Goal: Task Accomplishment & Management: Manage account settings

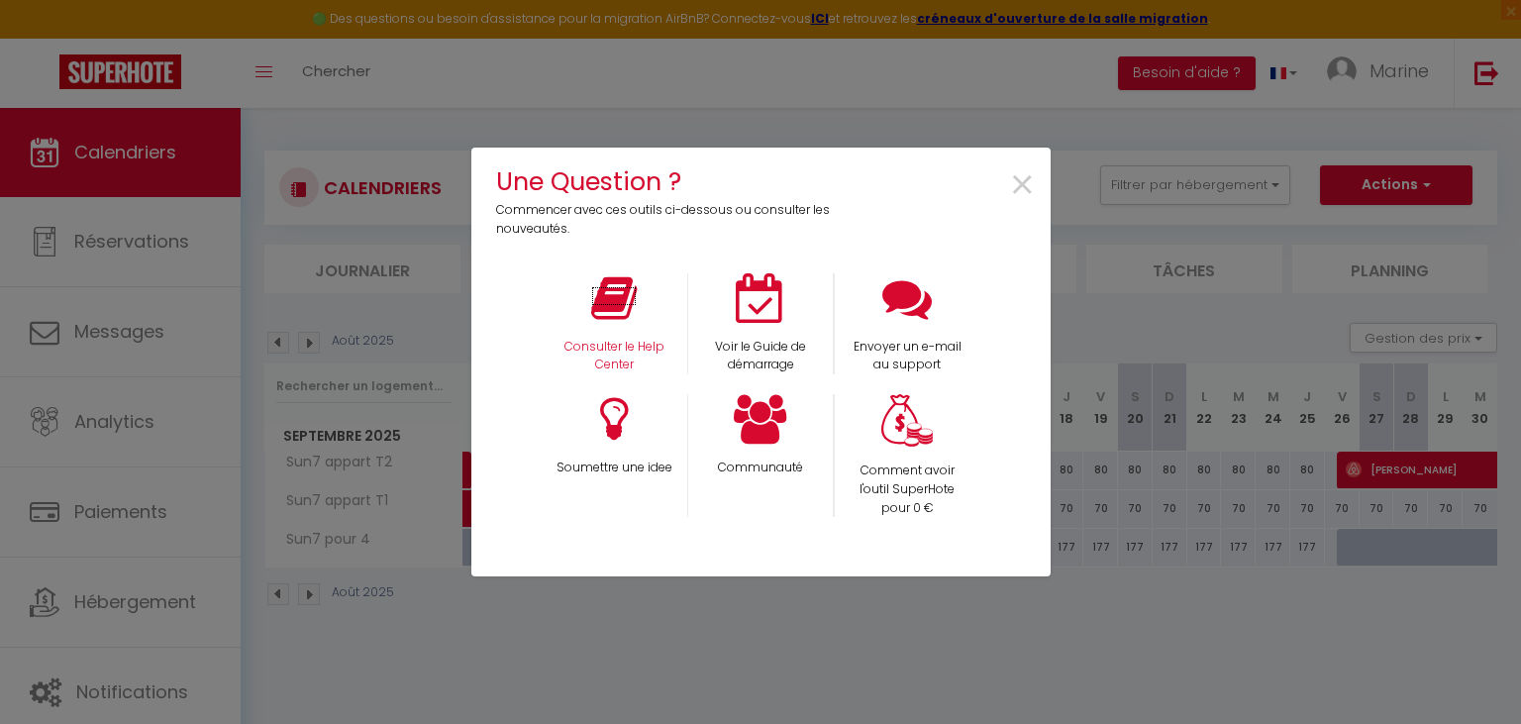
click at [634, 314] on icon at bounding box center [614, 298] width 46 height 50
click at [1012, 188] on span "×" at bounding box center [1022, 186] width 27 height 62
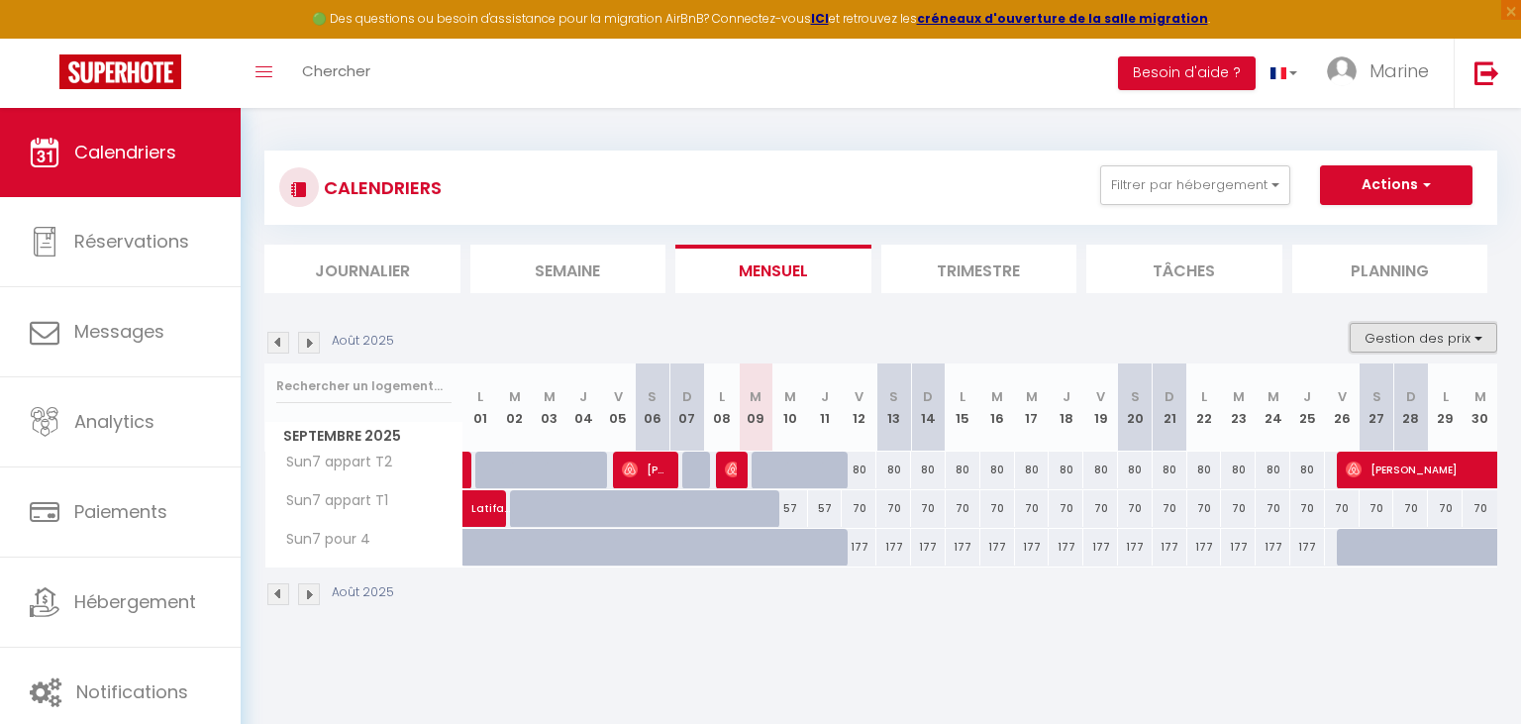
click at [1437, 331] on button "Gestion des prix" at bounding box center [1424, 338] width 148 height 30
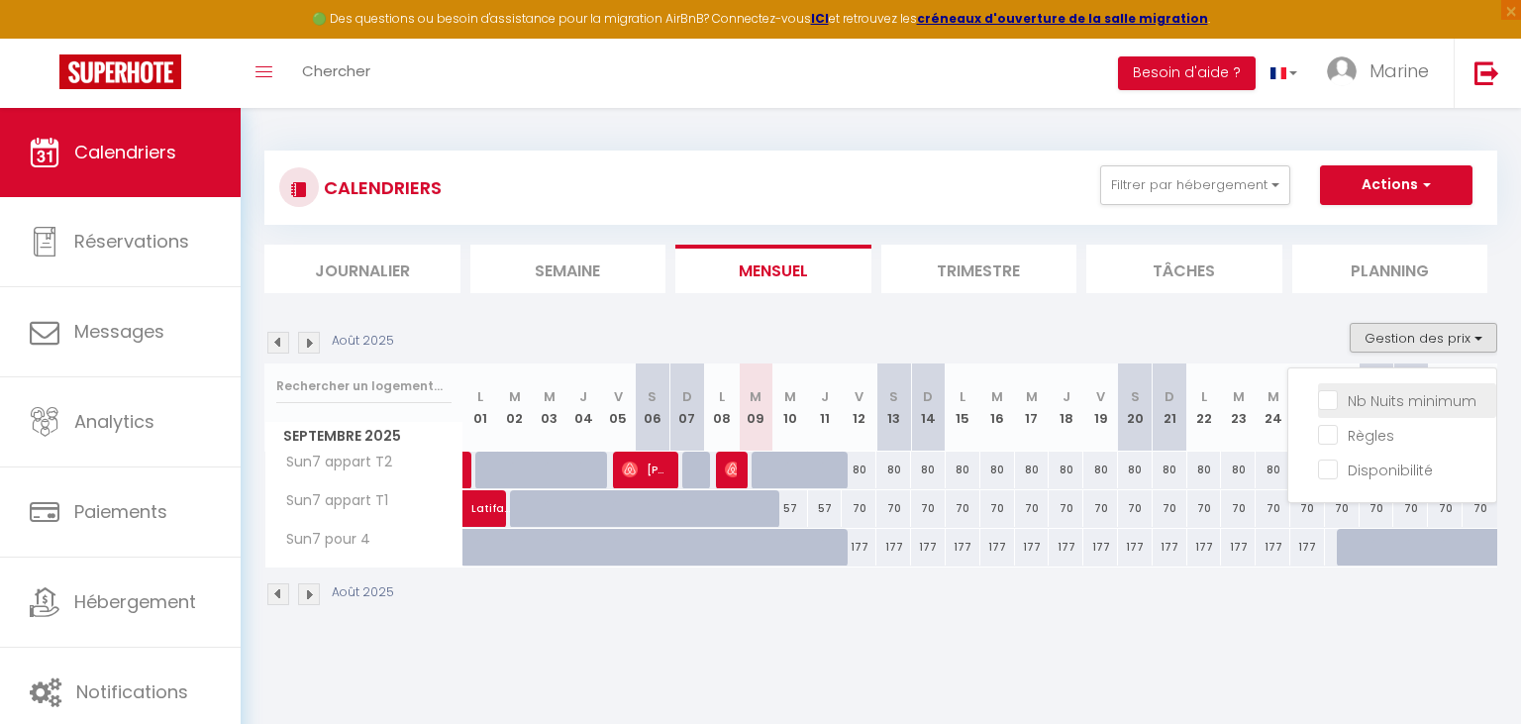
click at [1373, 400] on input "Nb Nuits minimum" at bounding box center [1407, 399] width 178 height 20
checkbox input "true"
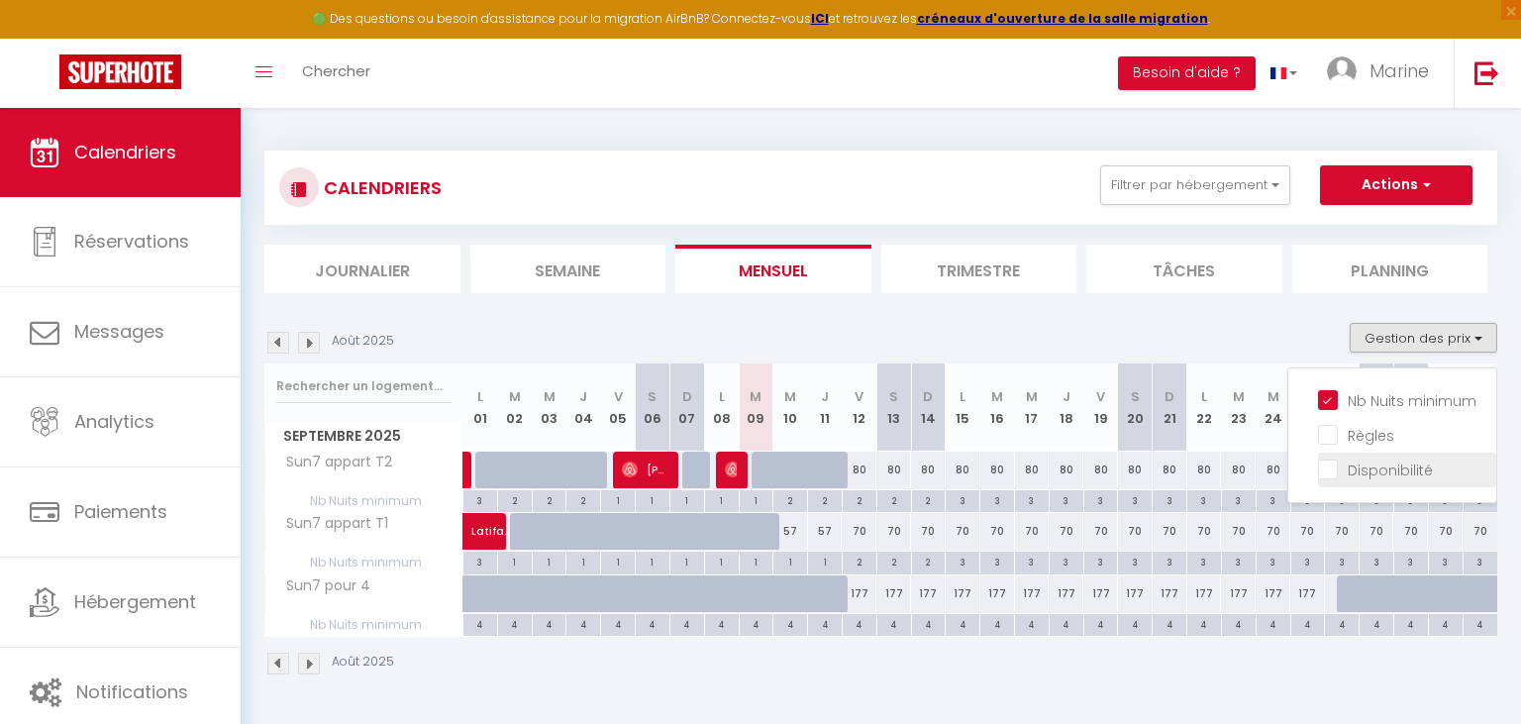
click at [1370, 470] on input "Disponibilité" at bounding box center [1407, 469] width 178 height 20
checkbox input "true"
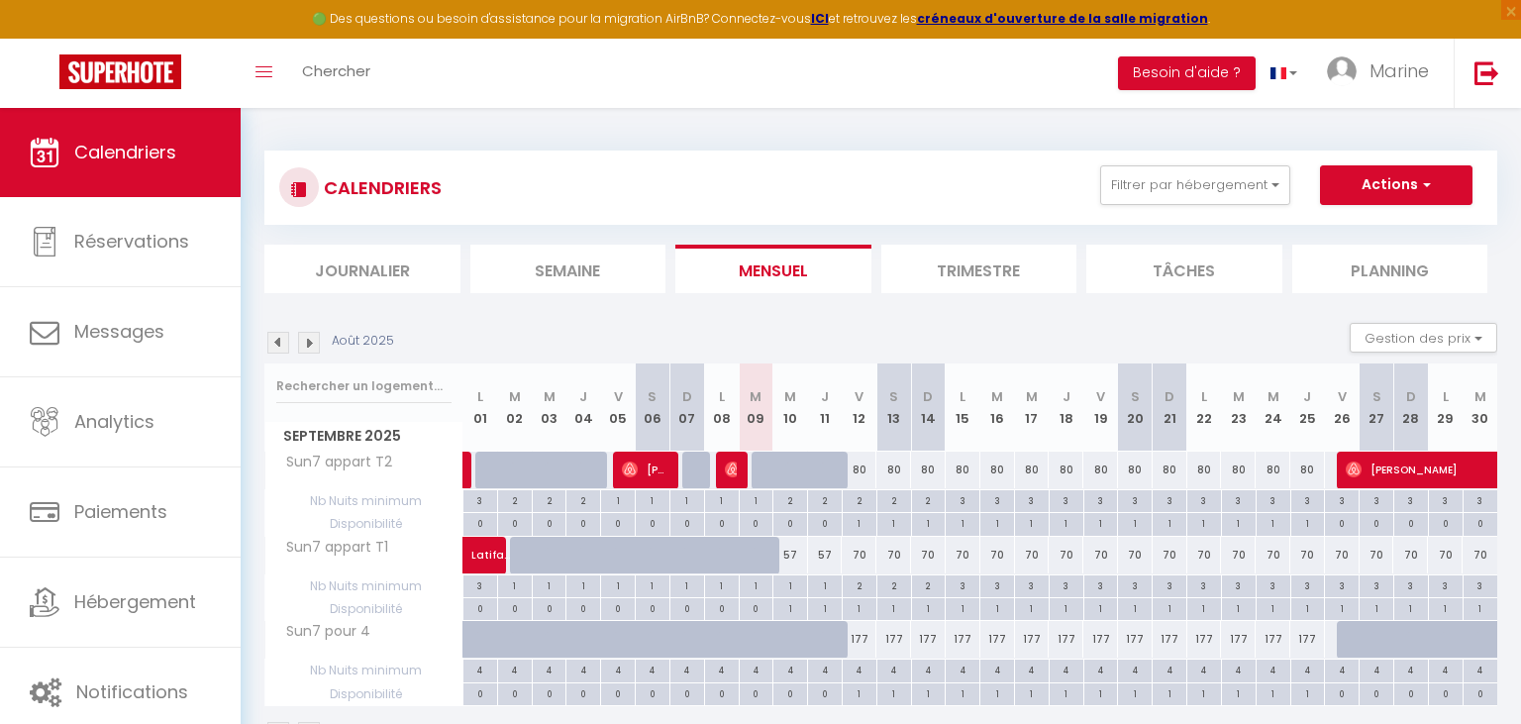
click at [791, 557] on div "57" at bounding box center [791, 555] width 35 height 37
type input "57"
type input "Mer 10 Septembre 2025"
type input "Jeu 11 Septembre 2025"
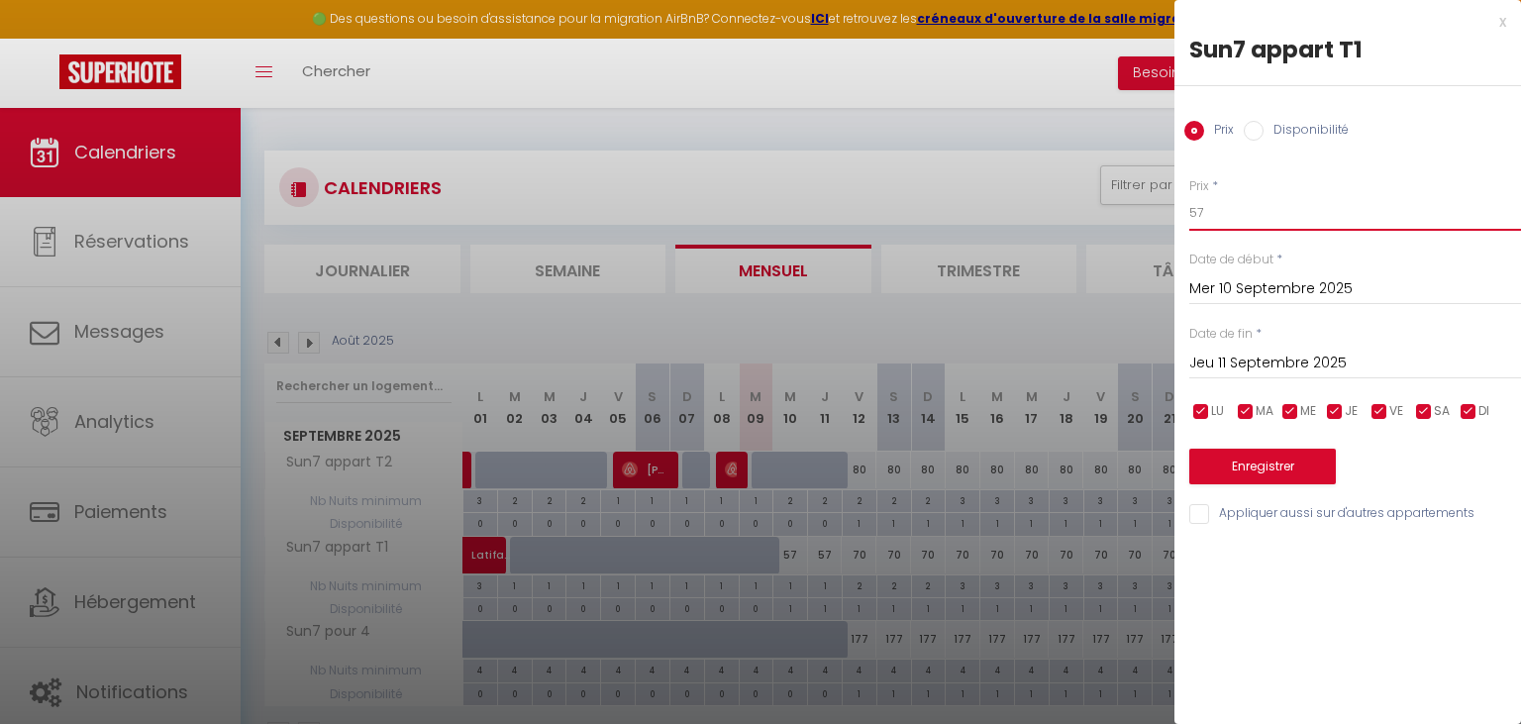
drag, startPoint x: 1228, startPoint y: 221, endPoint x: 1103, endPoint y: 201, distance: 126.4
click at [1190, 201] on input "57" at bounding box center [1356, 213] width 332 height 36
type input "70"
click at [1286, 461] on button "Enregistrer" at bounding box center [1263, 467] width 147 height 36
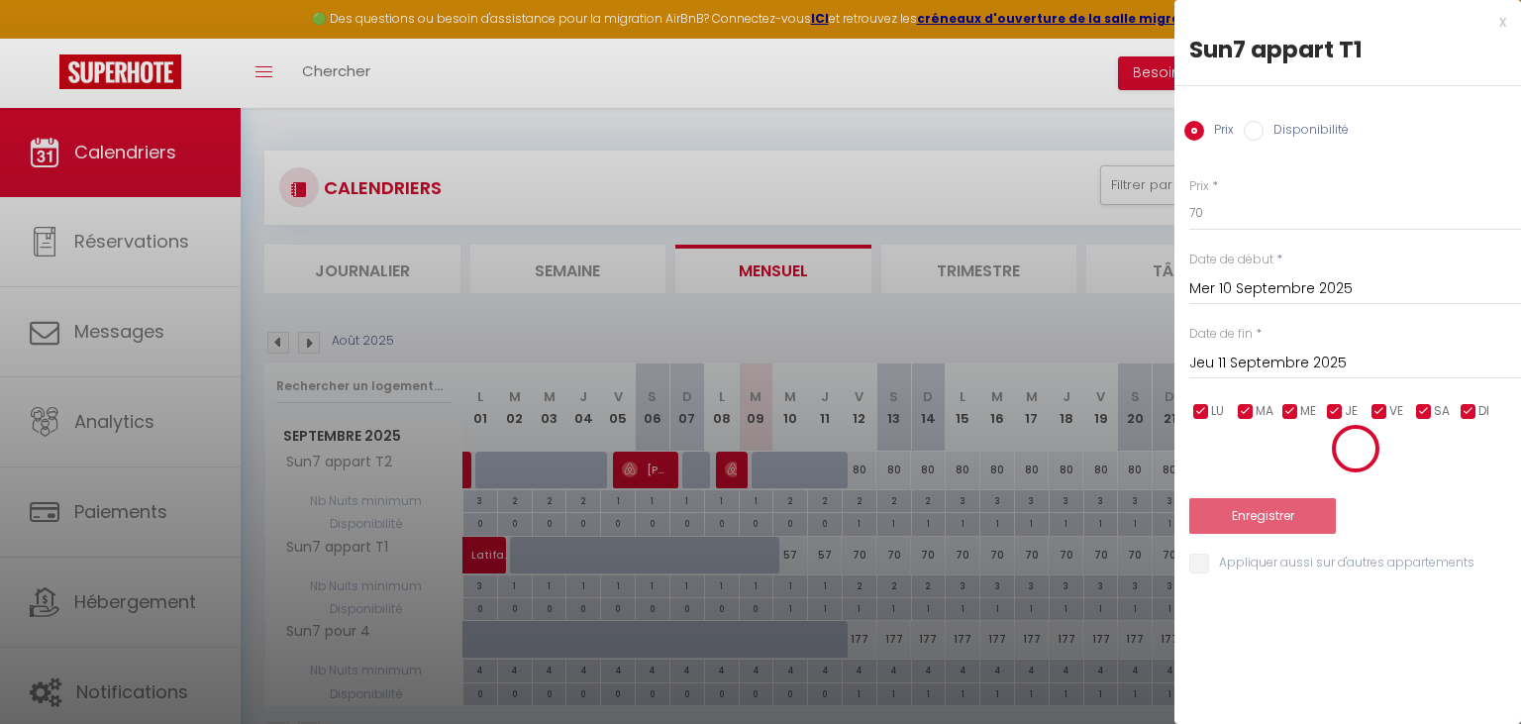
type input "[DATE]"
type input "Mer 10 Septembre 2025"
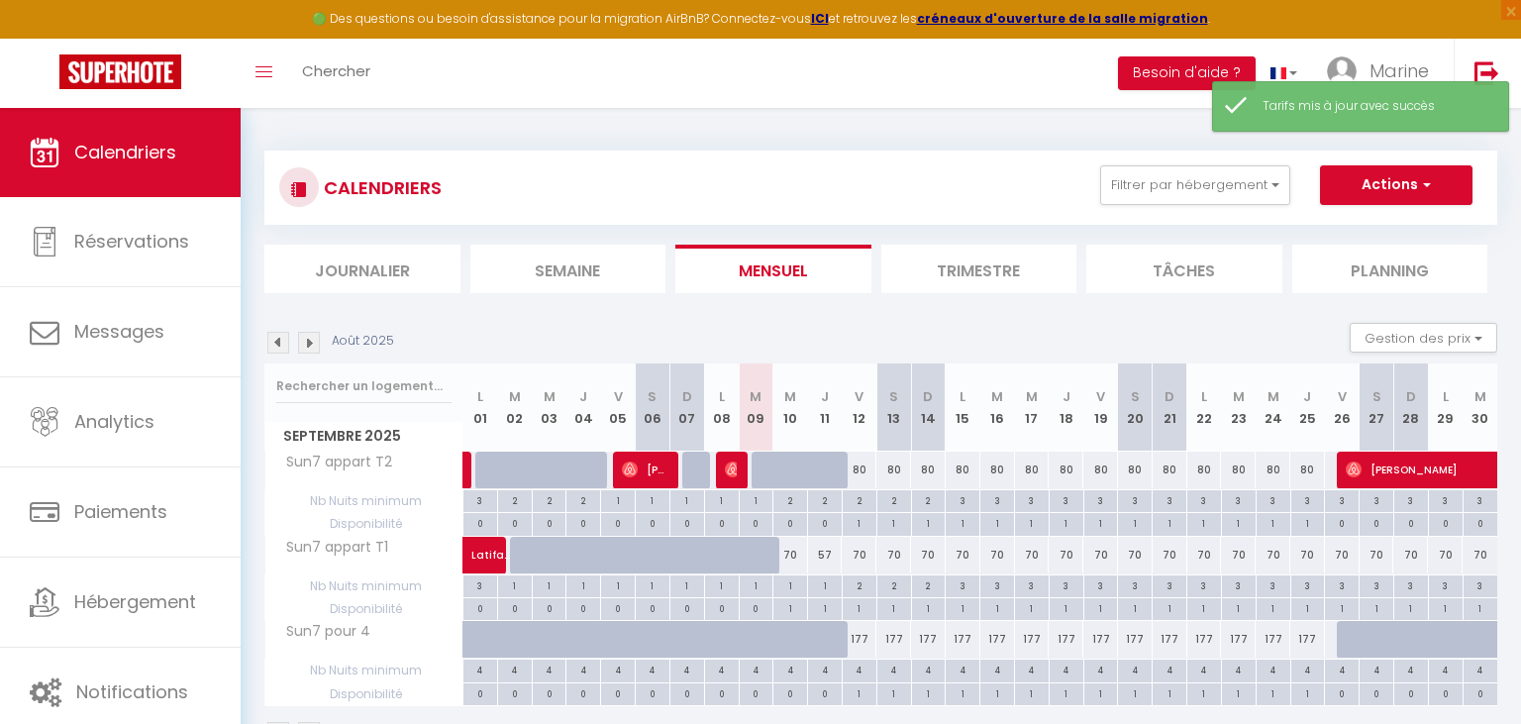
click at [826, 553] on div "57" at bounding box center [825, 555] width 35 height 37
type input "57"
type input "Jeu 11 Septembre 2025"
type input "Ven 12 Septembre 2025"
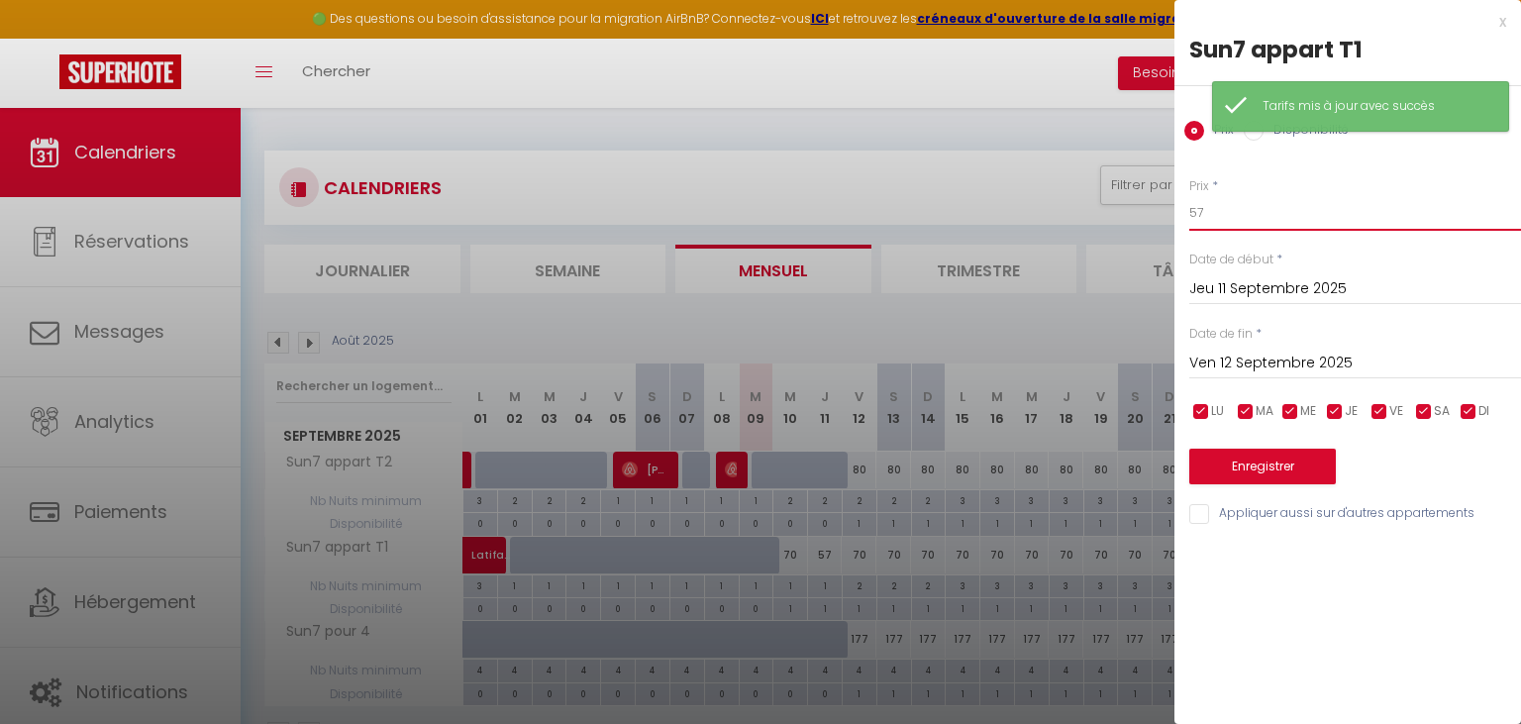
drag, startPoint x: 1200, startPoint y: 216, endPoint x: 1101, endPoint y: 199, distance: 99.5
click at [1190, 199] on input "57" at bounding box center [1356, 213] width 332 height 36
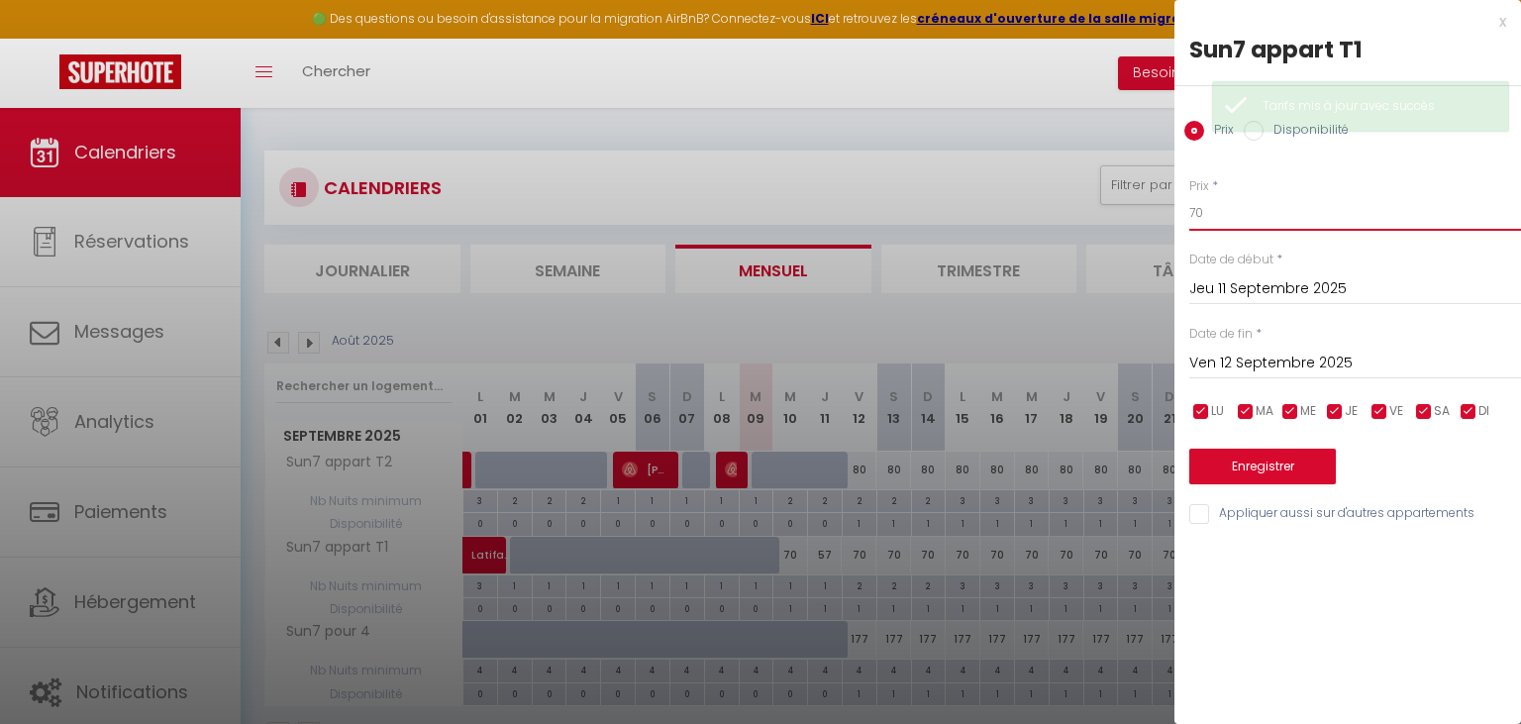
type input "70"
click at [1273, 463] on button "Enregistrer" at bounding box center [1263, 467] width 147 height 36
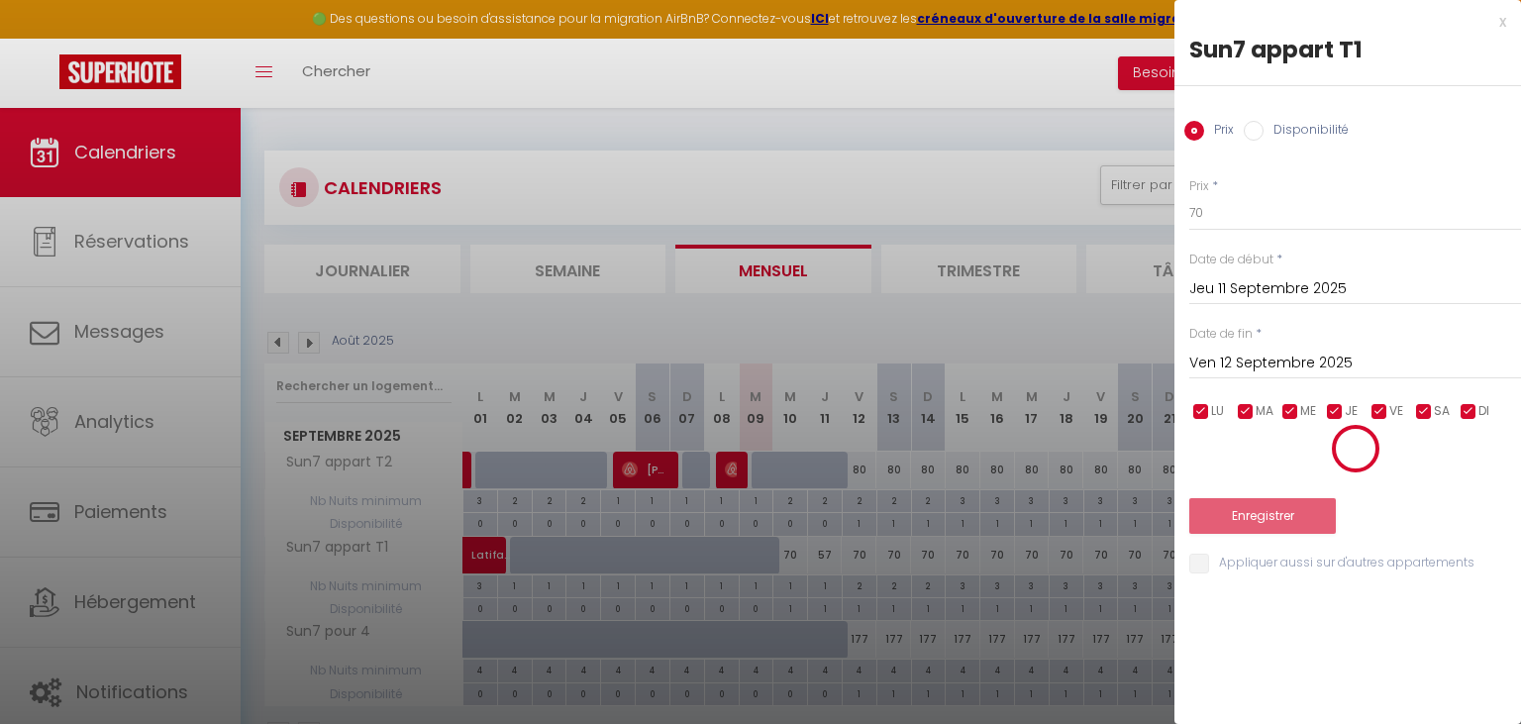
type input "Mer 10 Septembre 2025"
type input "Jeu 11 Septembre 2025"
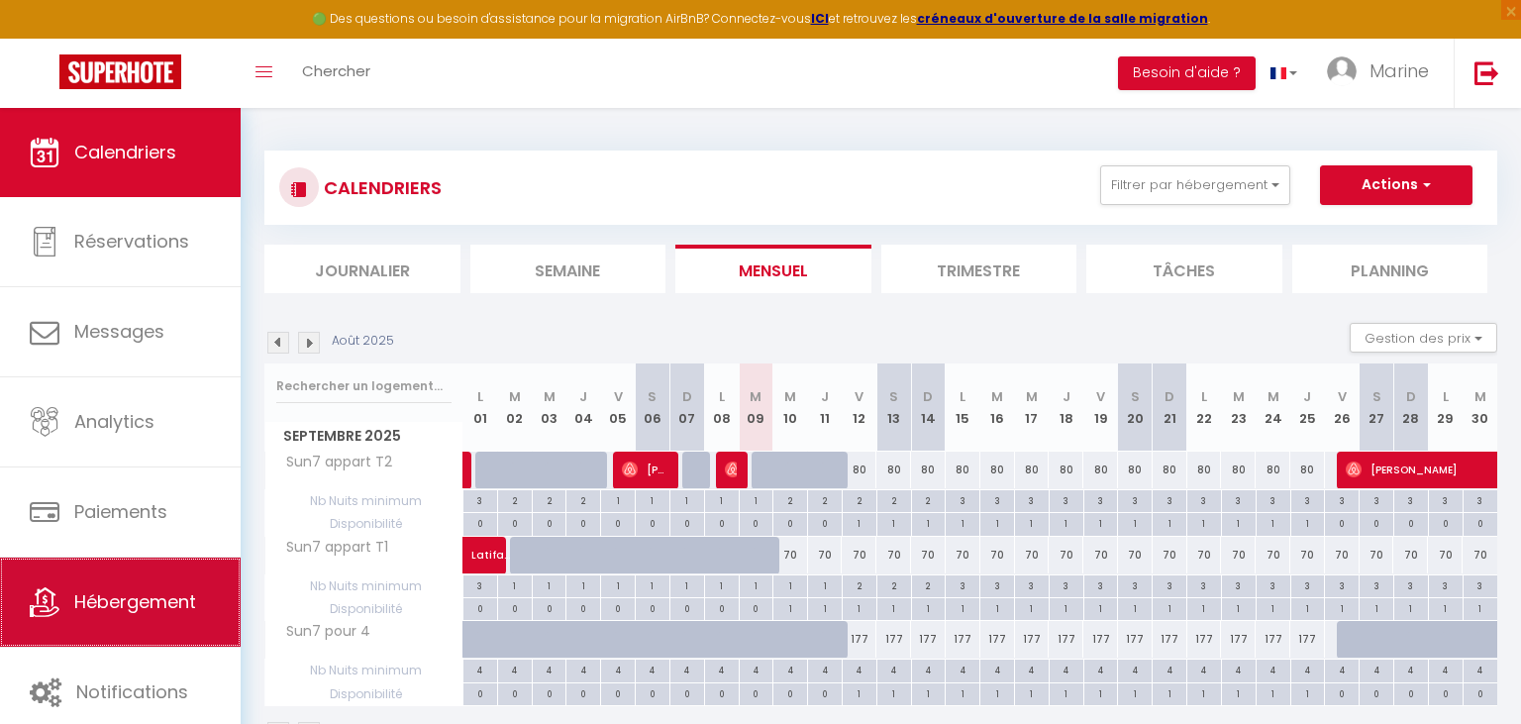
click at [182, 612] on span "Hébergement" at bounding box center [135, 601] width 122 height 25
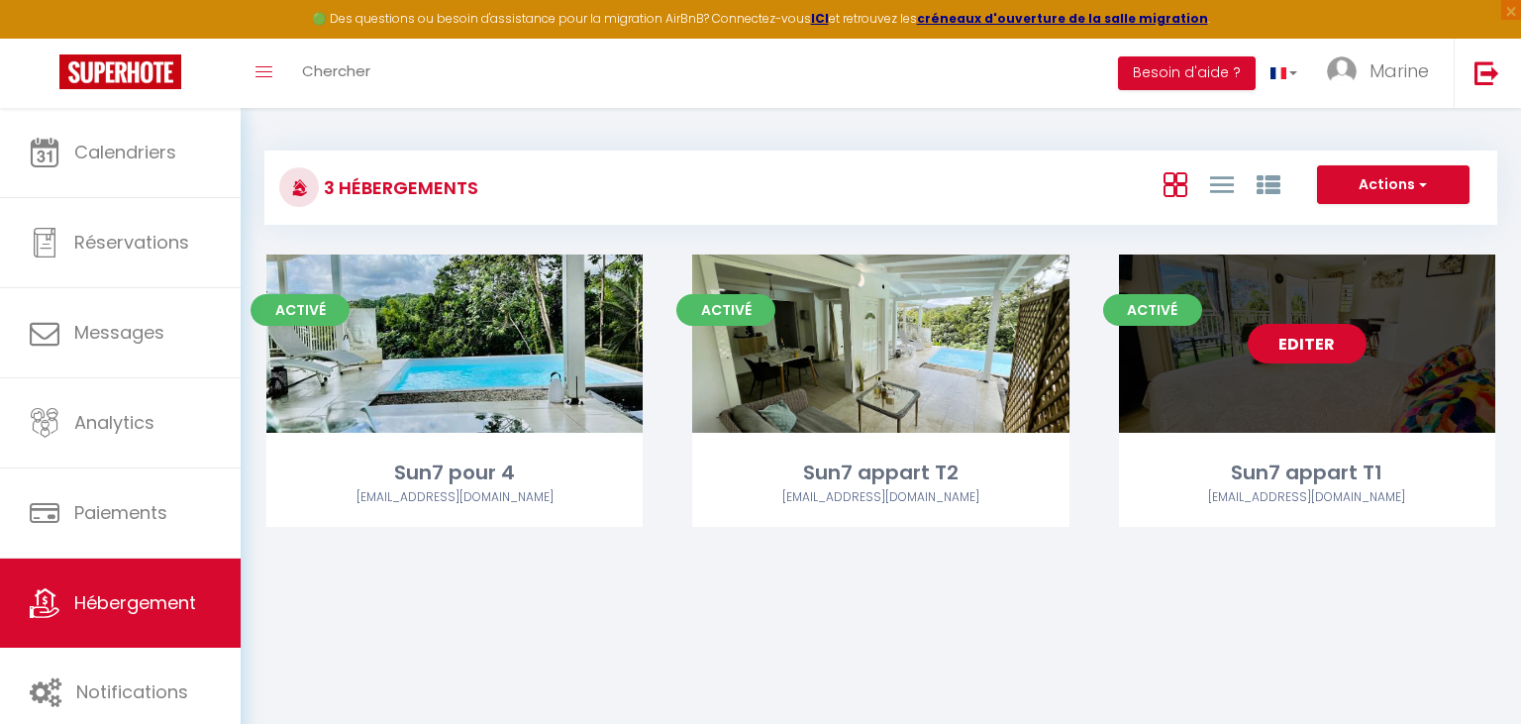
click at [1281, 343] on link "Editer" at bounding box center [1307, 344] width 119 height 40
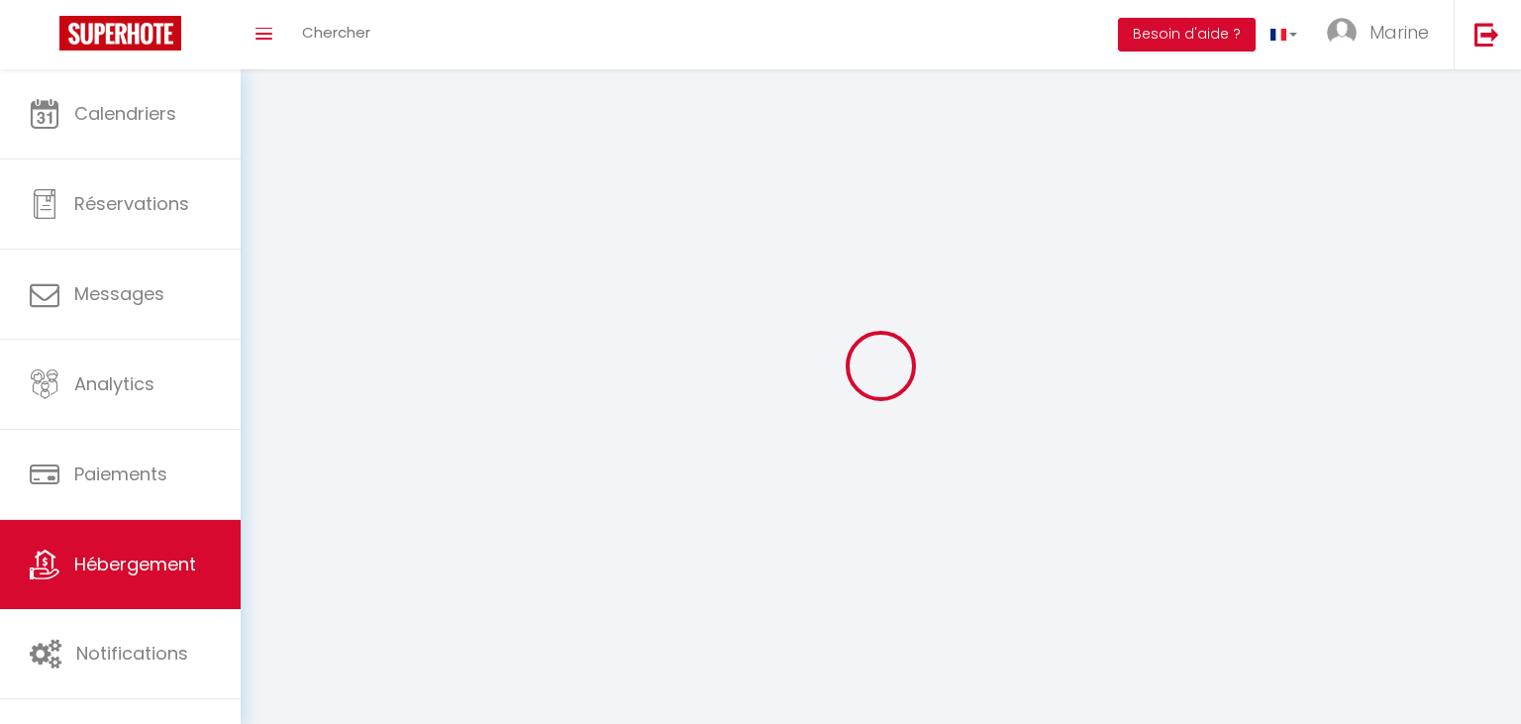
select select
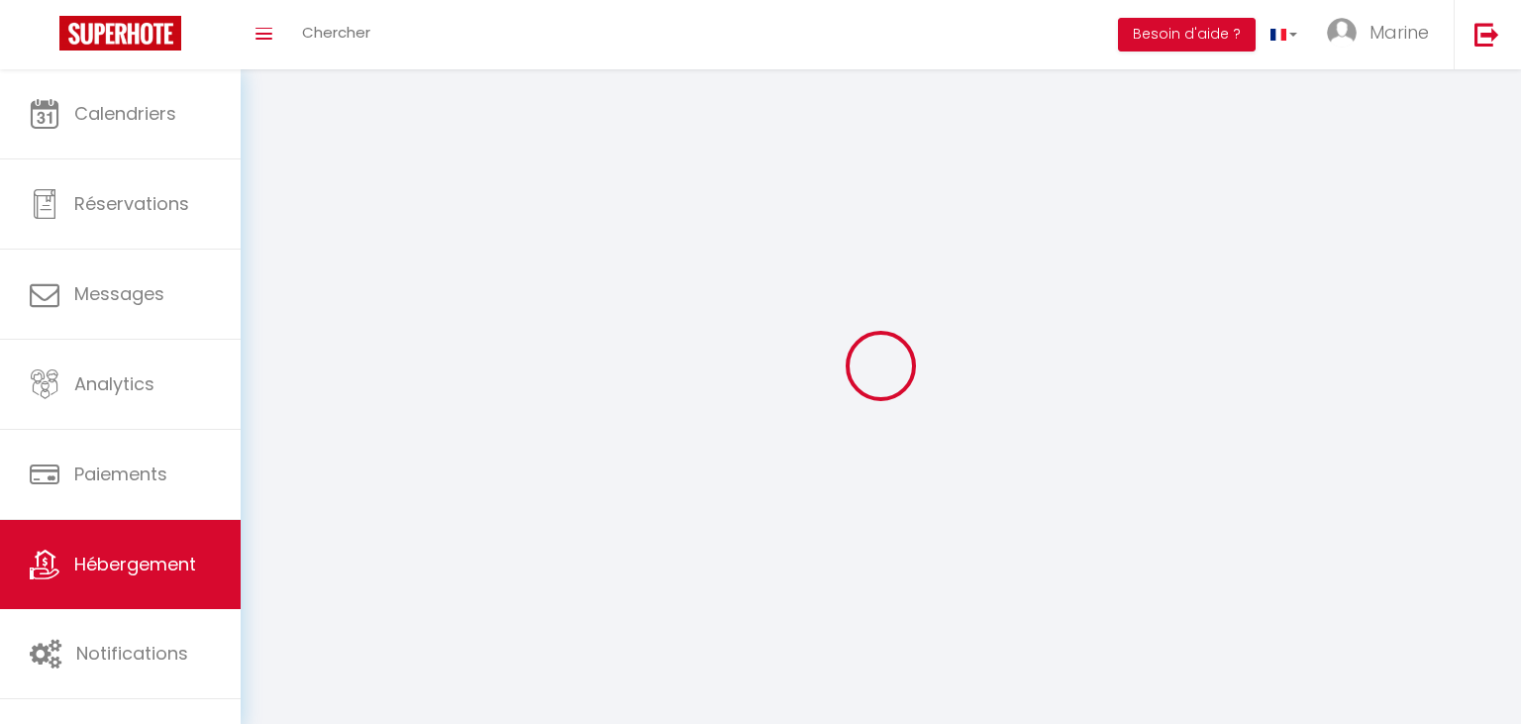
select select
checkbox input "false"
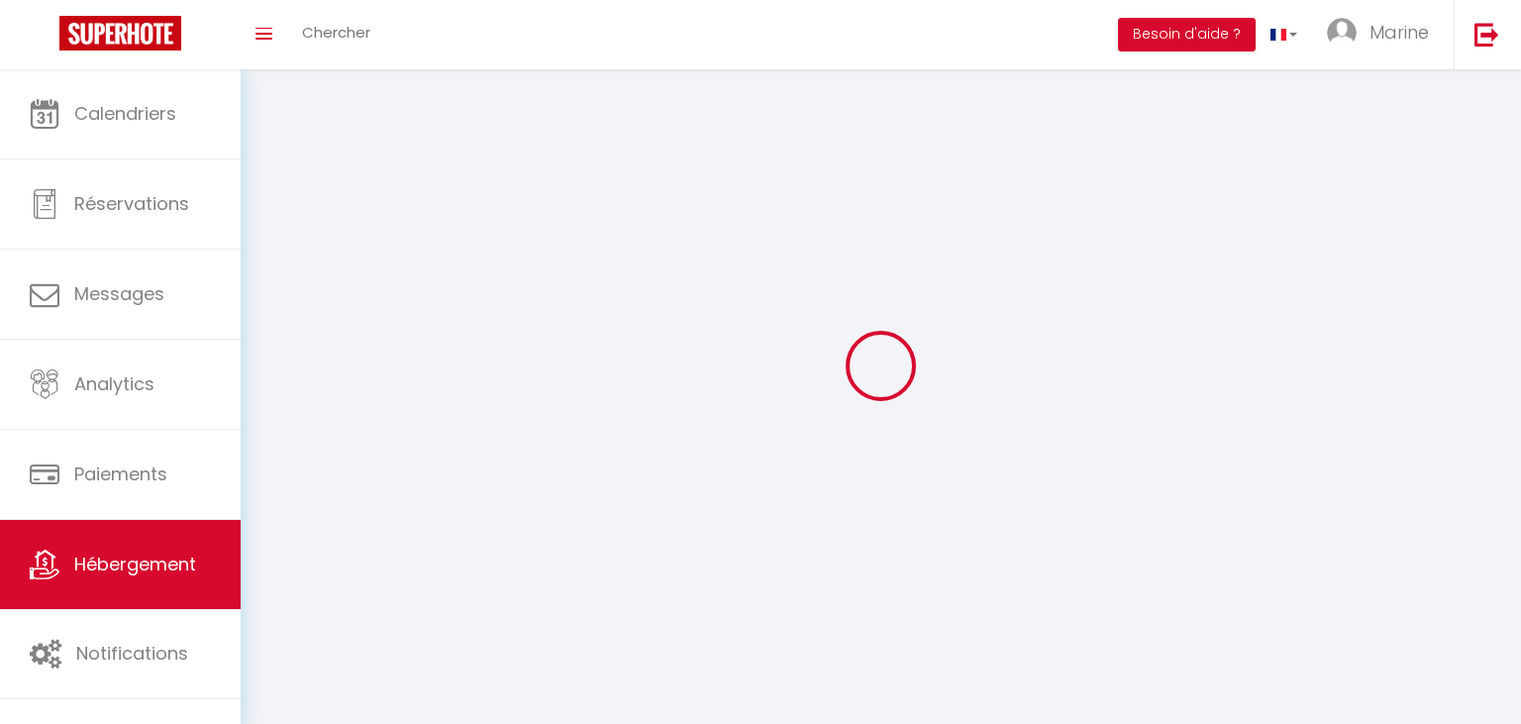
select select
select select "28"
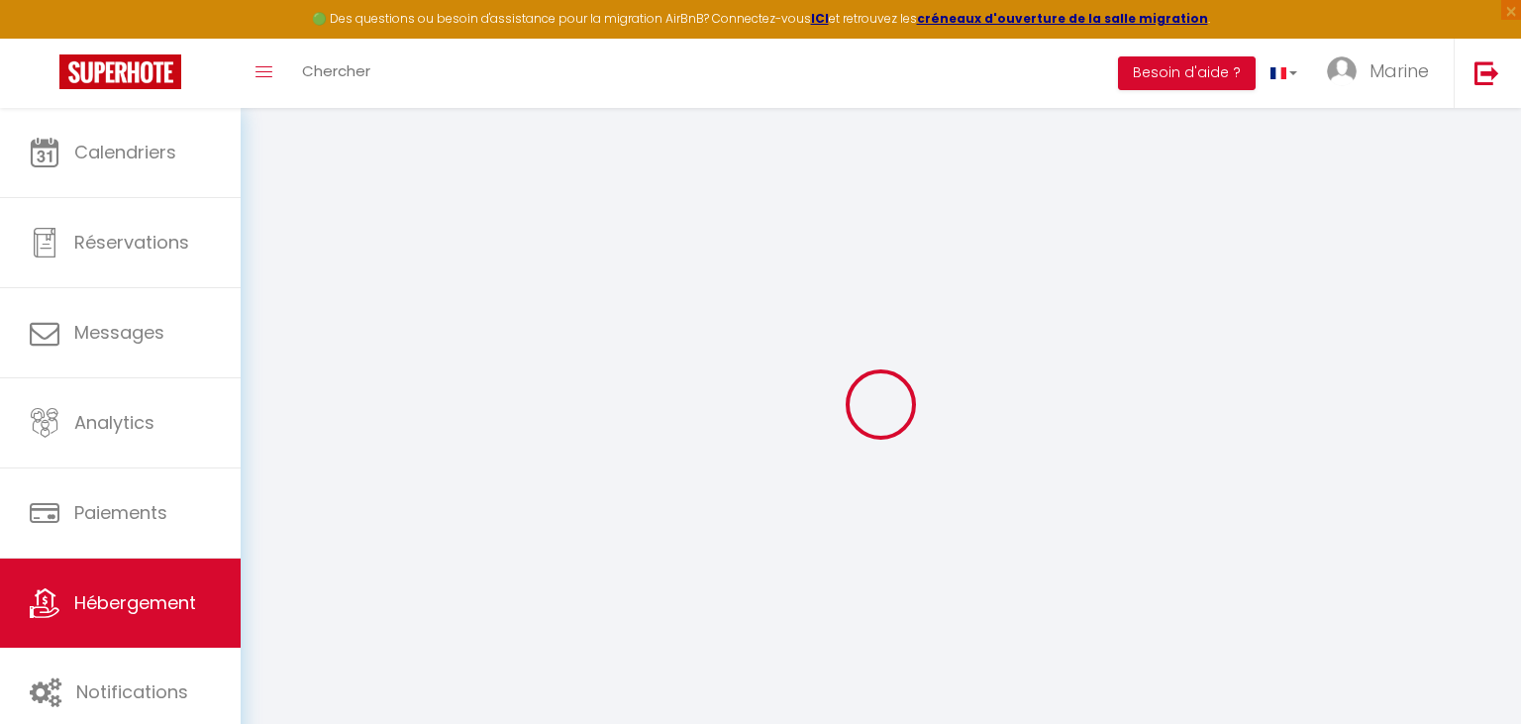
select select
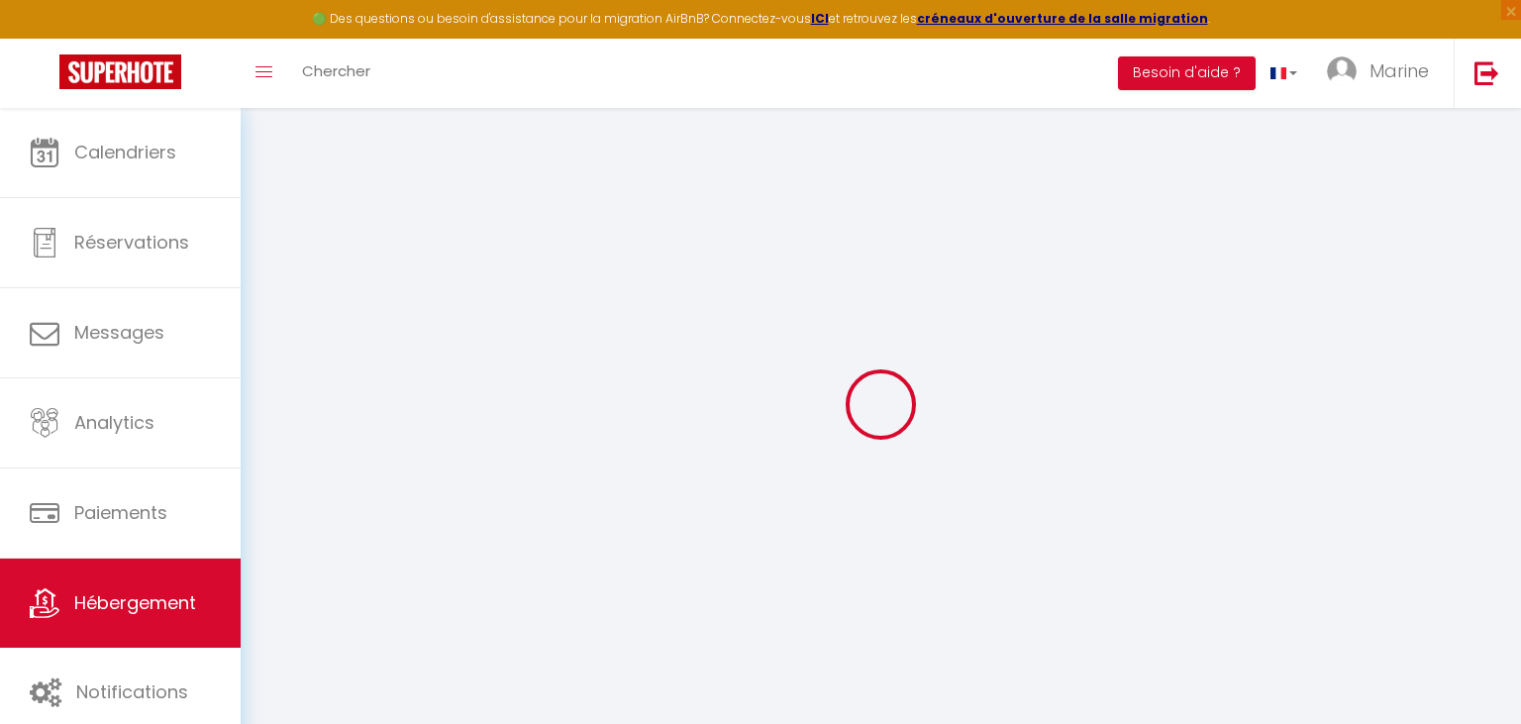
select select
checkbox input "false"
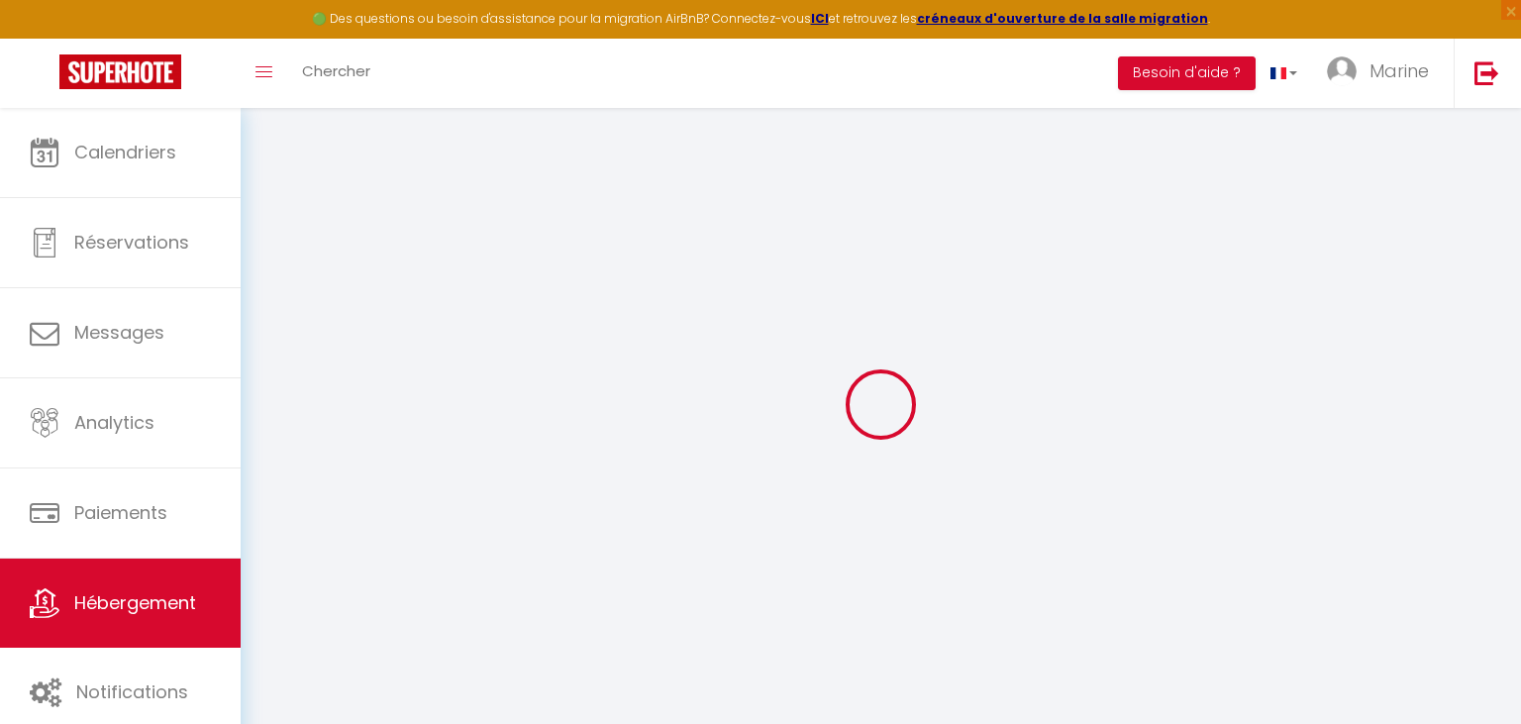
select select
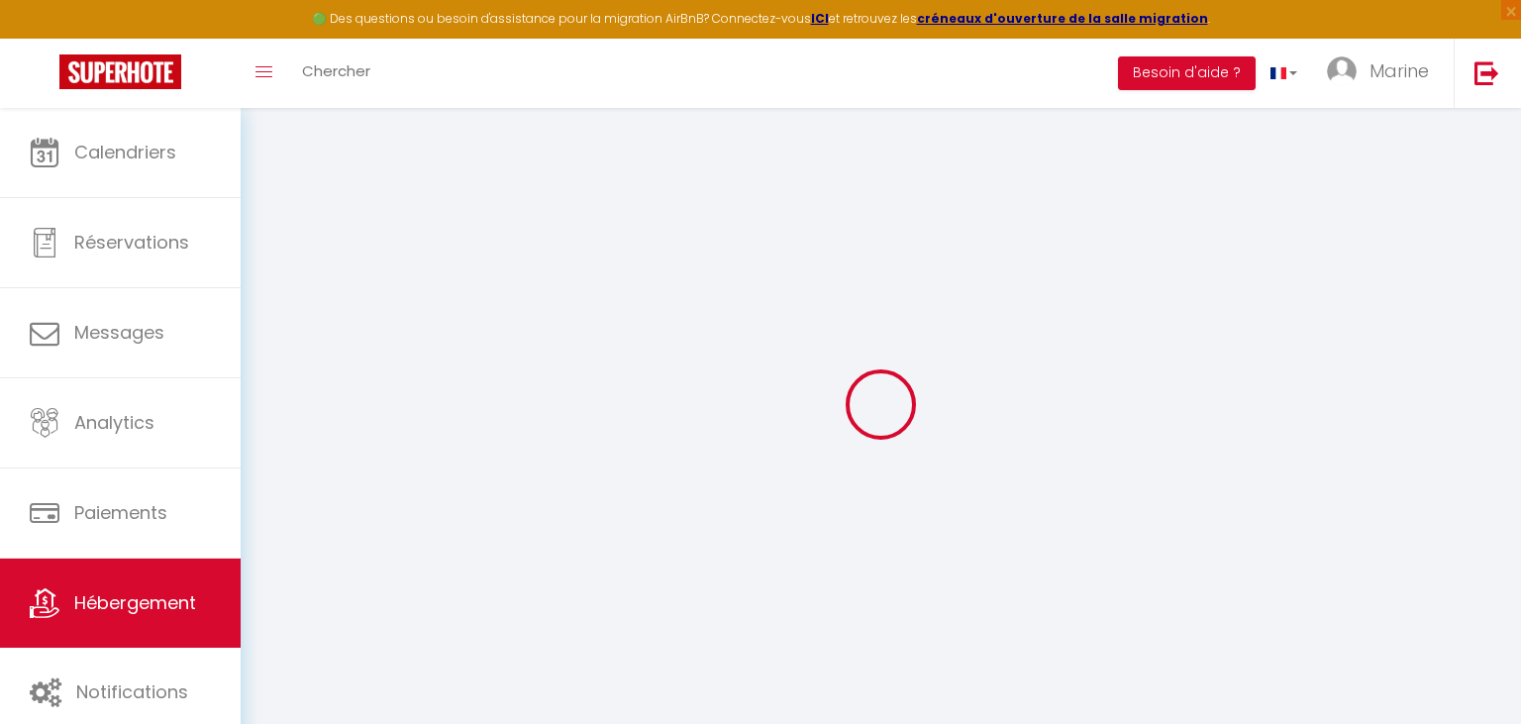
select select
checkbox input "false"
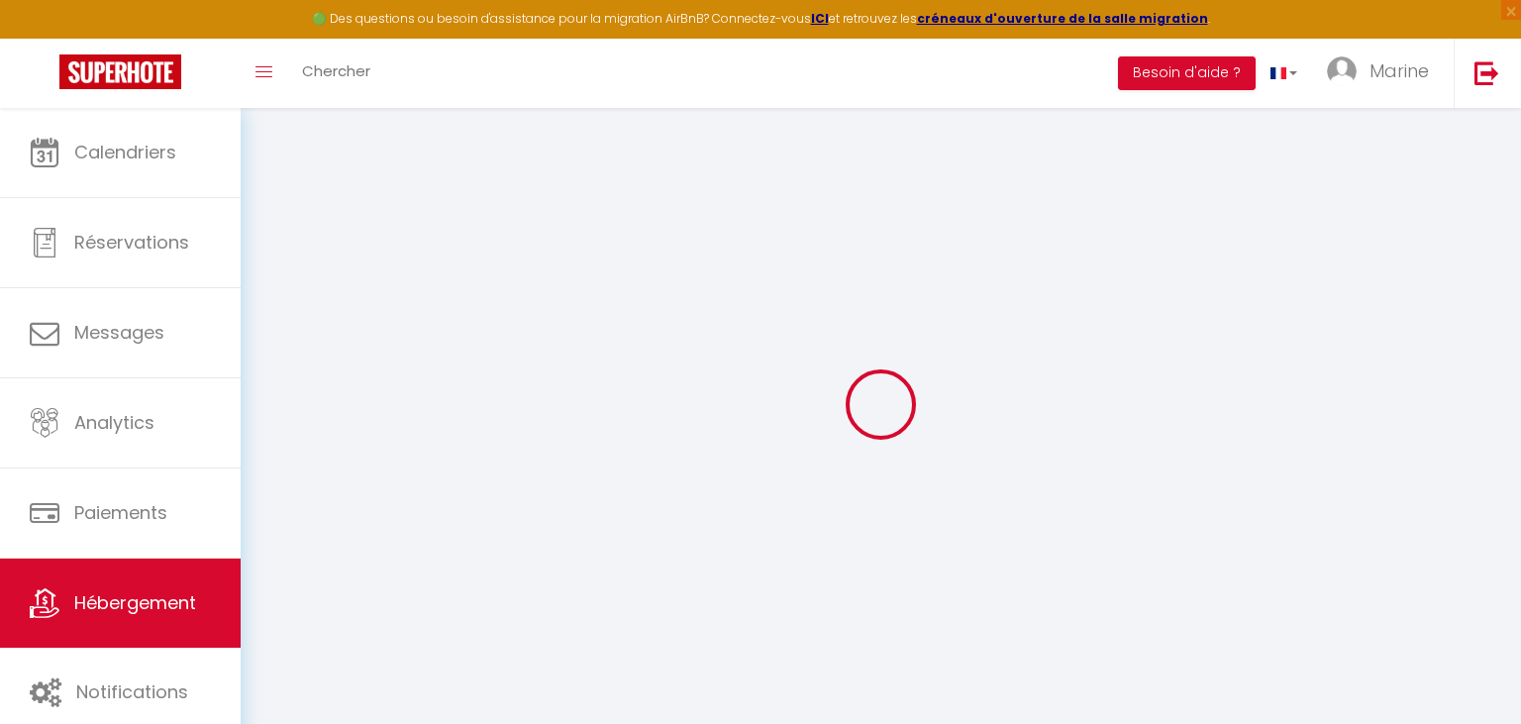
checkbox input "false"
select select
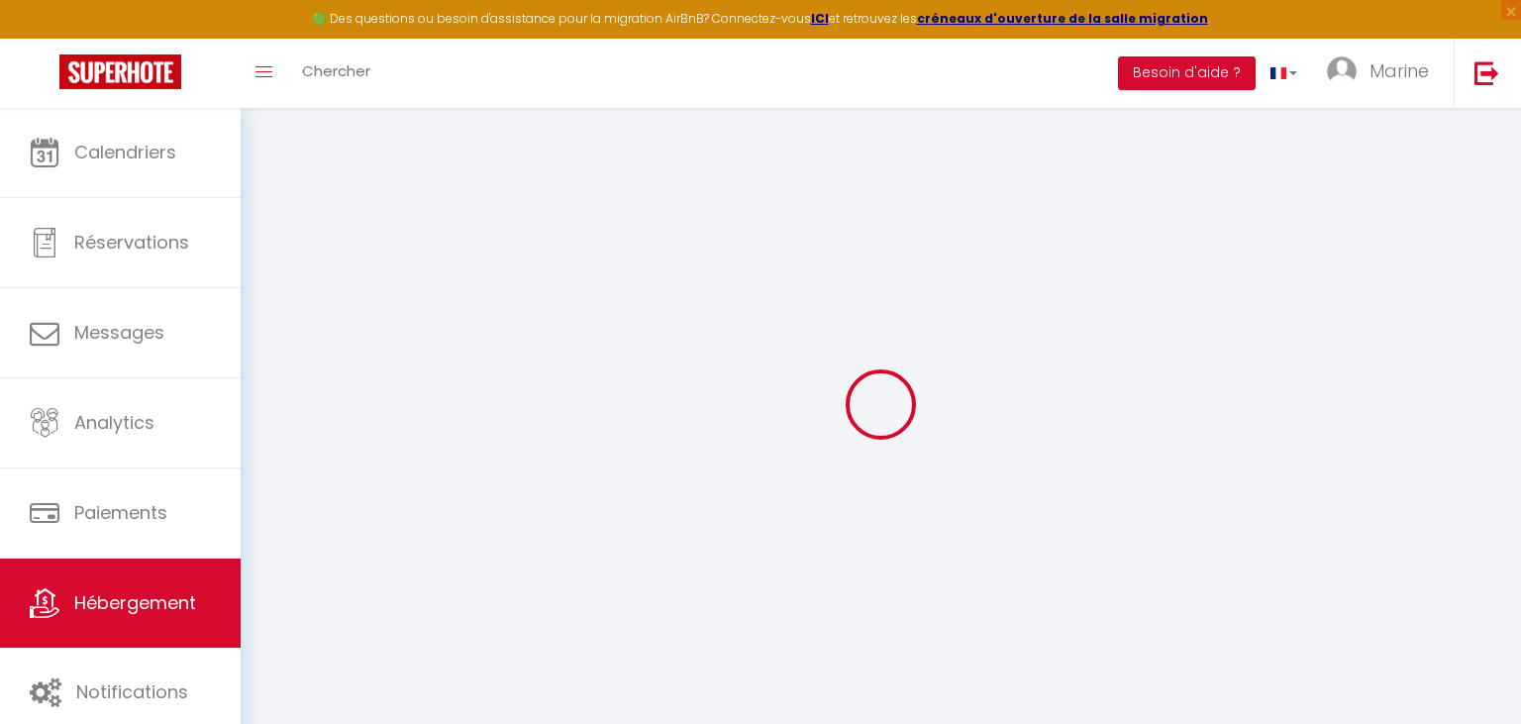
select select
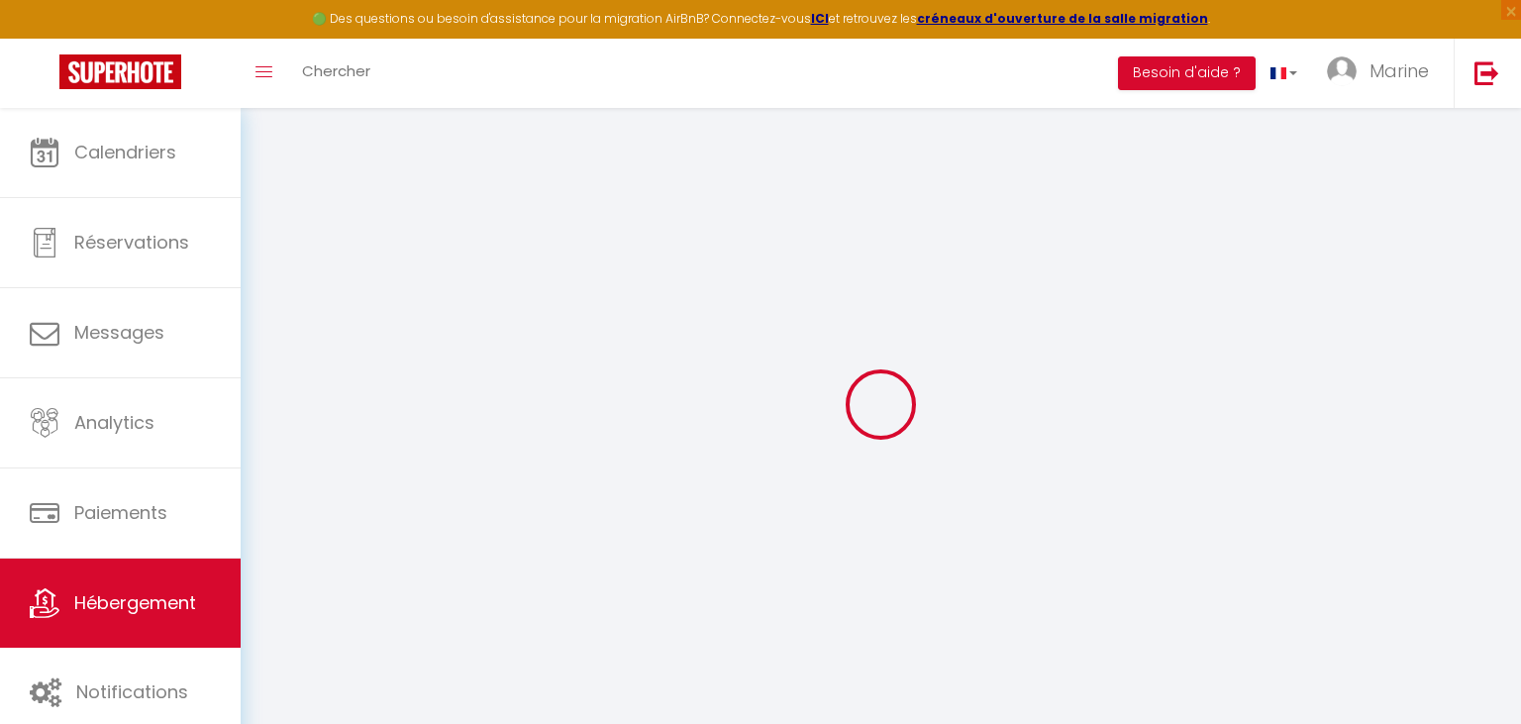
checkbox input "false"
select select
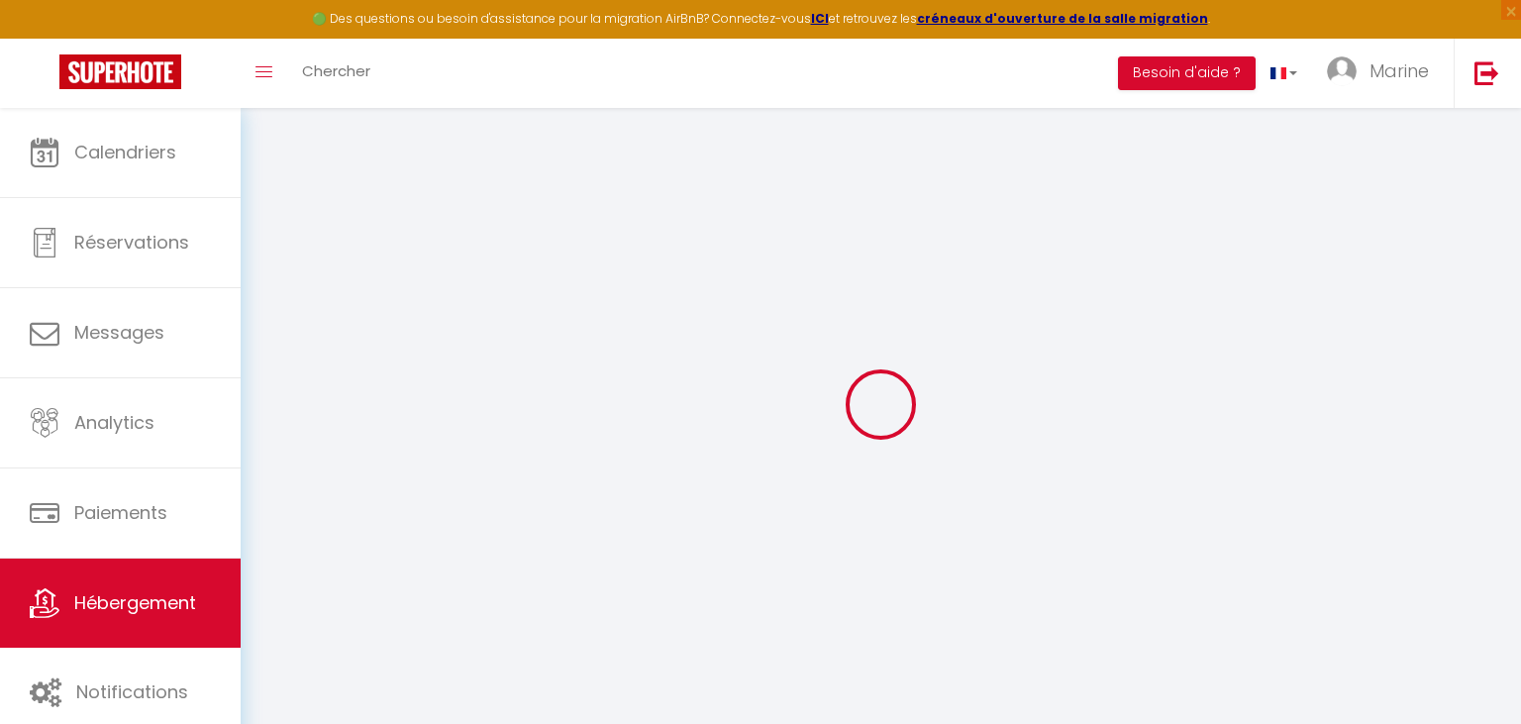
select select
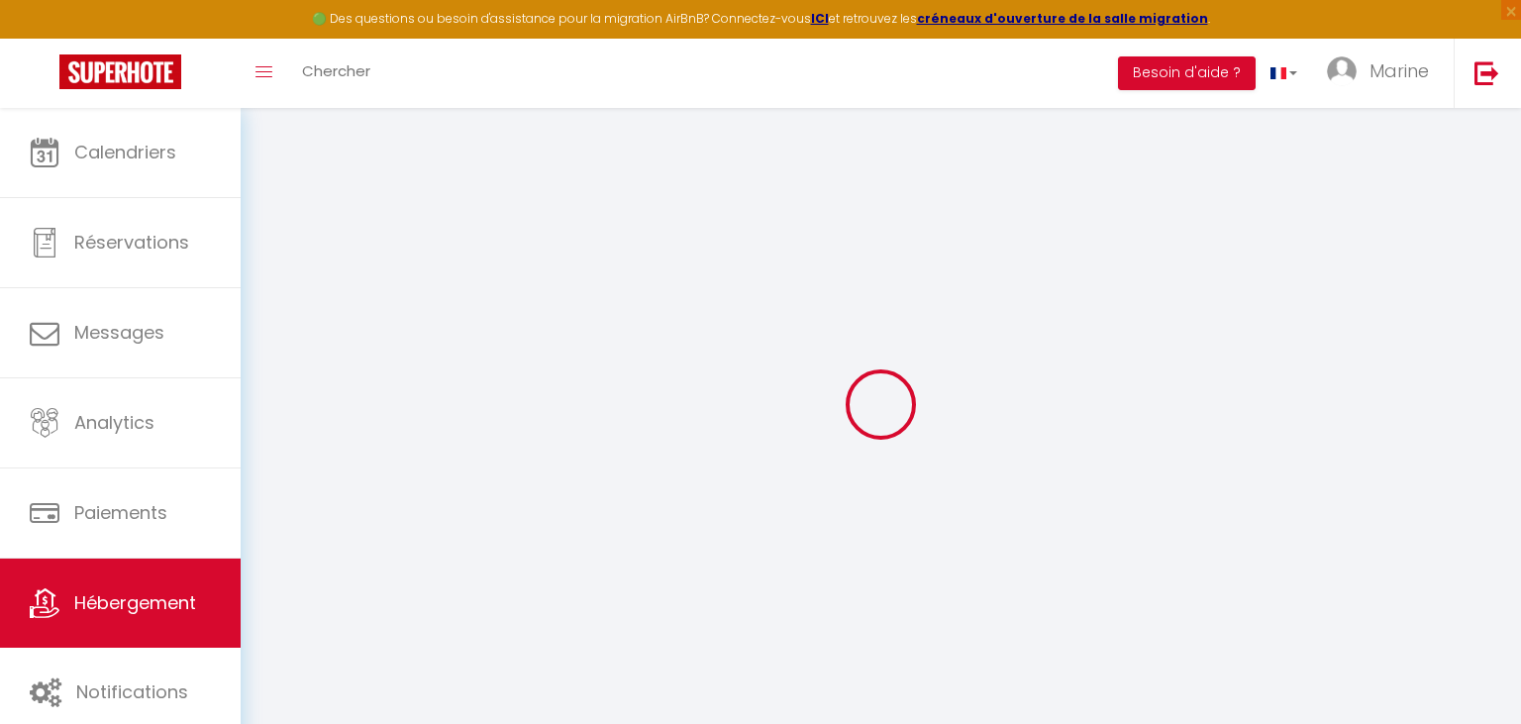
select select
checkbox input "false"
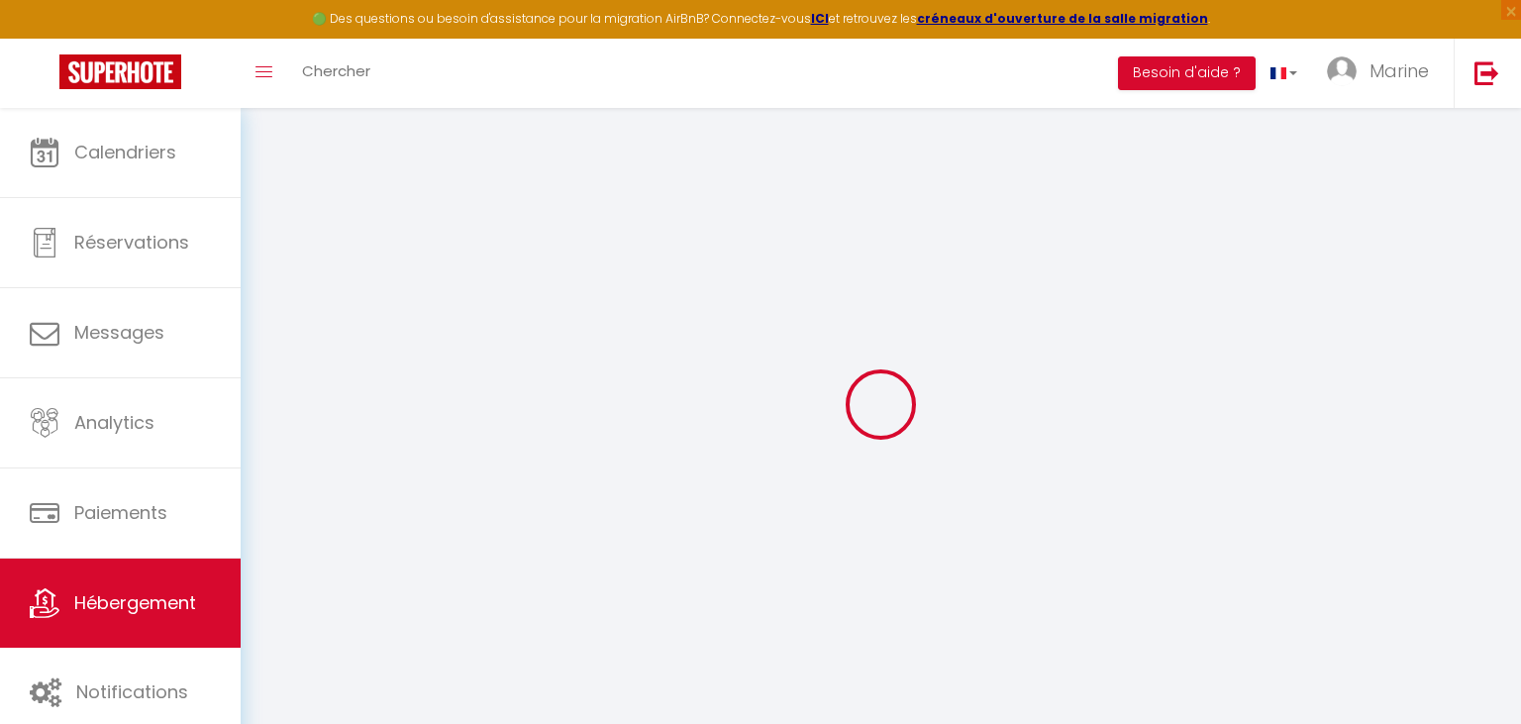
checkbox input "false"
select select
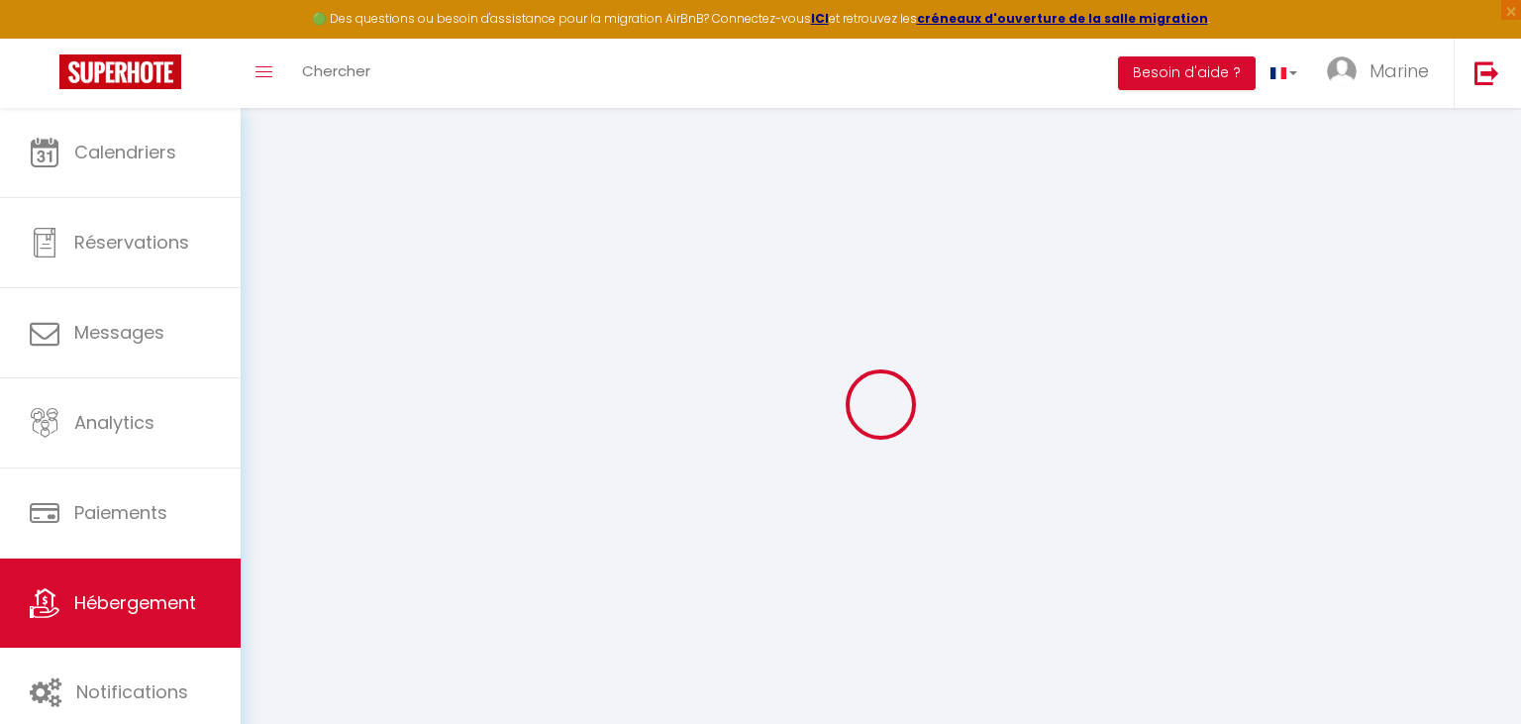
select select
checkbox input "false"
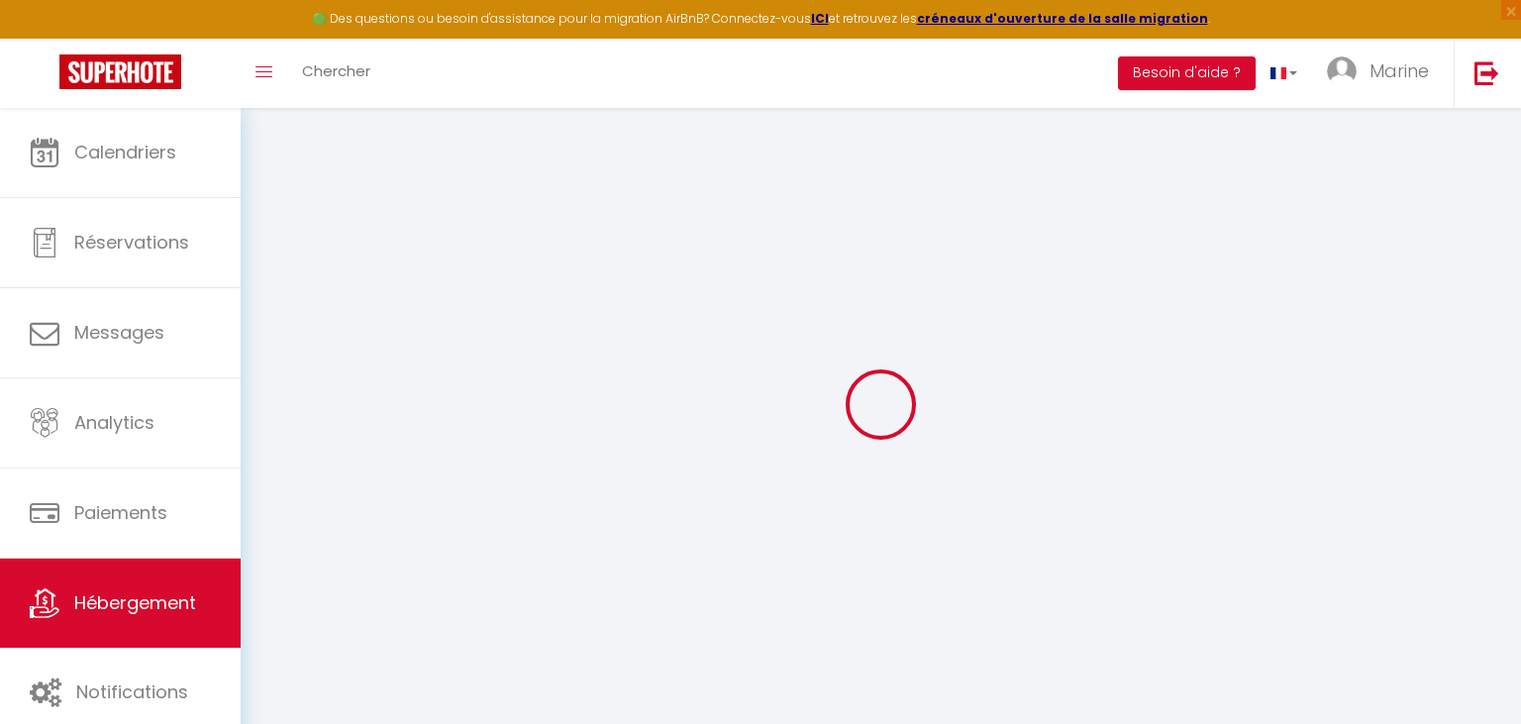
checkbox input "false"
select select
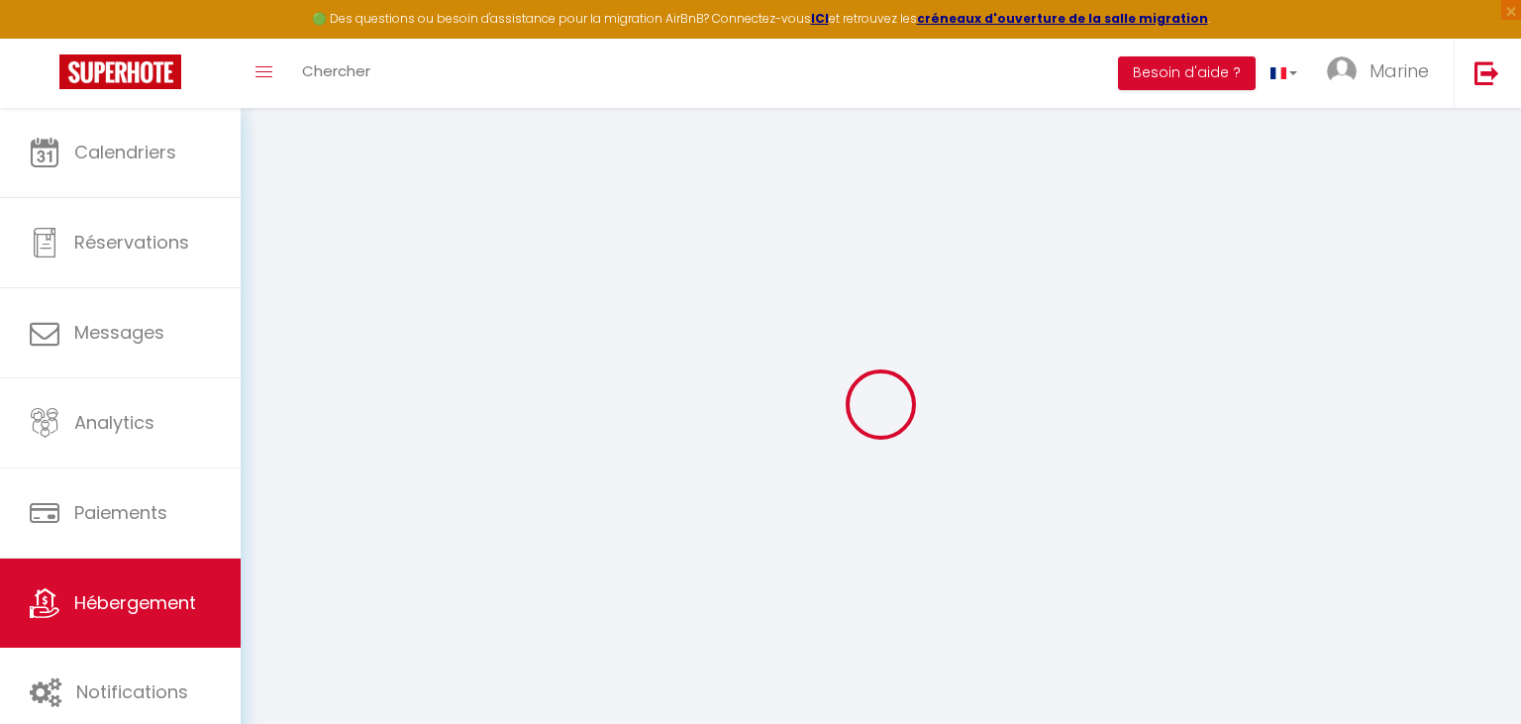
type input "Sun7 appart T1"
type input "Marine"
select select "houses"
select select "2"
type input "70"
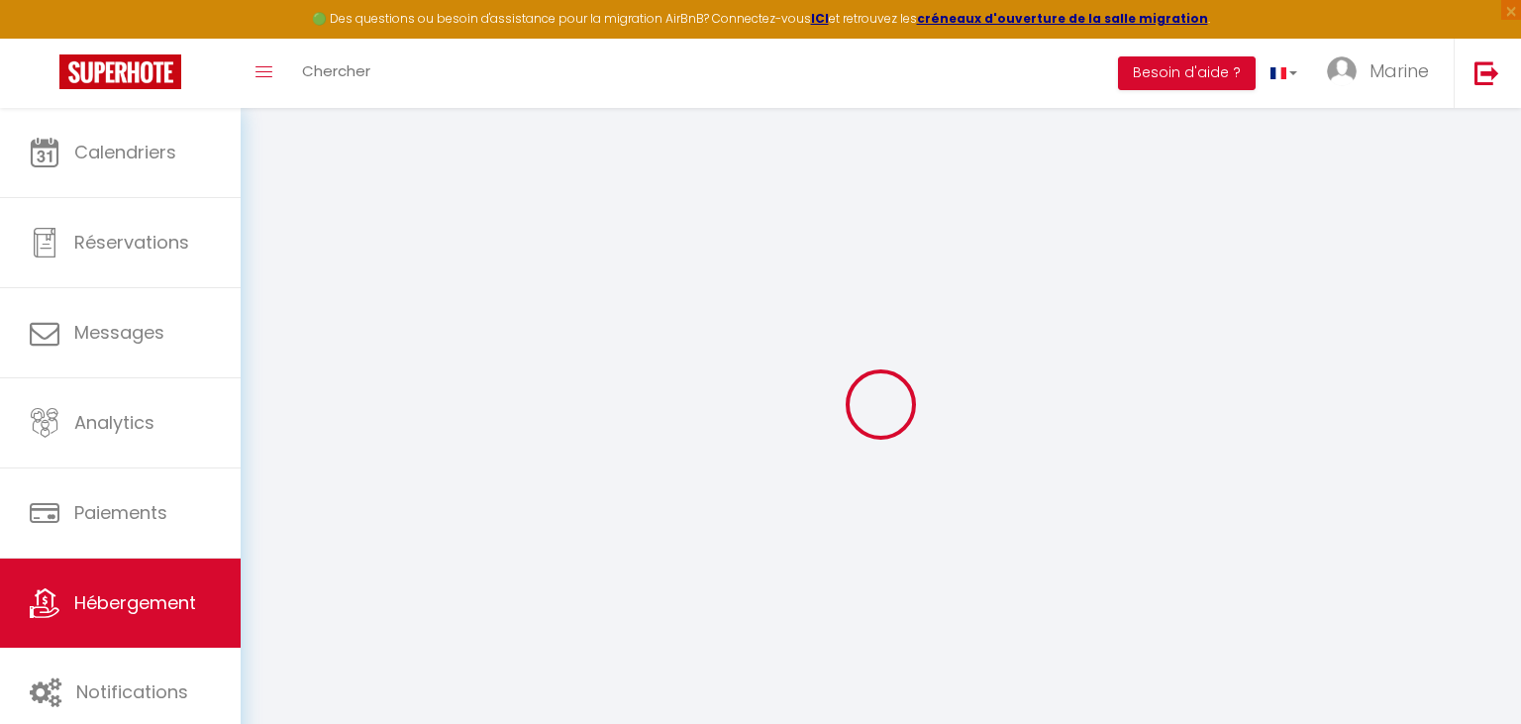
type input "29"
select select
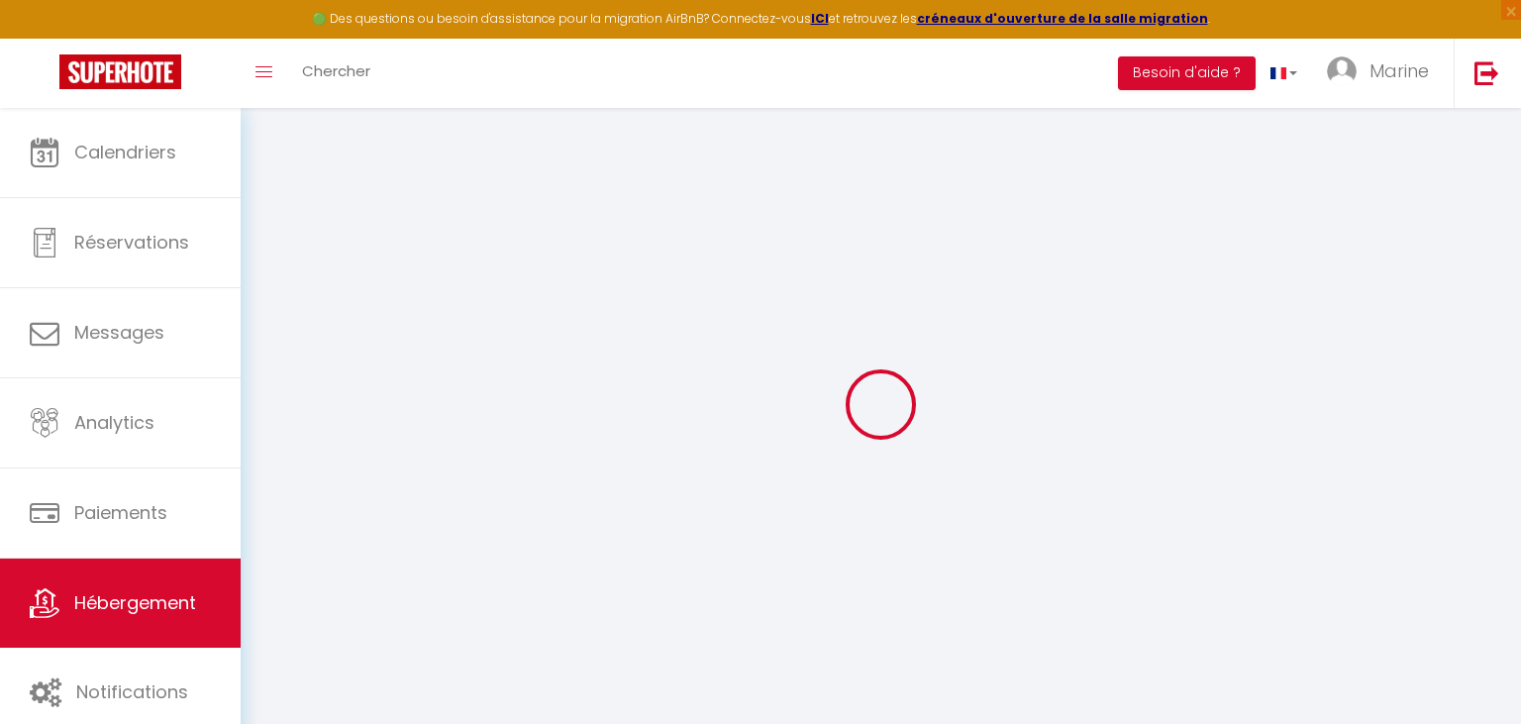
select select
type input "à Papin, 80 [GEOGRAPHIC_DATA]"
type input "97170"
type input "Petit-Bourg"
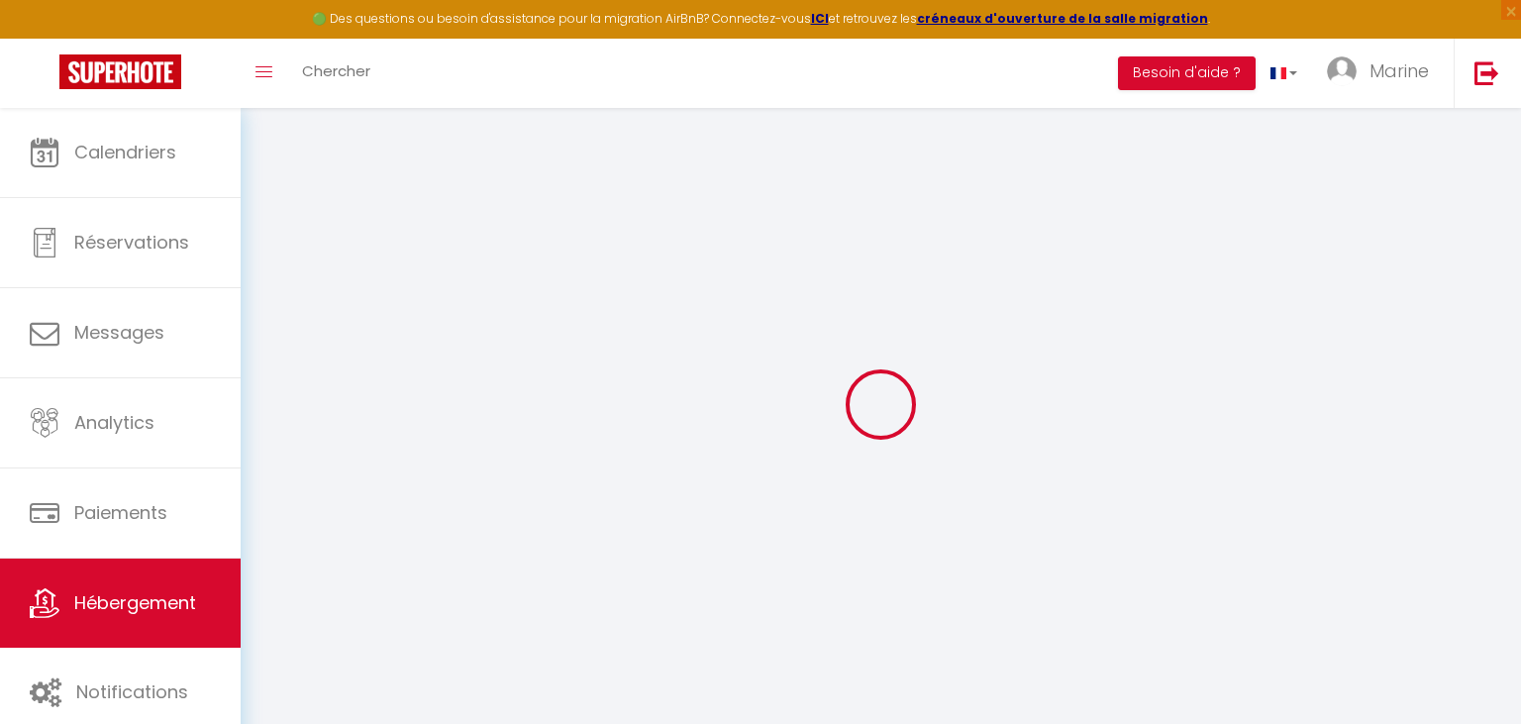
select select "88"
type input "[EMAIL_ADDRESS][DOMAIN_NAME]"
select select
checkbox input "false"
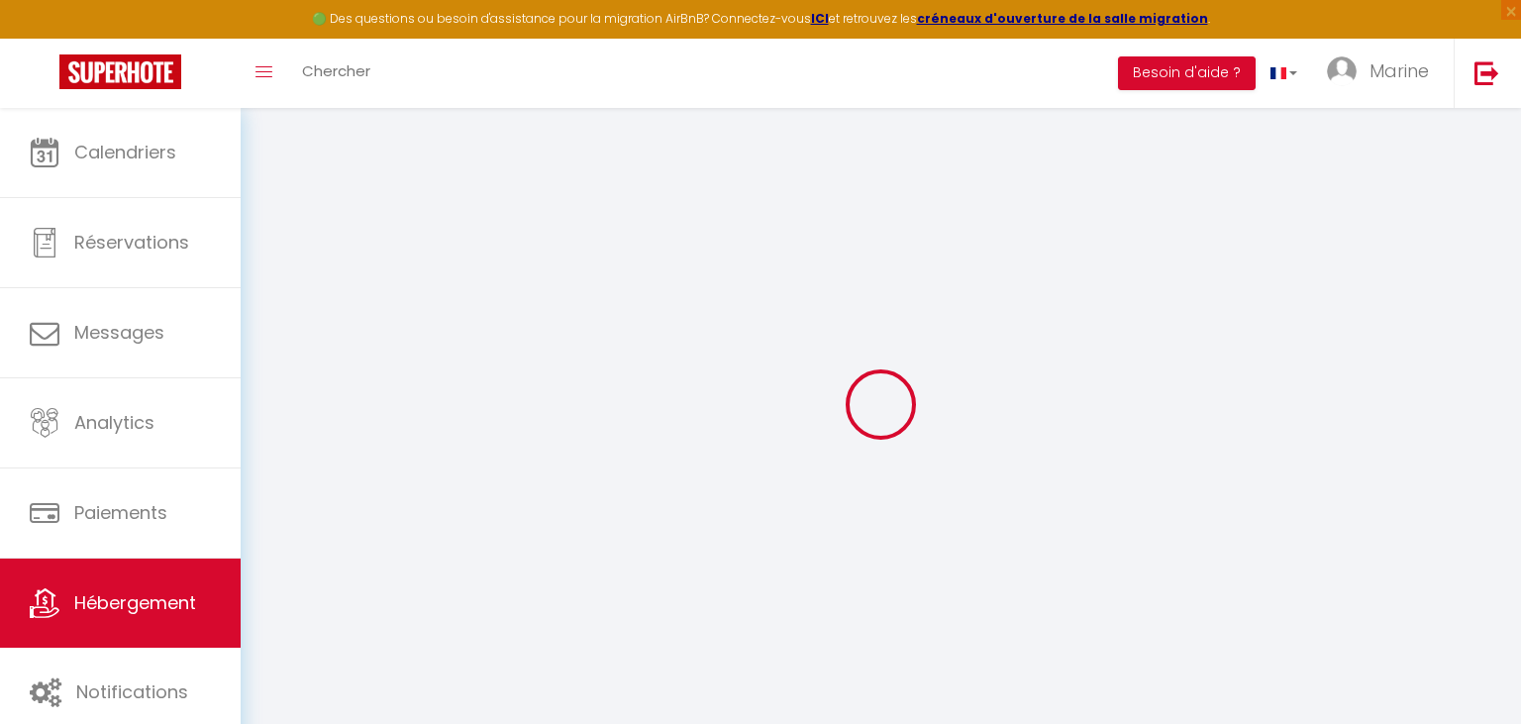
checkbox input "false"
select select
type input "0"
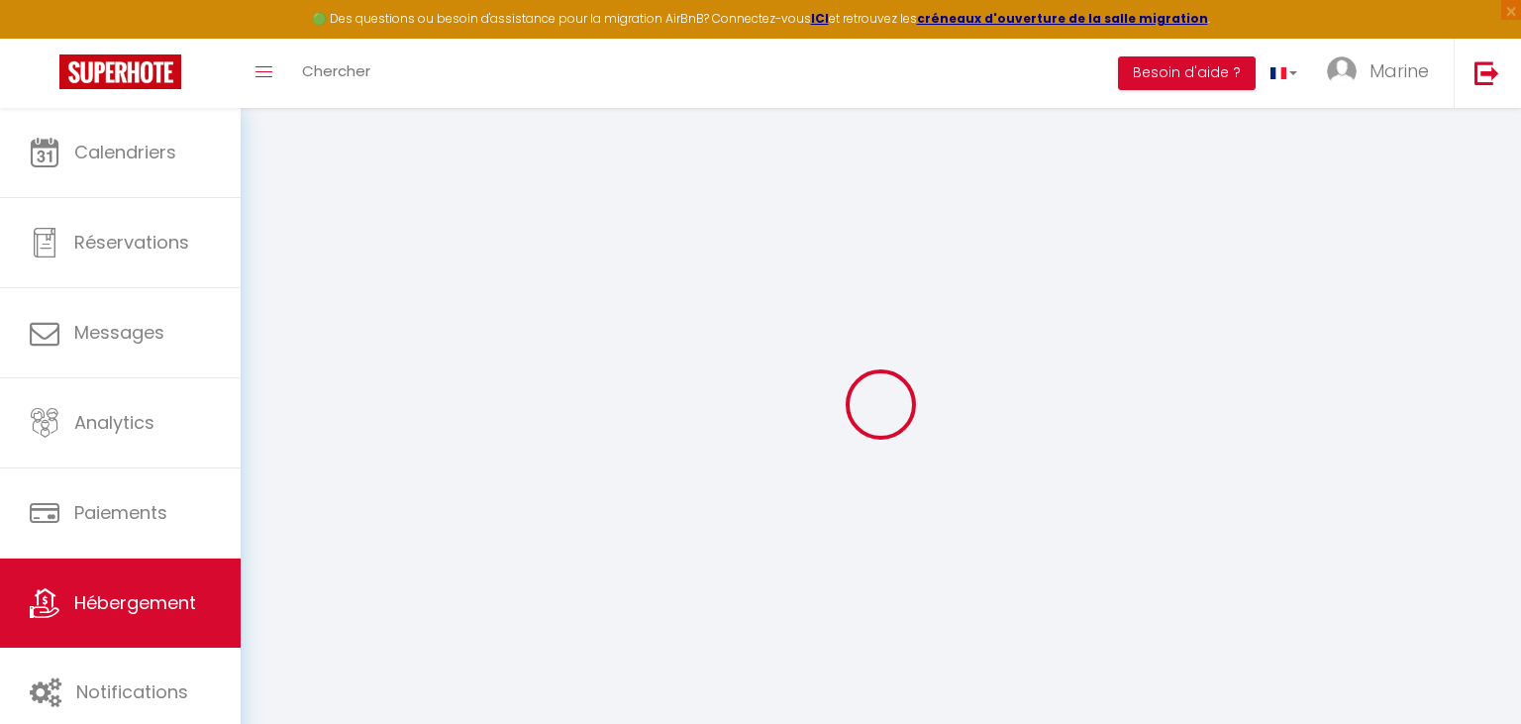
type input "0"
select select
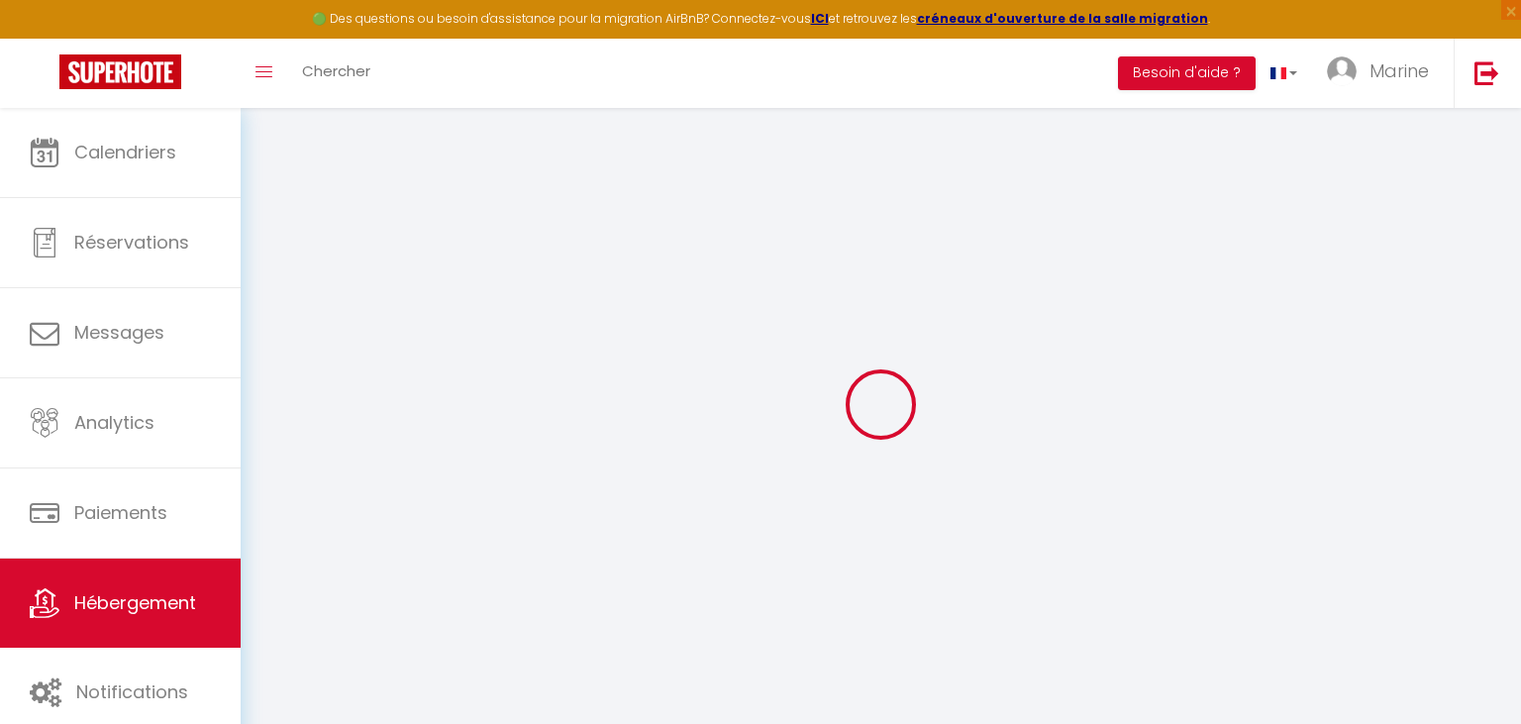
select select
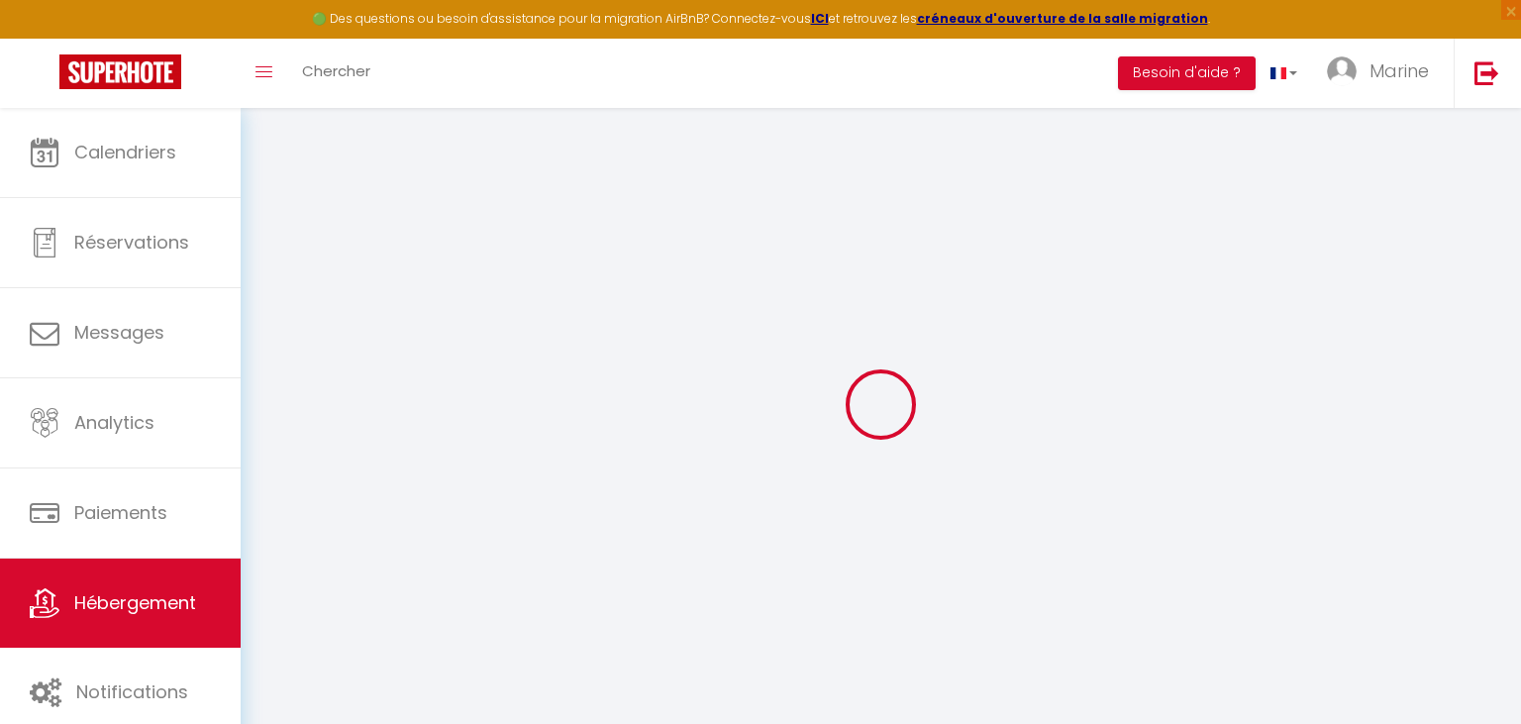
checkbox input "false"
select select
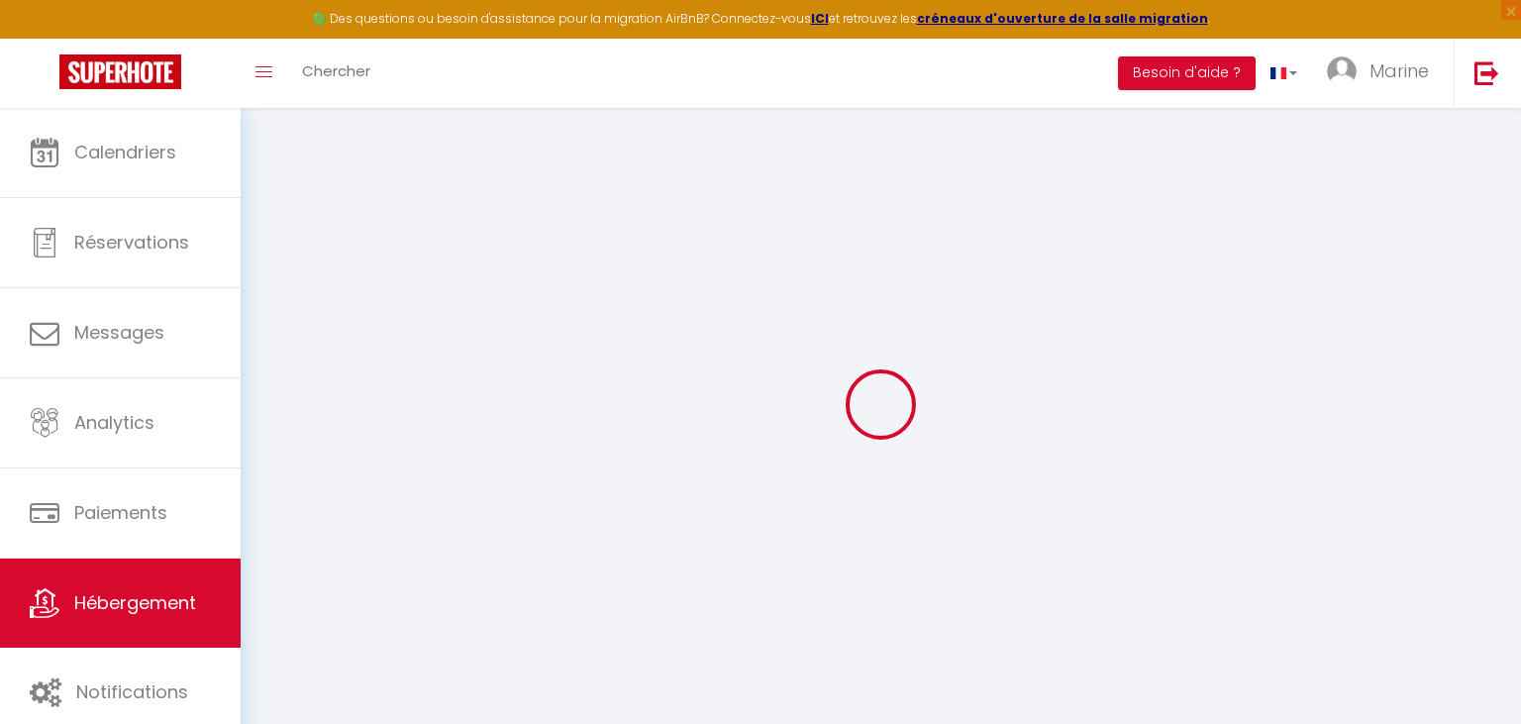
select select
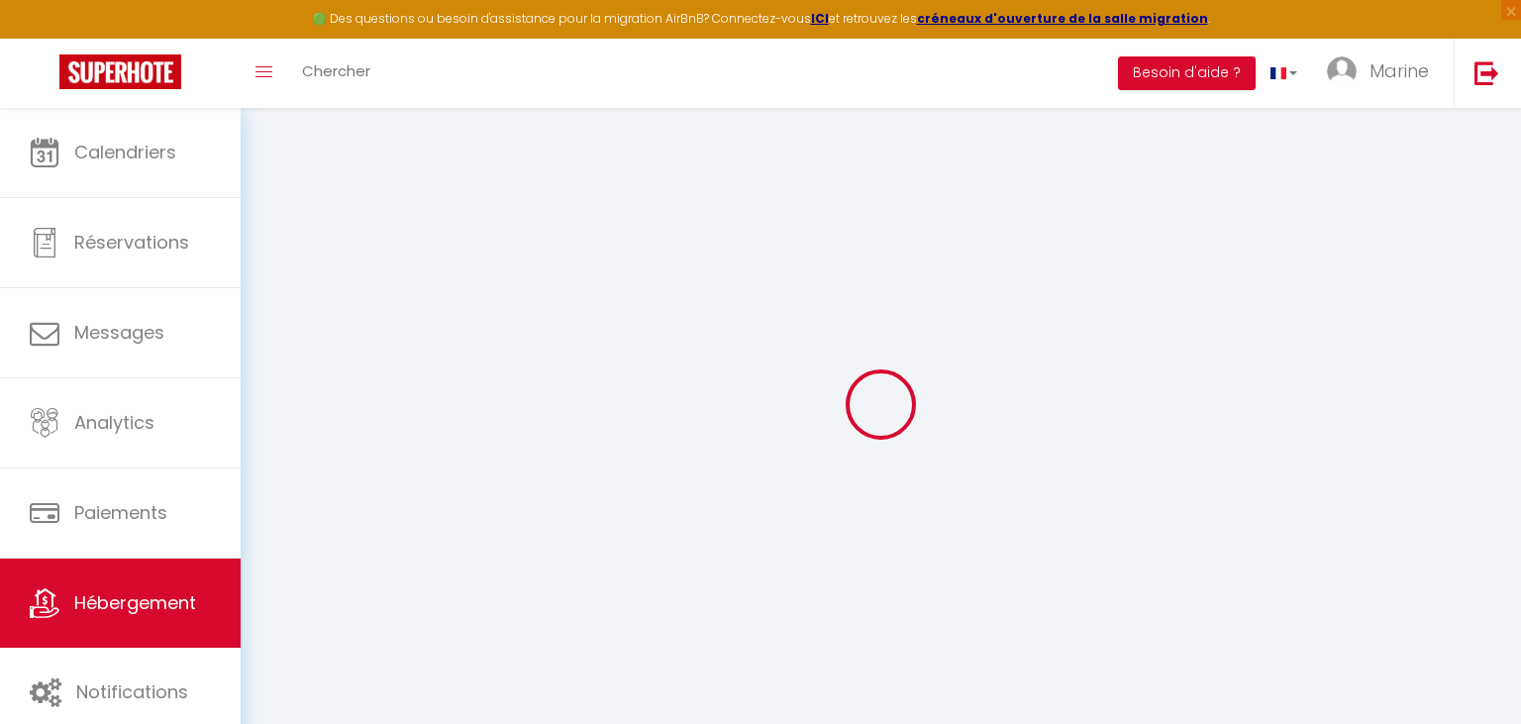
select select
checkbox input "false"
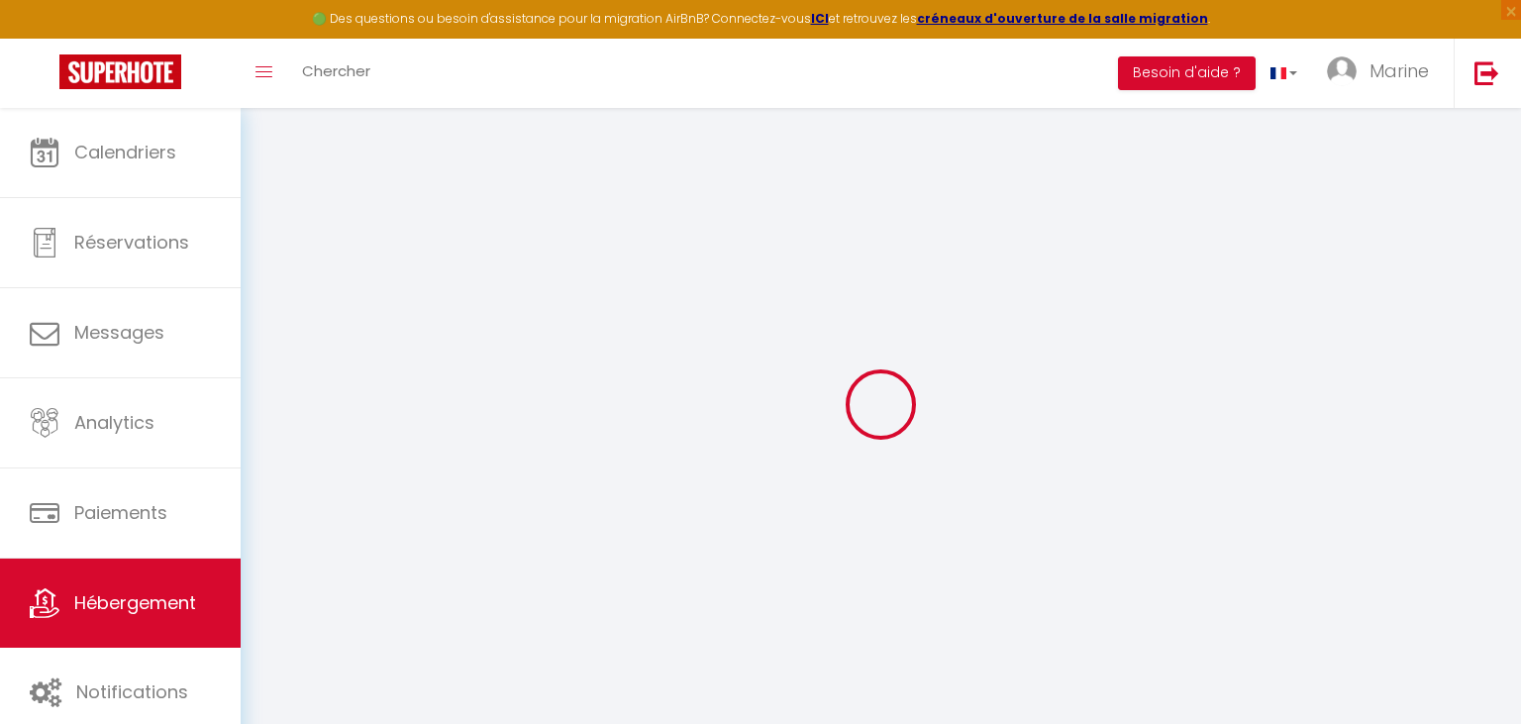
select select
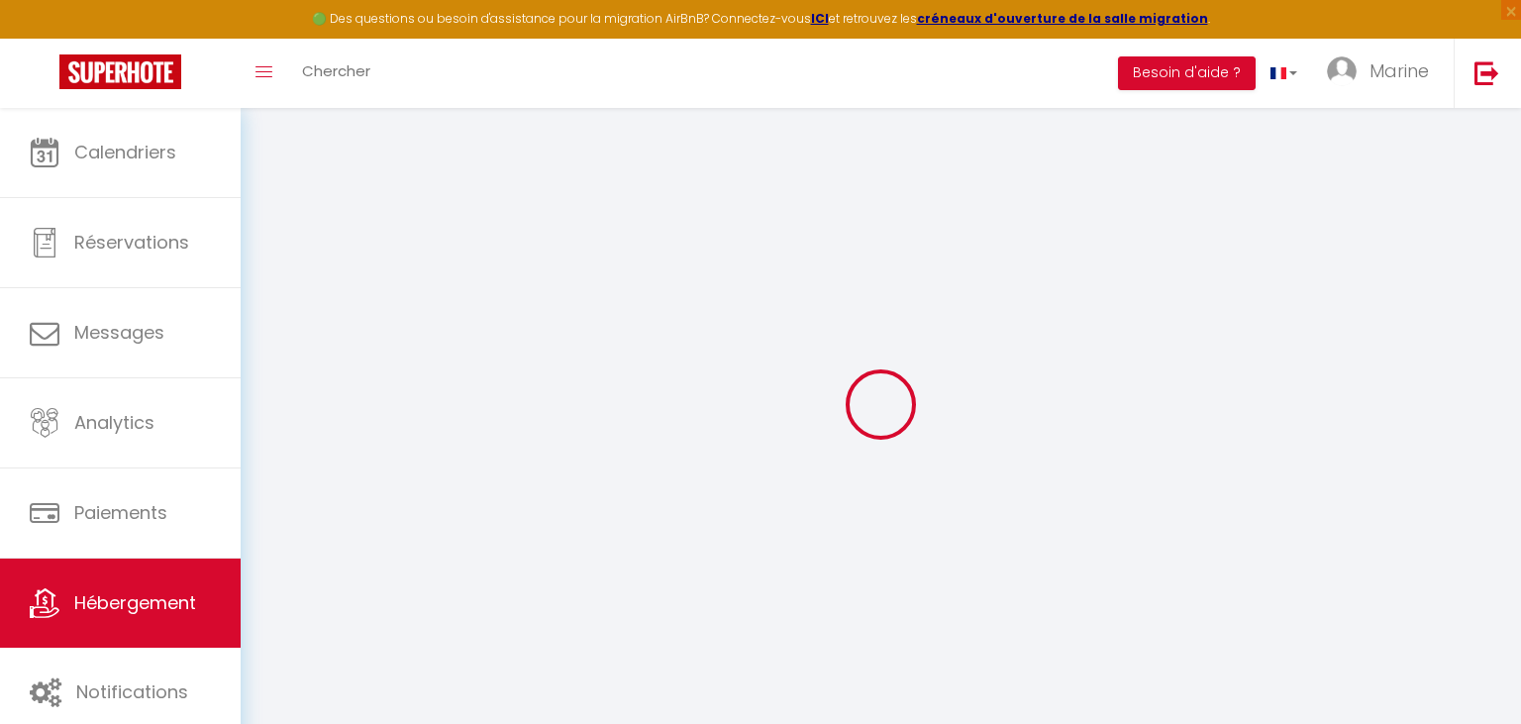
select select
checkbox input "false"
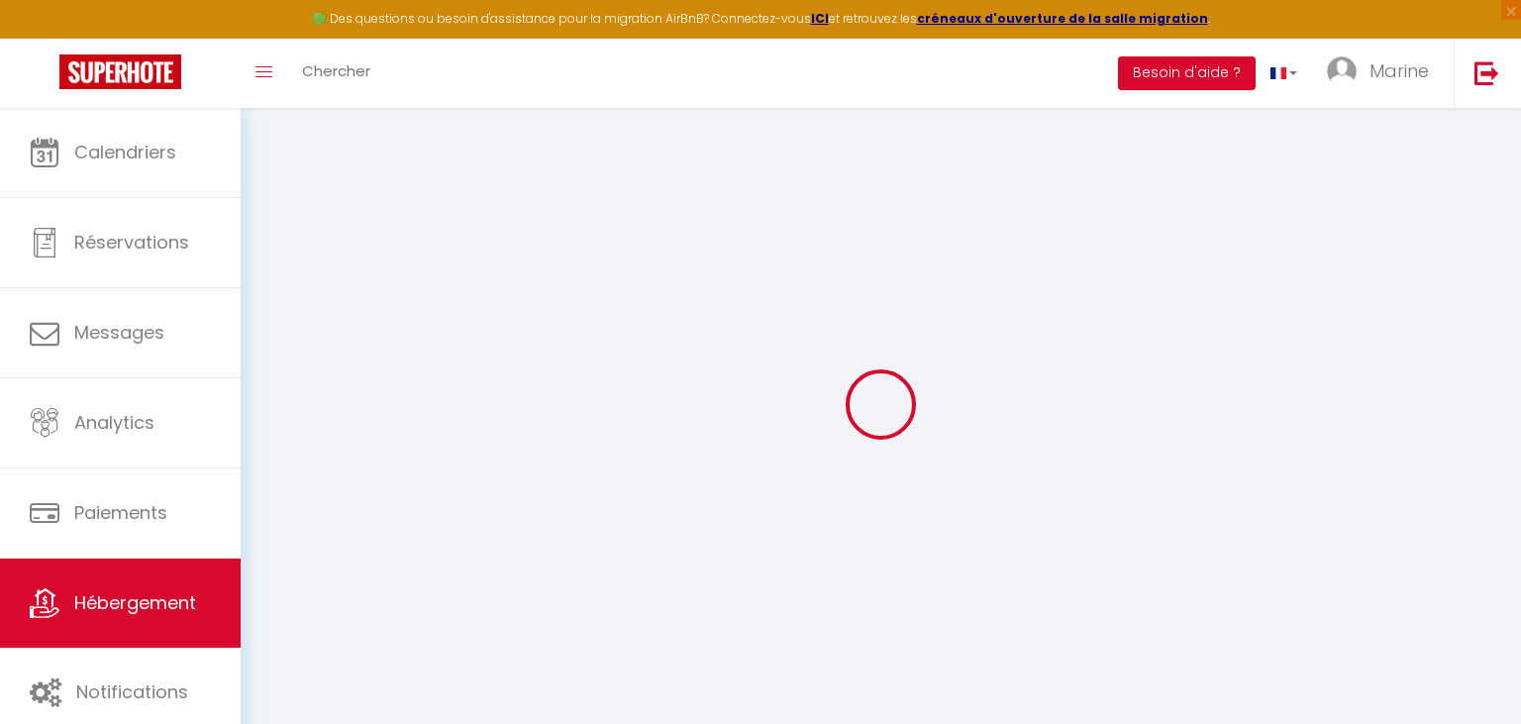
checkbox input "false"
select select
checkbox input "false"
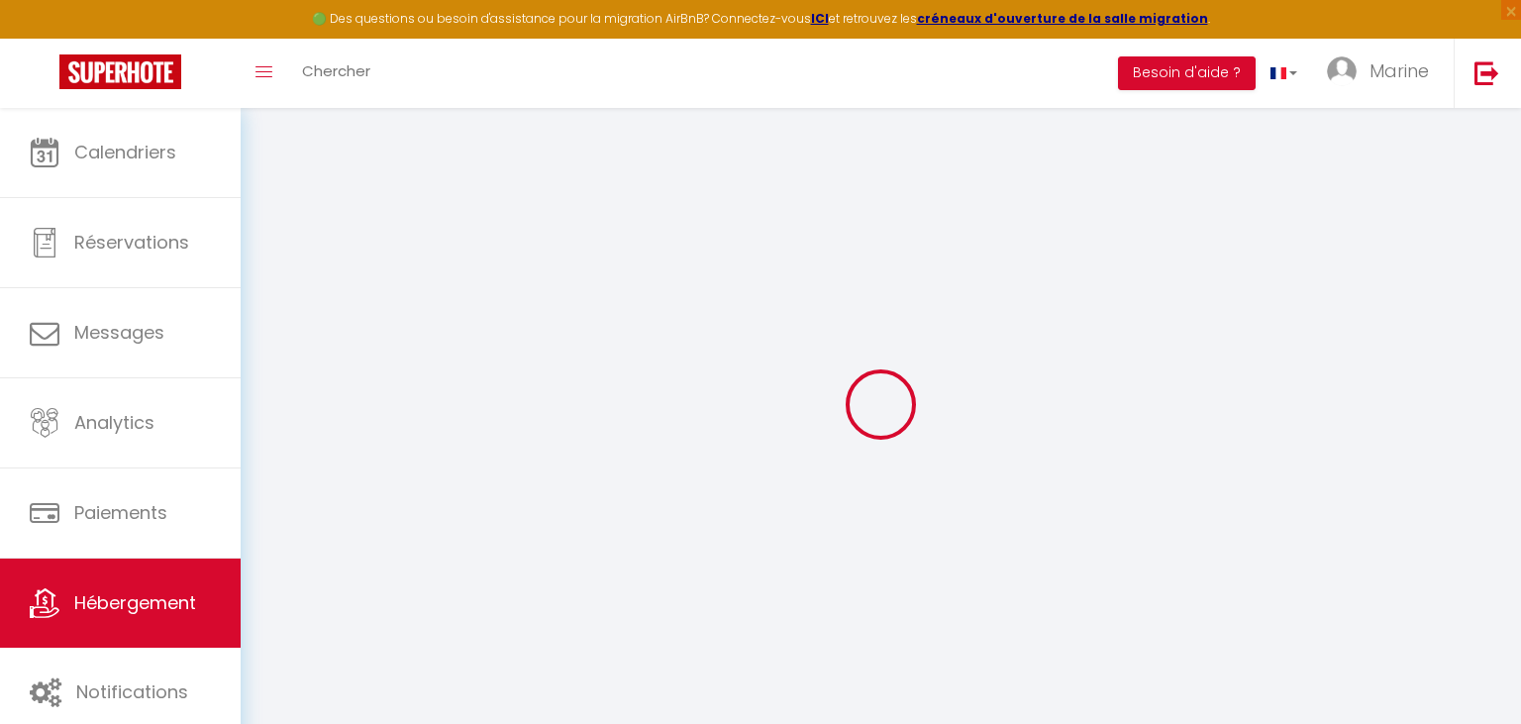
checkbox input "false"
select select "16:00"
select select
select select "11:00"
select select "30"
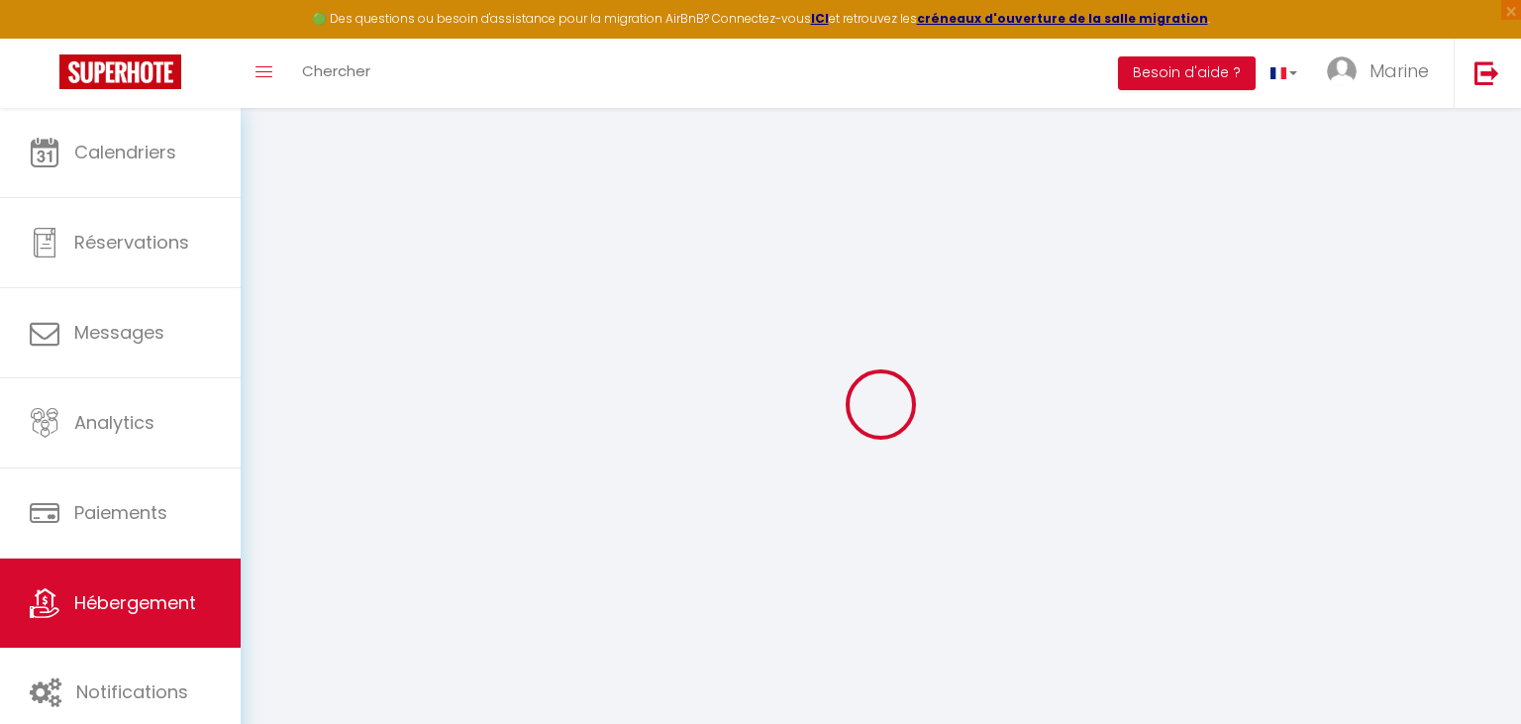
select select "120"
select select "19:00"
select select
checkbox input "false"
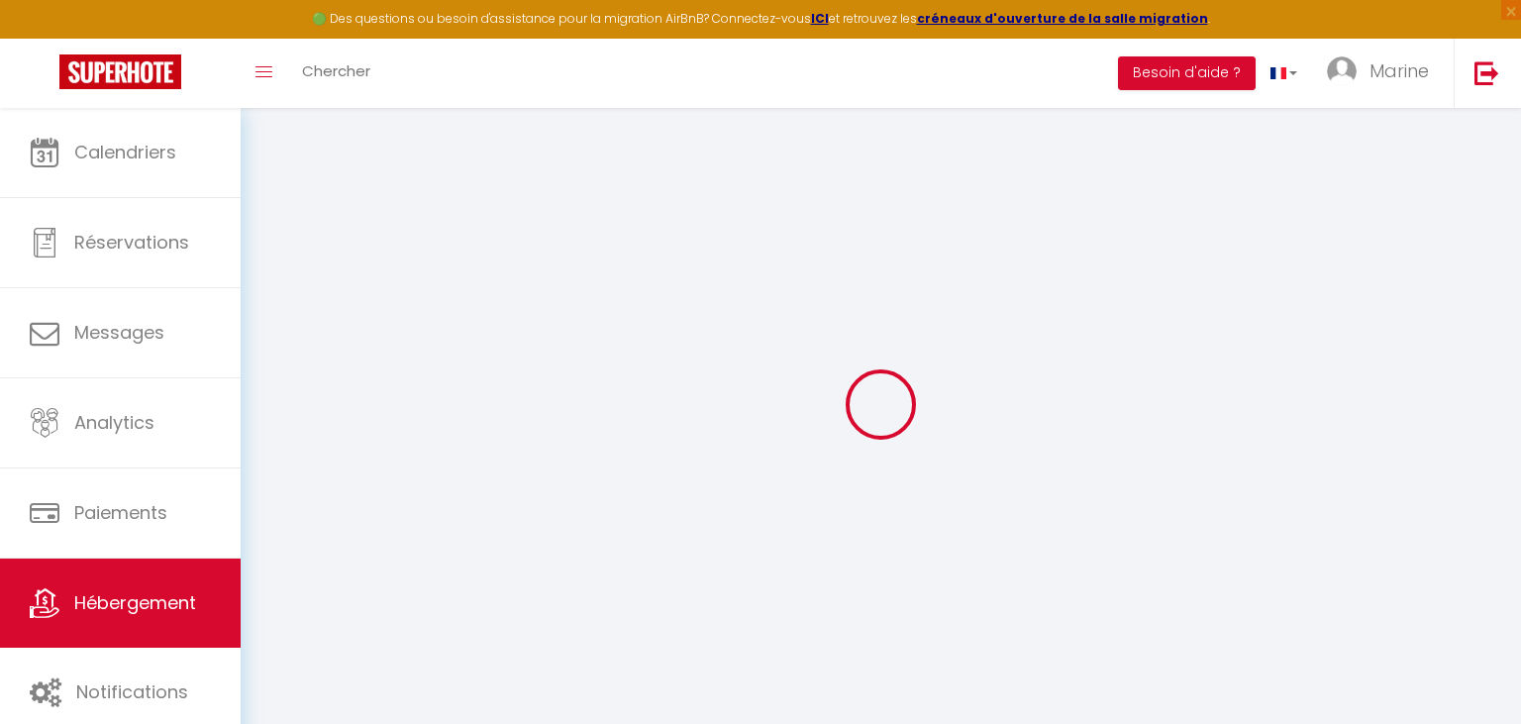
checkbox input "false"
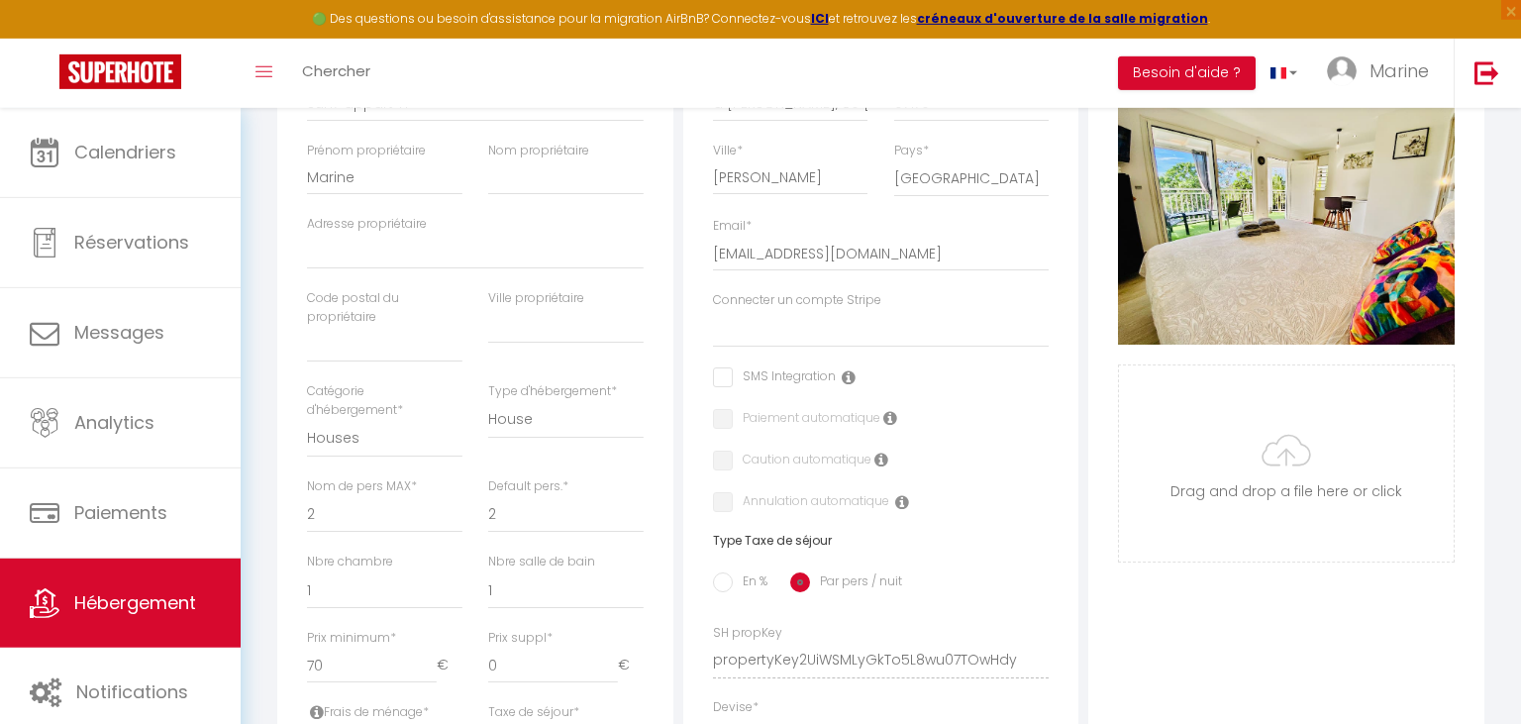
scroll to position [523, 0]
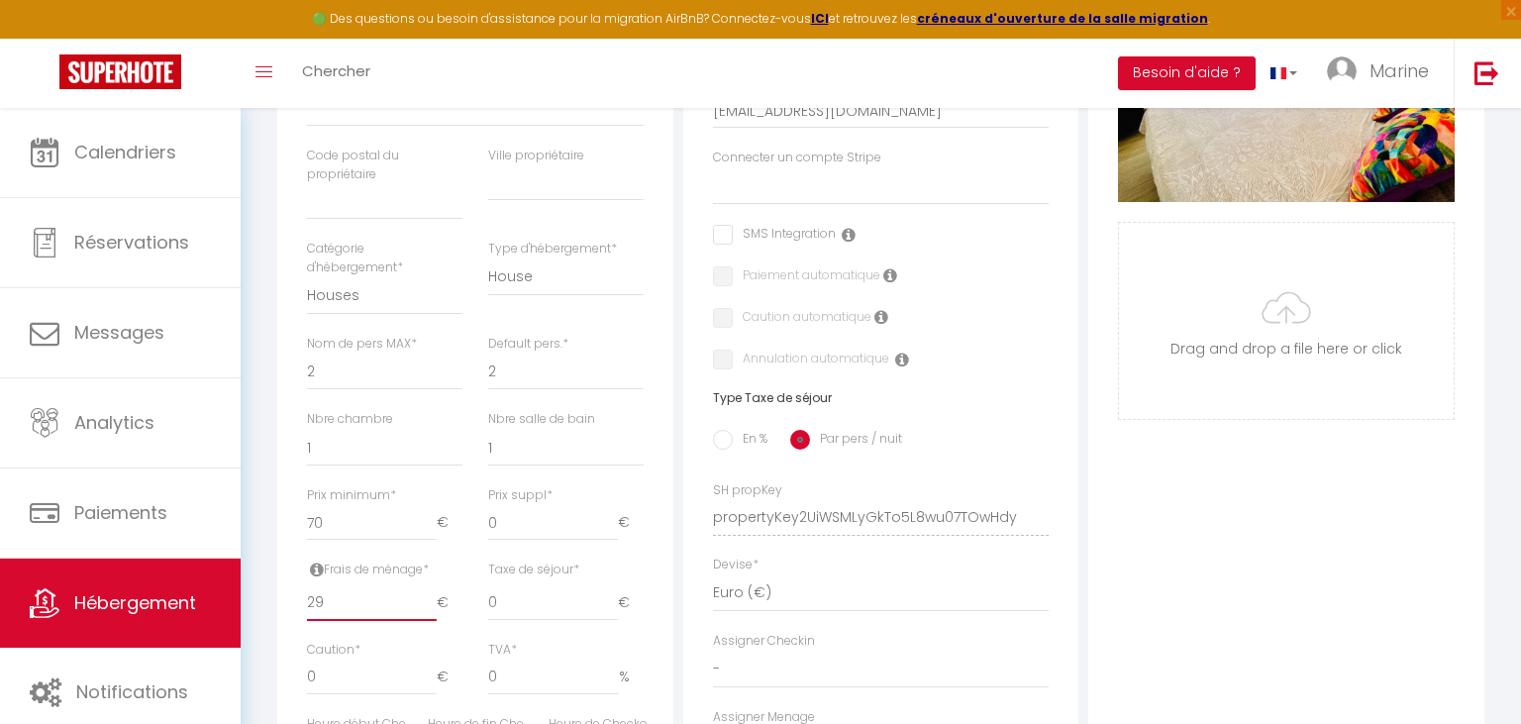
drag, startPoint x: 366, startPoint y: 611, endPoint x: 283, endPoint y: 600, distance: 83.9
click at [307, 600] on input "29" at bounding box center [372, 603] width 130 height 36
select select
checkbox input "false"
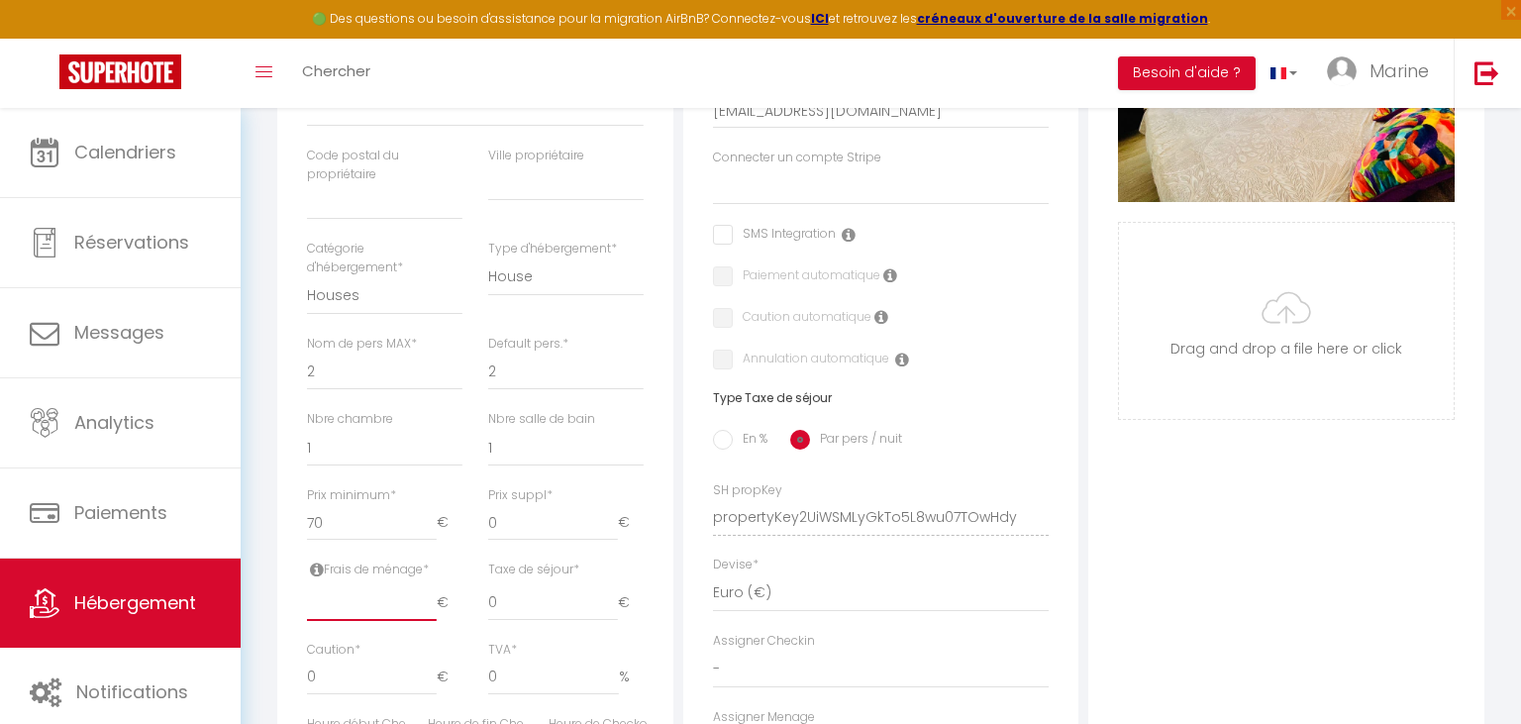
checkbox input "false"
click at [656, 577] on div "Taxe de séjour * 0 €" at bounding box center [565, 601] width 181 height 80
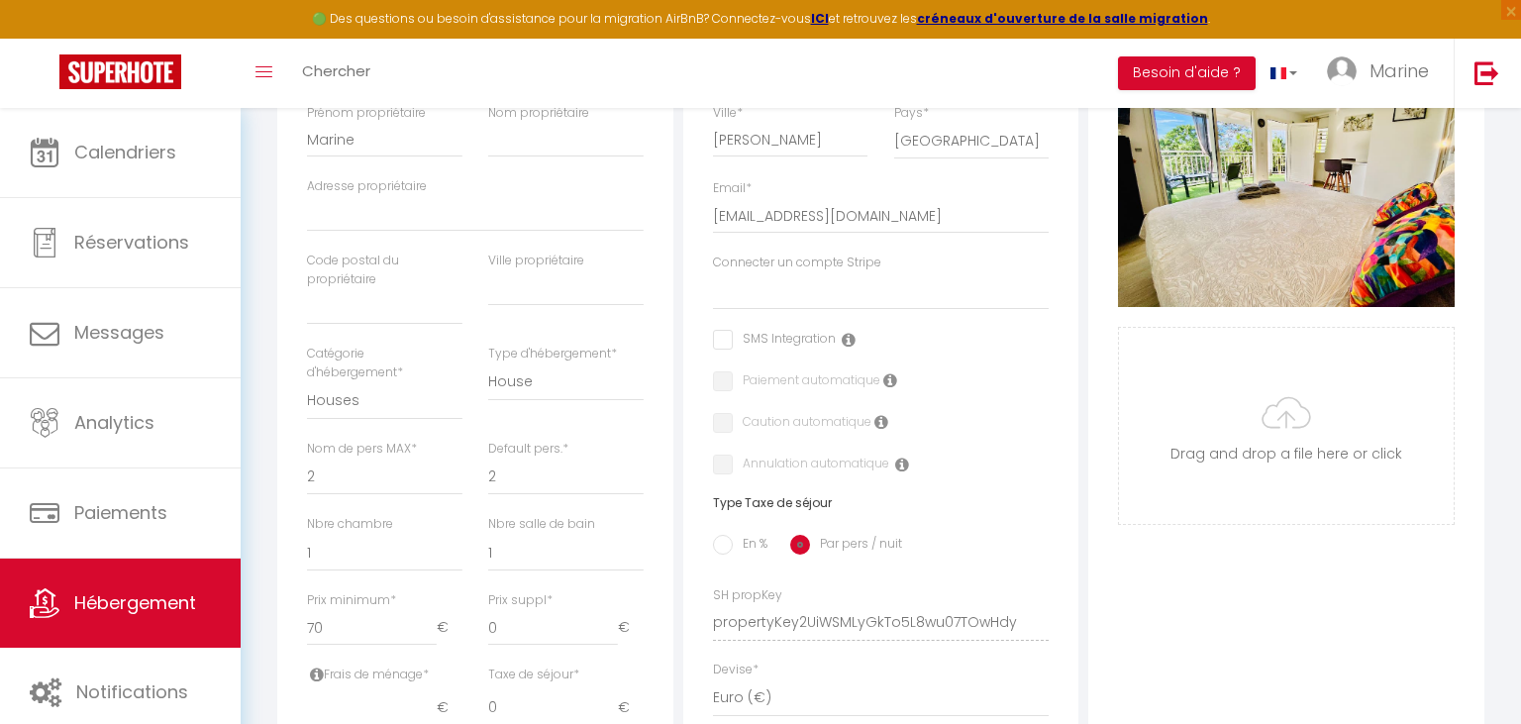
scroll to position [0, 0]
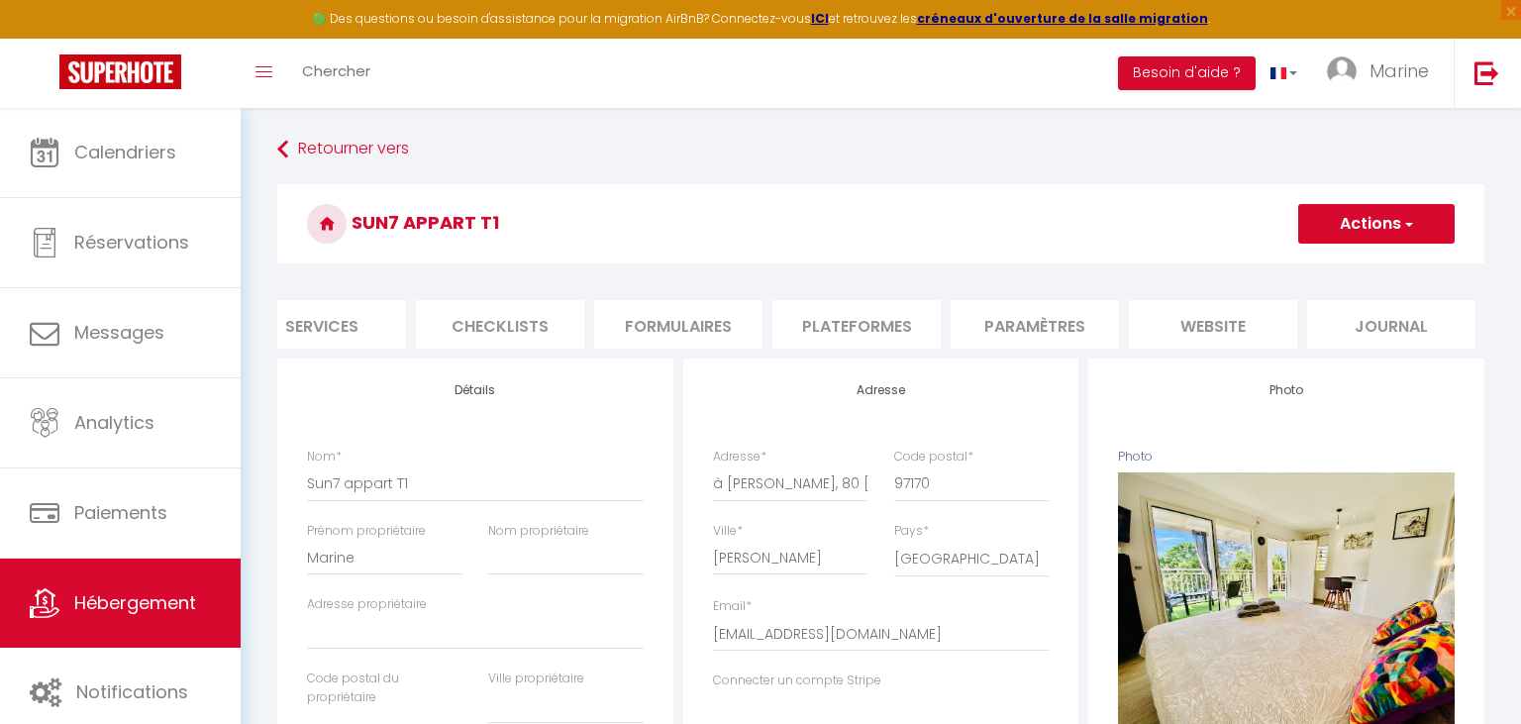
click at [1405, 209] on button "Actions" at bounding box center [1377, 224] width 157 height 40
click at [1306, 267] on input "Enregistrer" at bounding box center [1298, 268] width 73 height 20
select select
checkbox input "false"
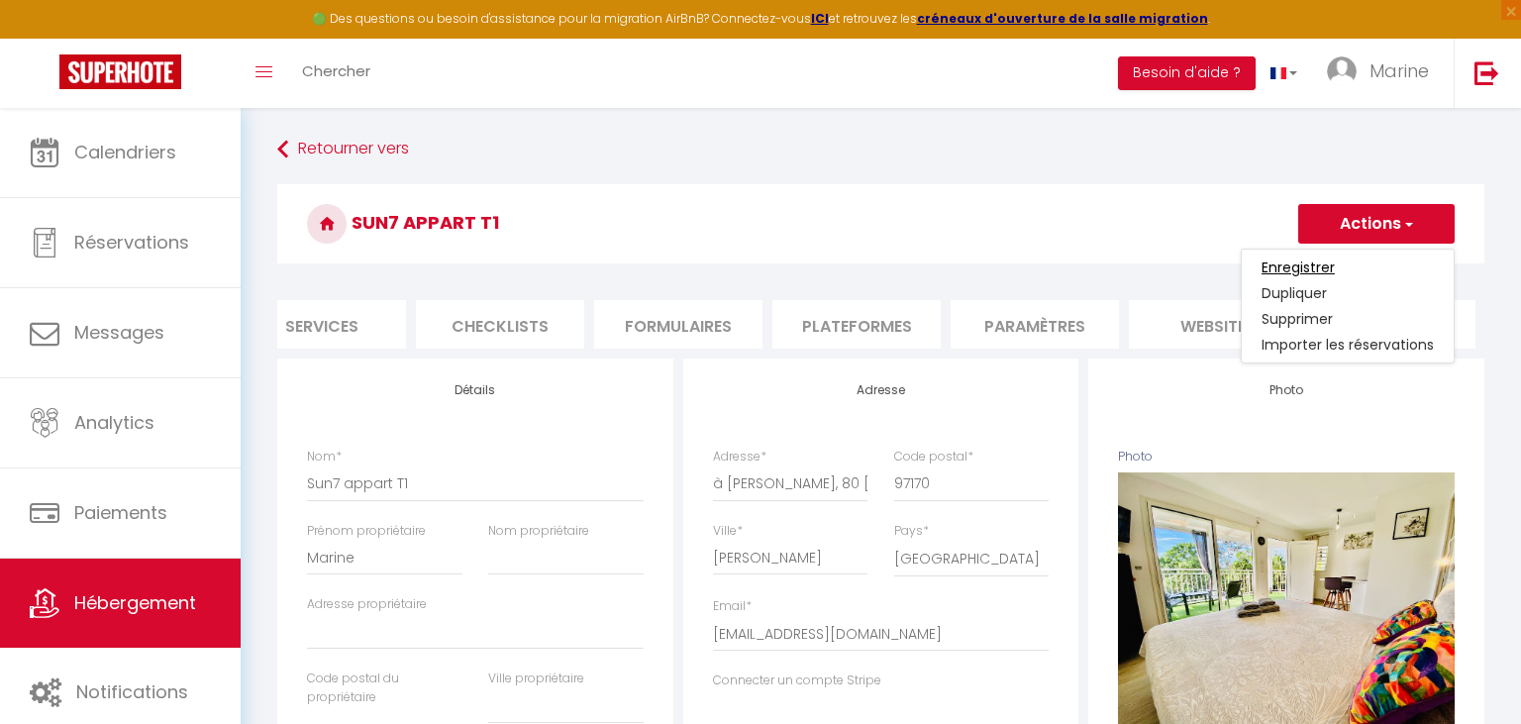
checkbox input "false"
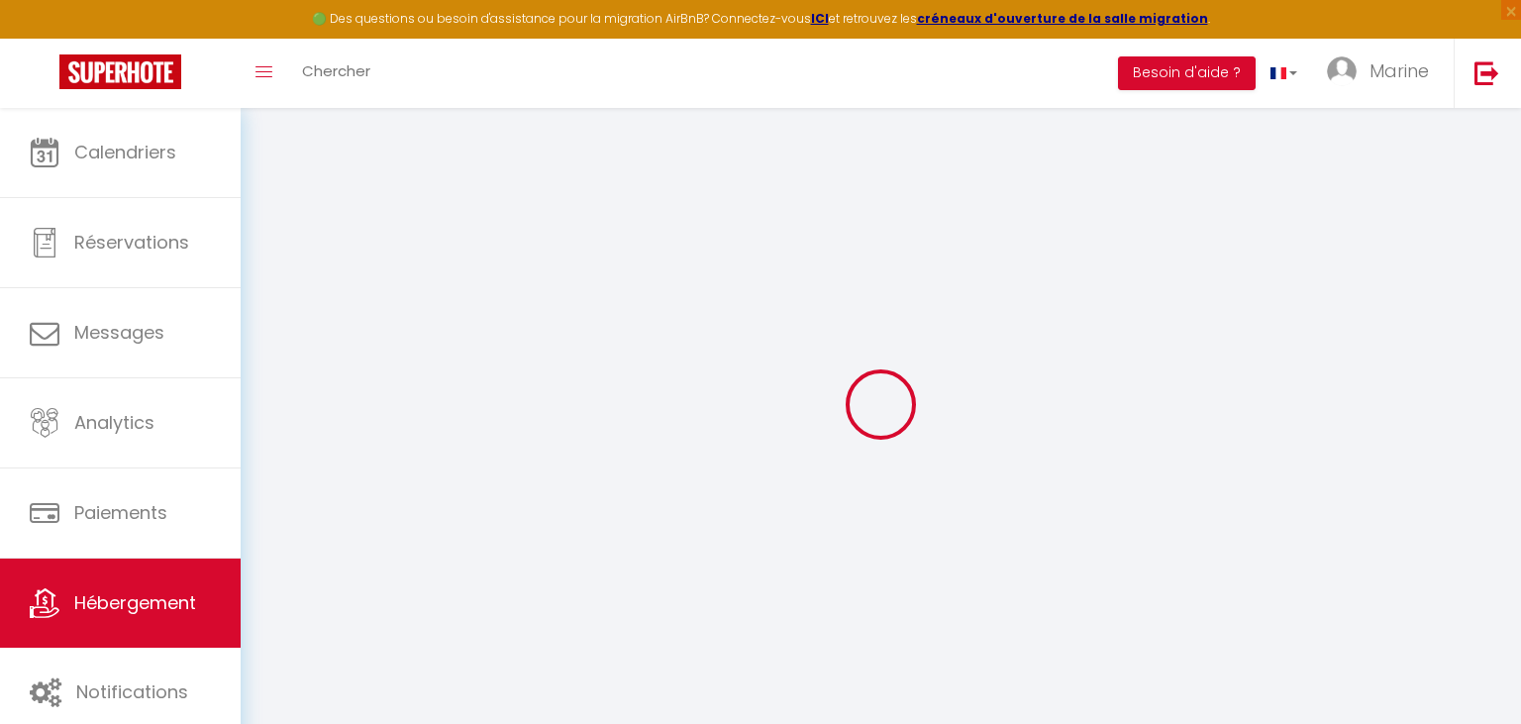
select select
checkbox input "false"
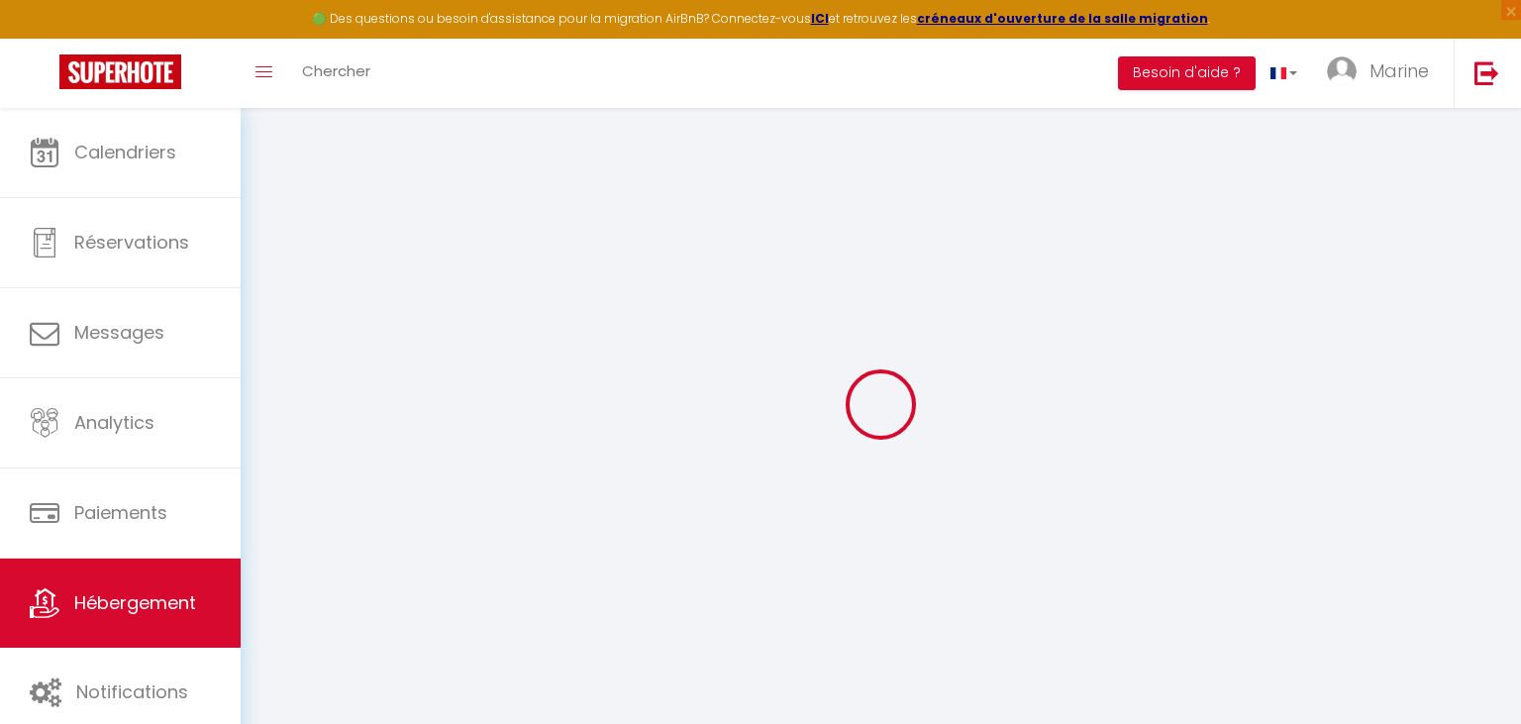
checkbox input "false"
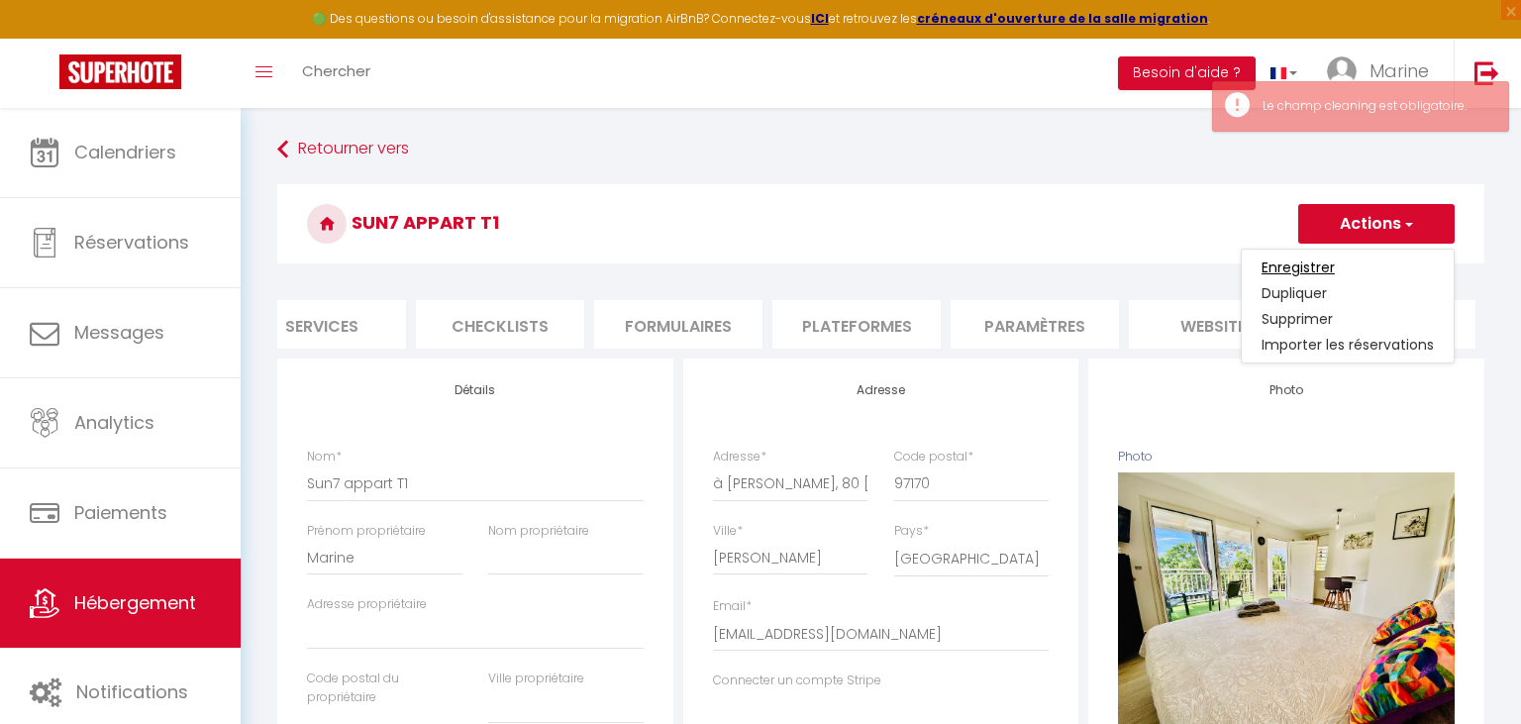
scroll to position [0, 575]
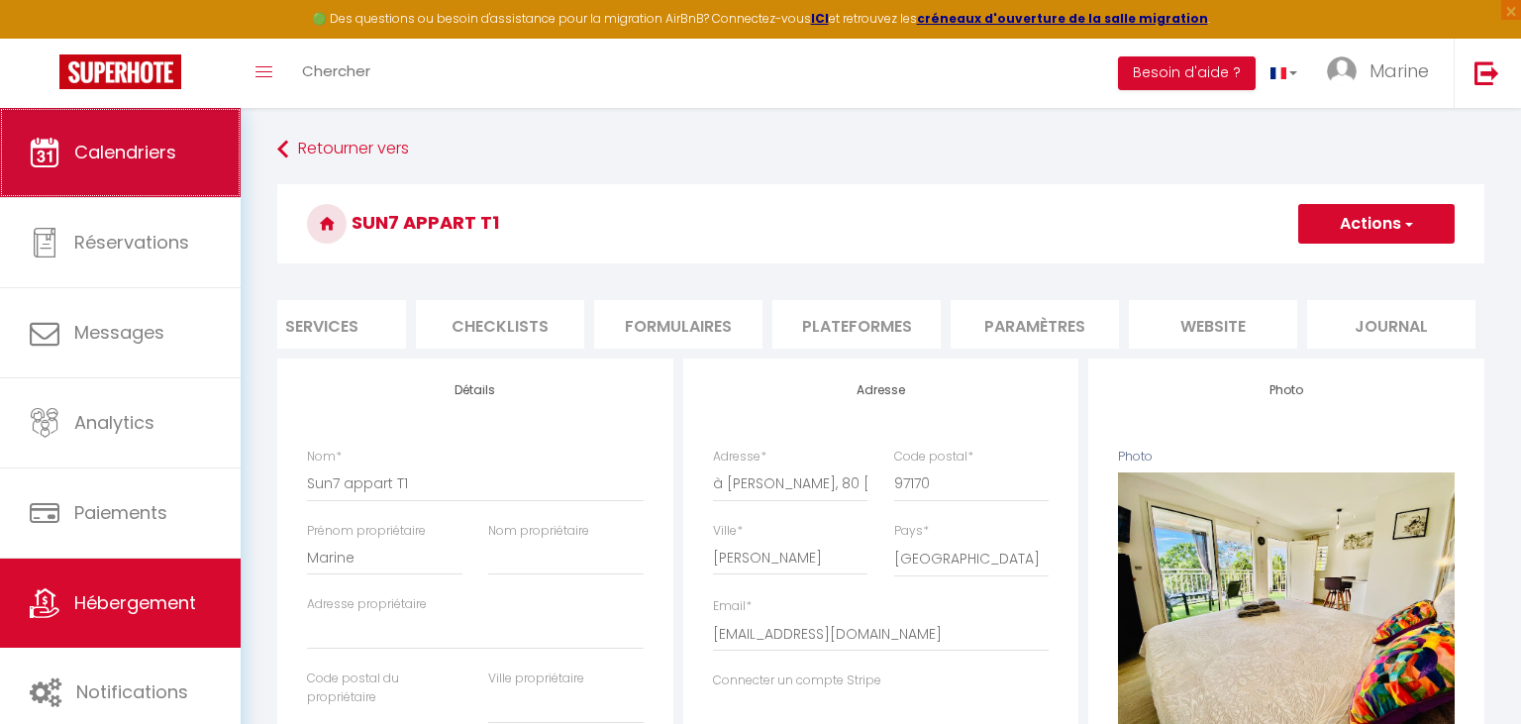
click at [143, 148] on span "Calendriers" at bounding box center [125, 152] width 102 height 25
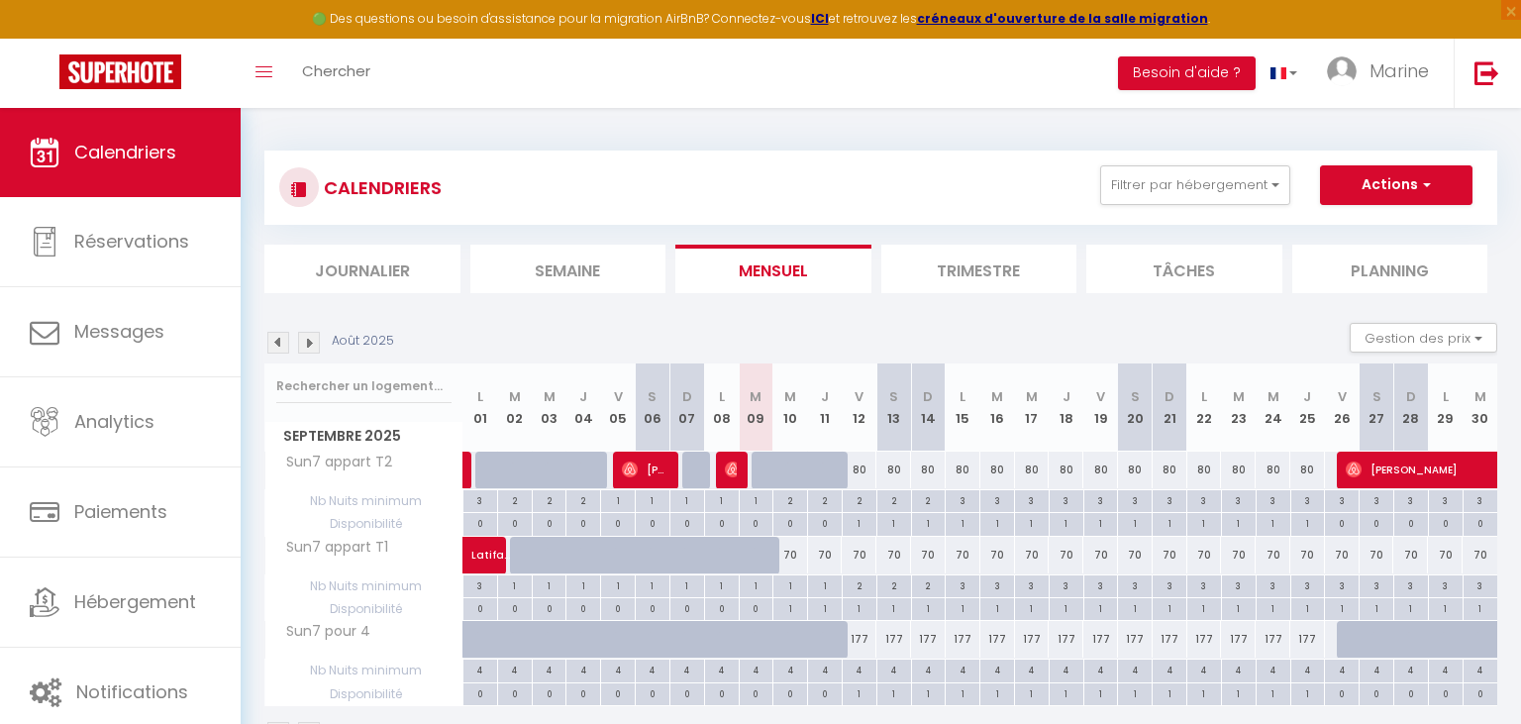
click at [934, 262] on li "Trimestre" at bounding box center [980, 269] width 196 height 49
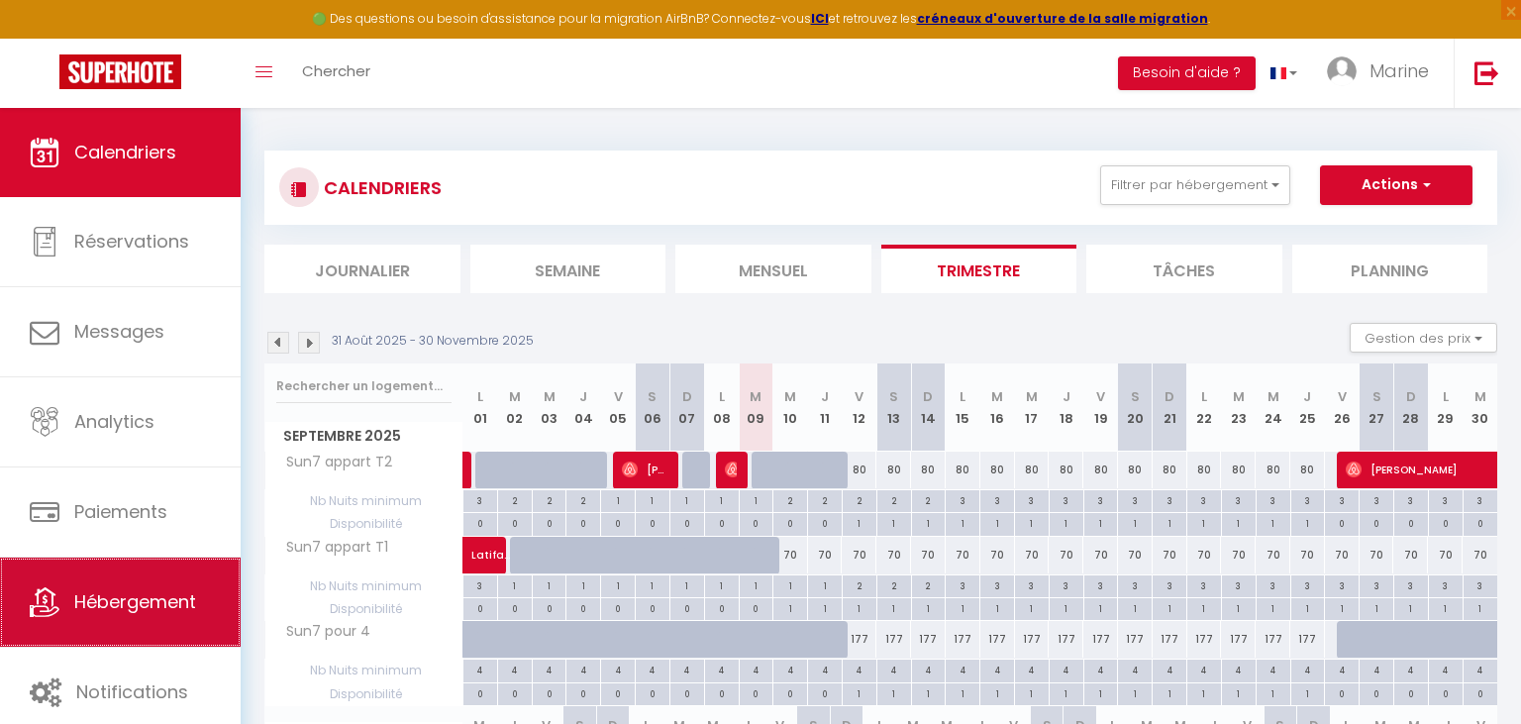
click at [128, 612] on span "Hébergement" at bounding box center [135, 601] width 122 height 25
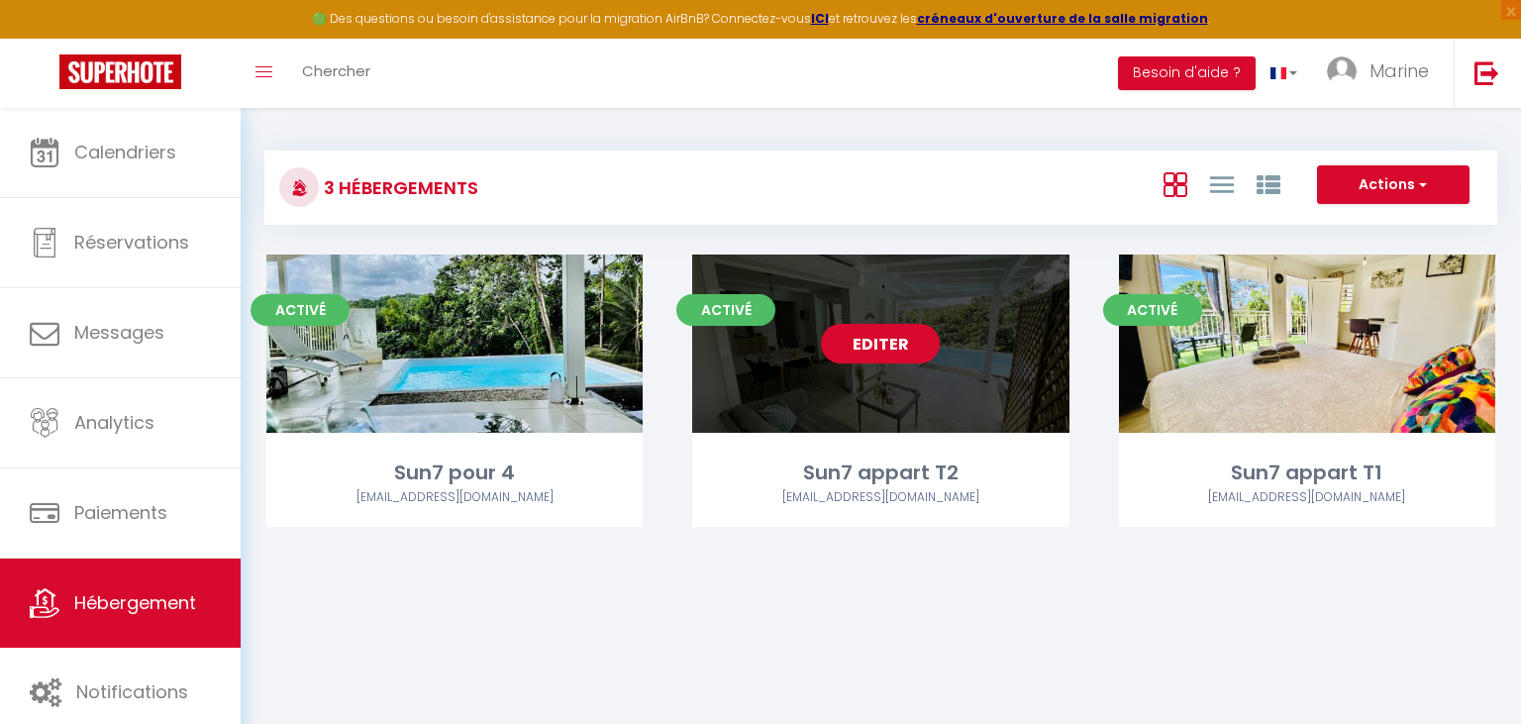
click at [886, 344] on link "Editer" at bounding box center [880, 344] width 119 height 40
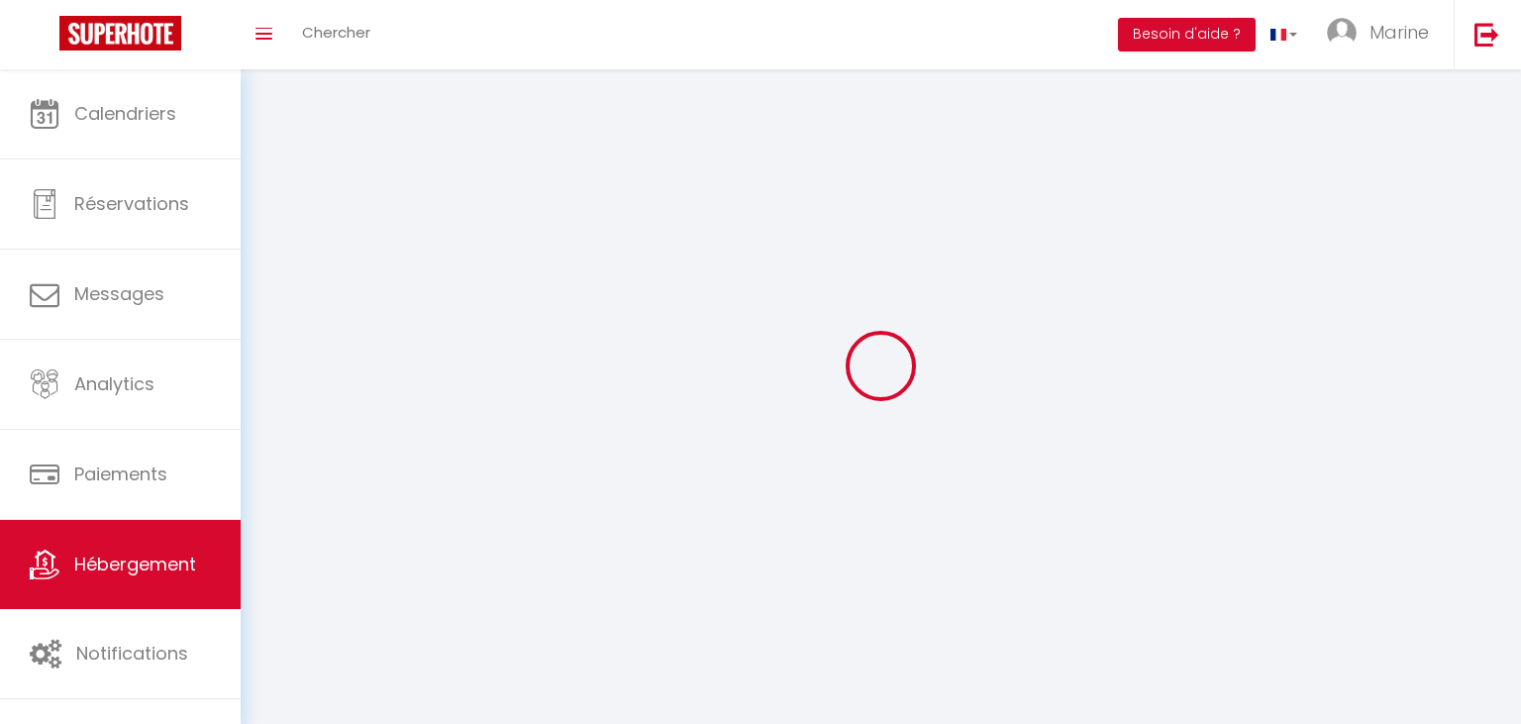
select select
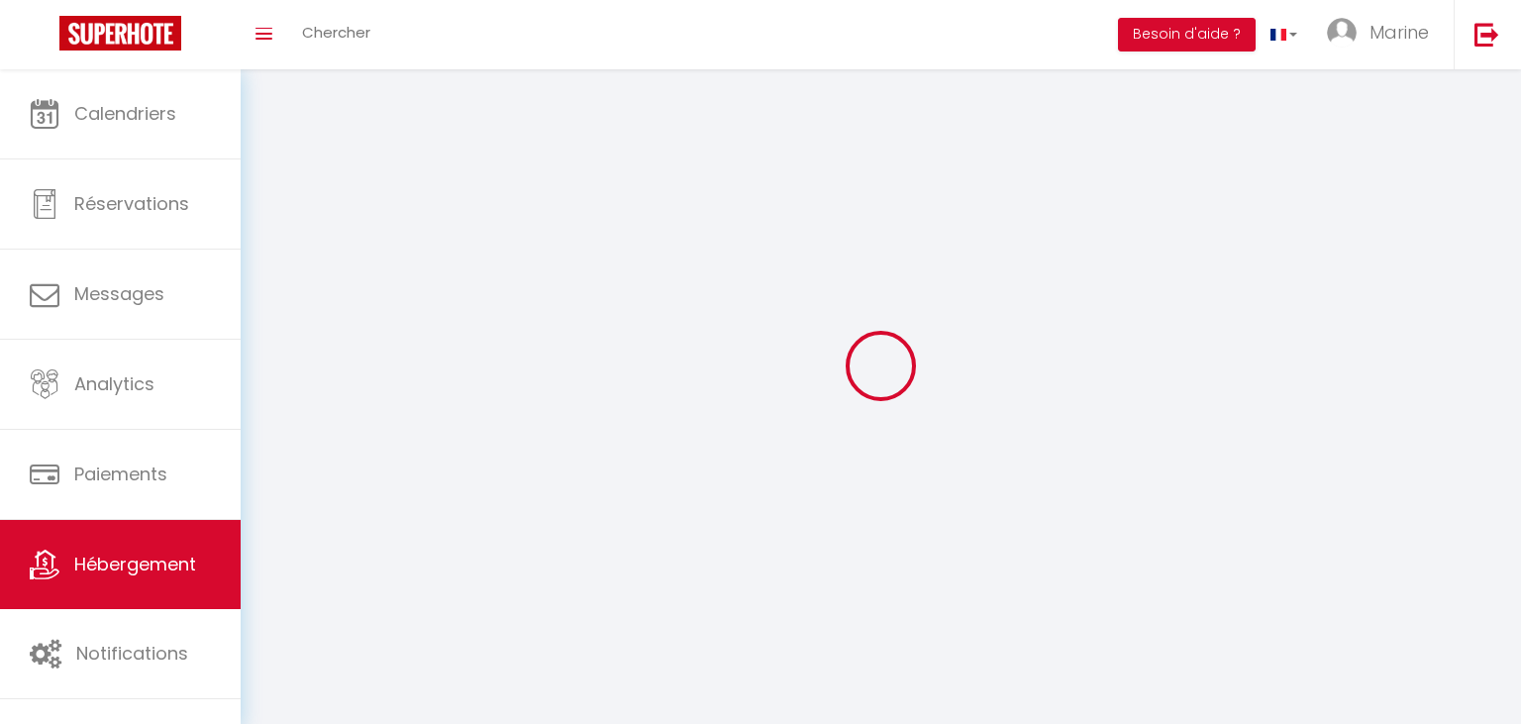
select select
checkbox input "false"
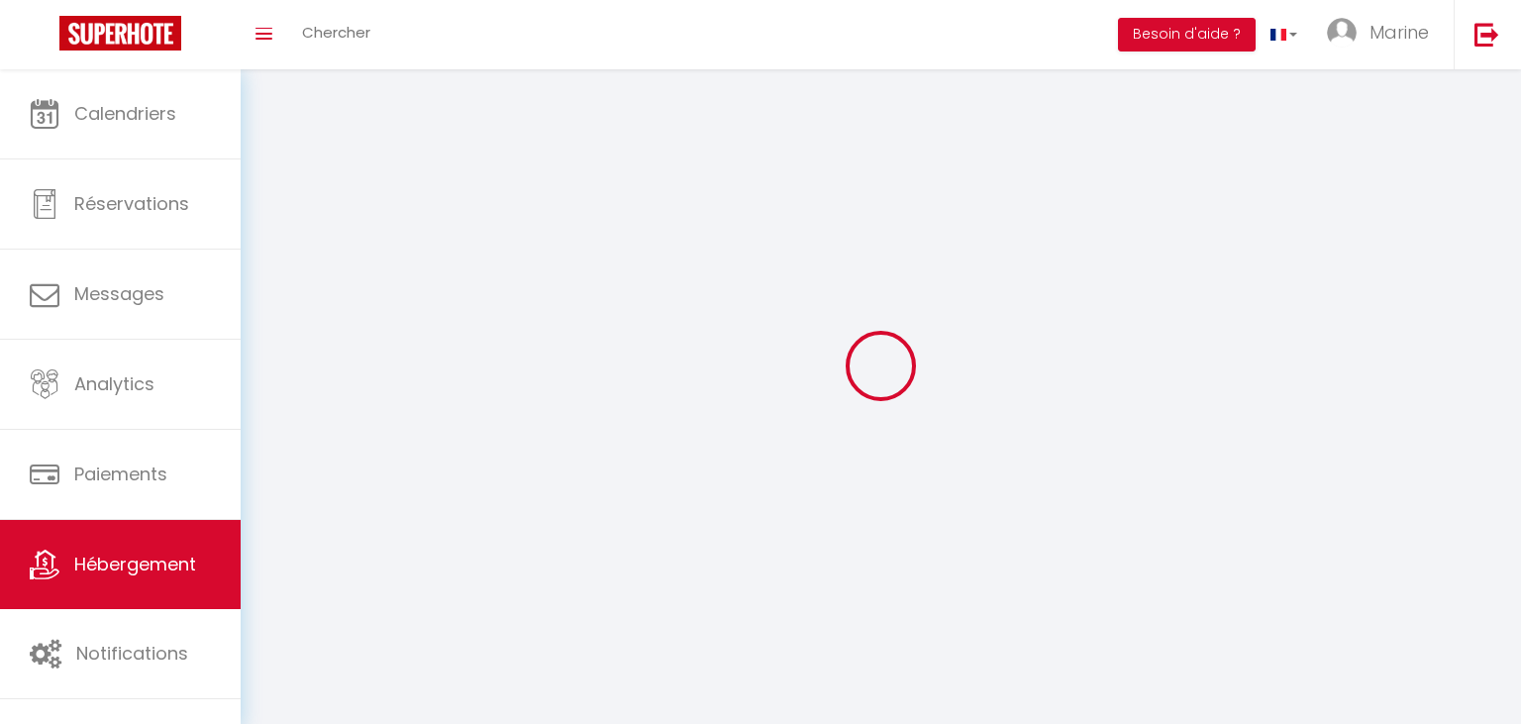
select select
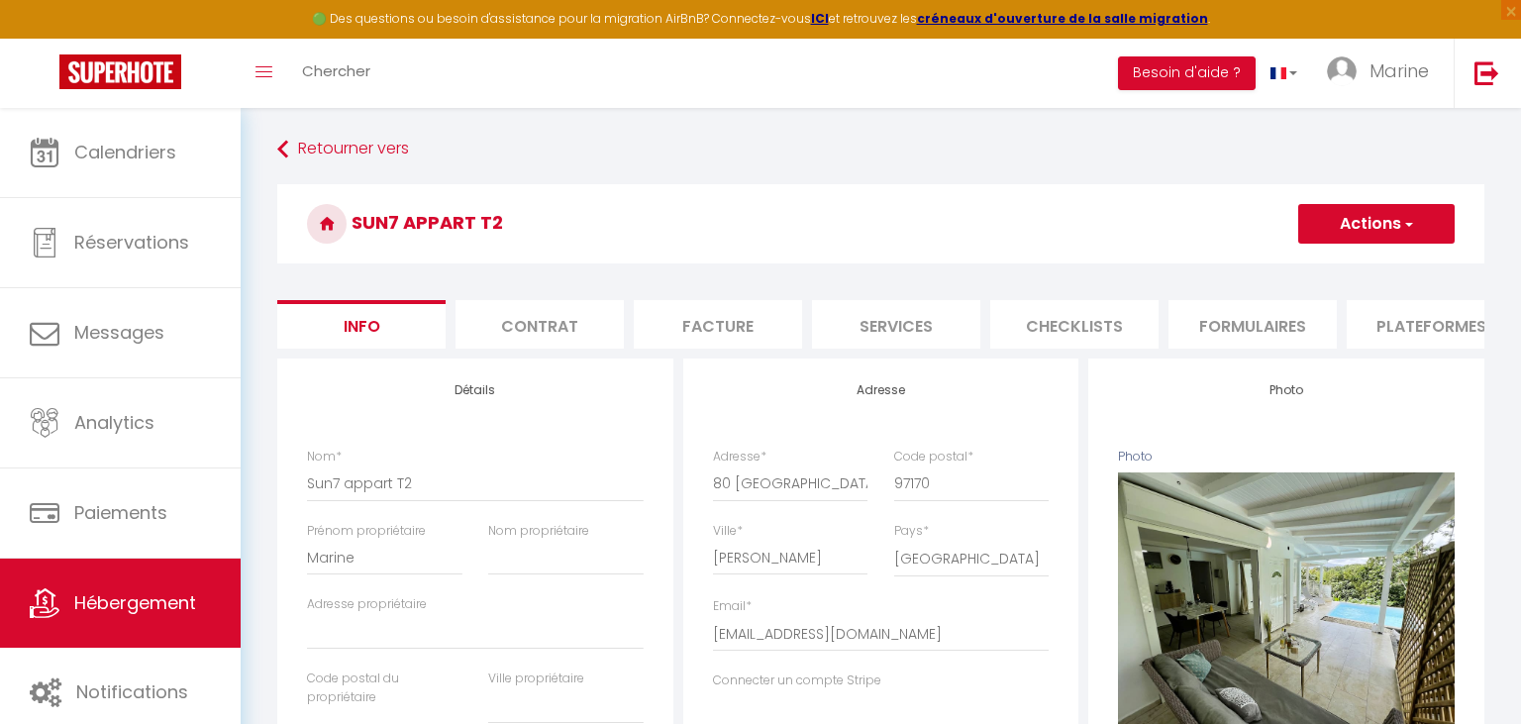
click at [1421, 336] on li "Plateformes" at bounding box center [1431, 324] width 168 height 49
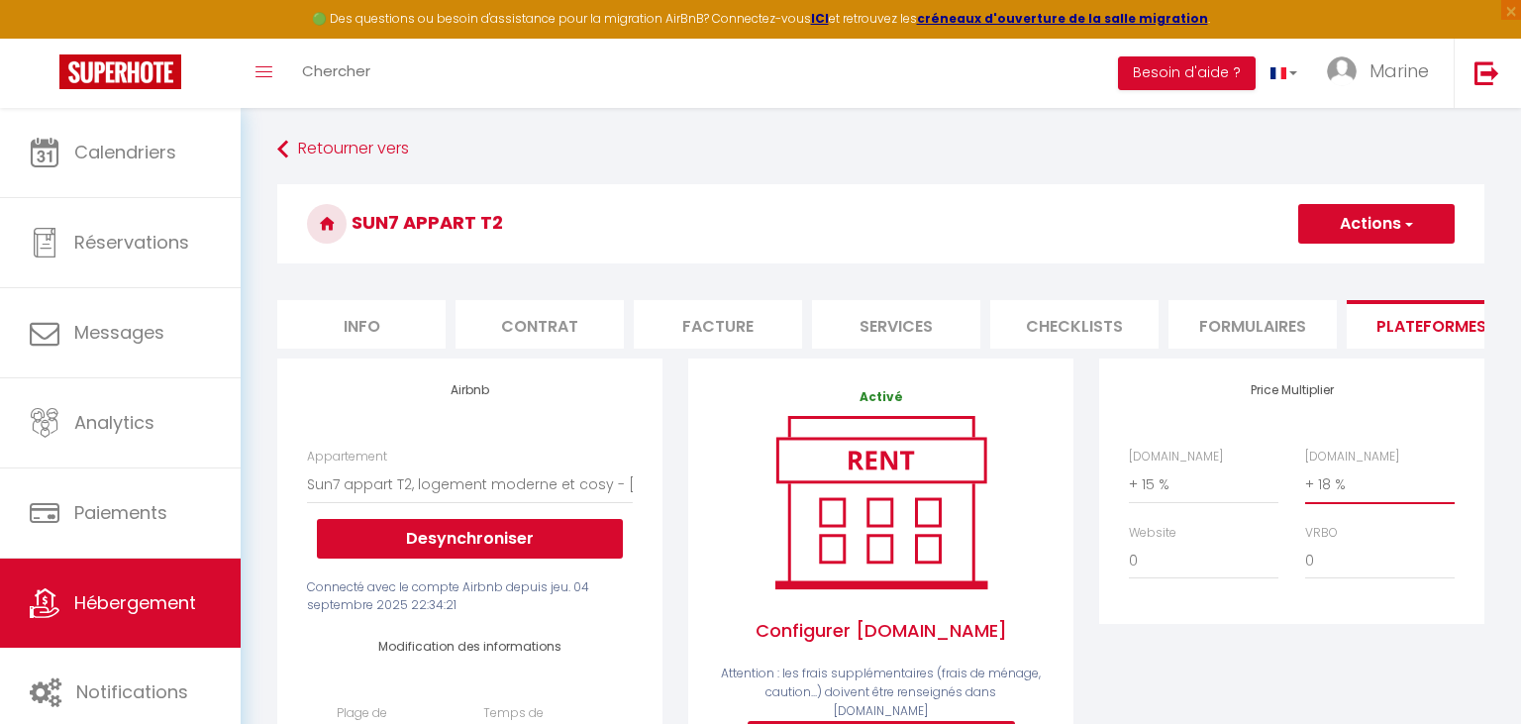
click at [1306, 466] on select "0 + 1 % + 2 % + 3 % + 4 % + 5 % + 6 % + 7 % + 8 % + 9 %" at bounding box center [1381, 485] width 150 height 38
click option "+ 20 %" at bounding box center [0, 0] width 0 height 0
click at [1367, 212] on button "Actions" at bounding box center [1377, 224] width 157 height 40
click at [1363, 275] on link "Enregistrer" at bounding box center [1376, 268] width 157 height 26
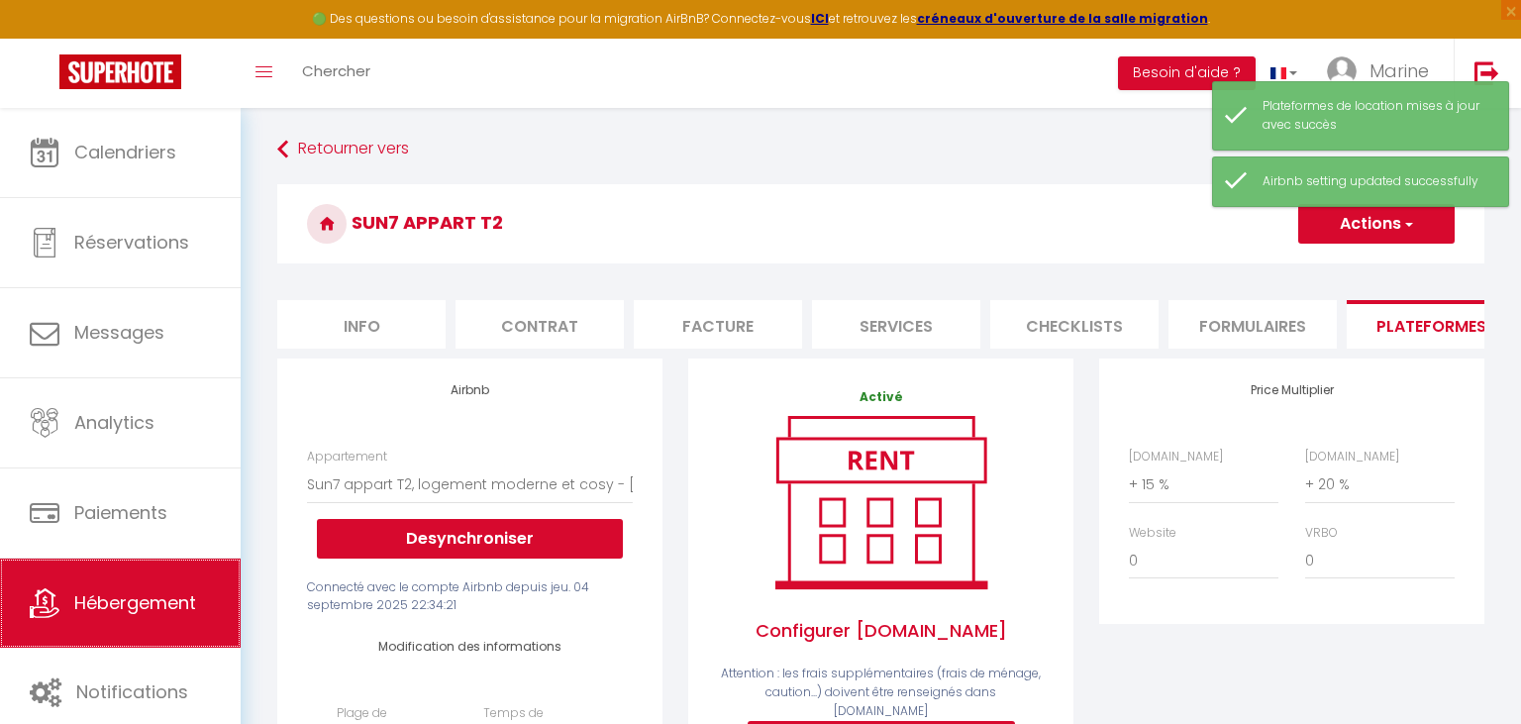
click at [89, 592] on link "Hébergement" at bounding box center [120, 603] width 241 height 89
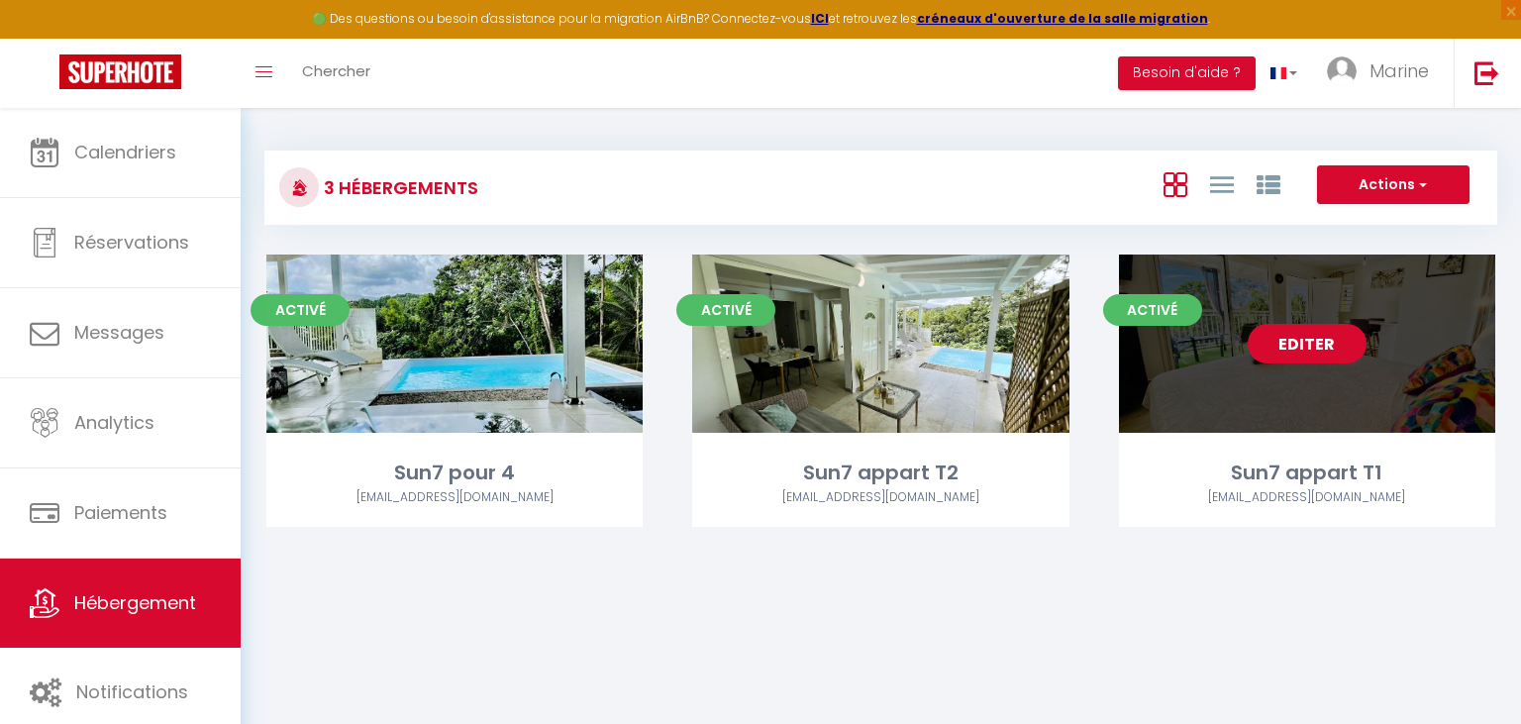
click at [1319, 345] on link "Editer" at bounding box center [1307, 344] width 119 height 40
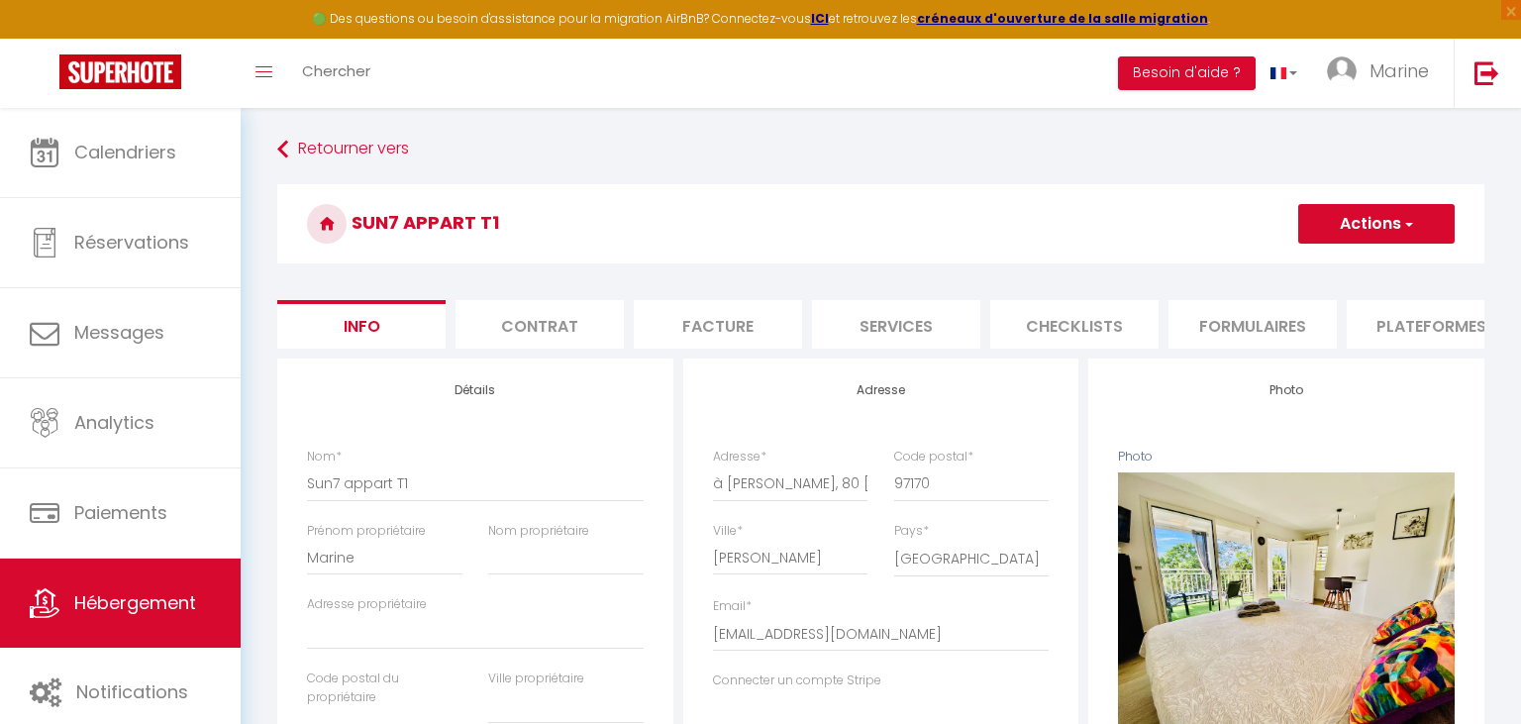
click at [1406, 324] on li "Plateformes" at bounding box center [1431, 324] width 168 height 49
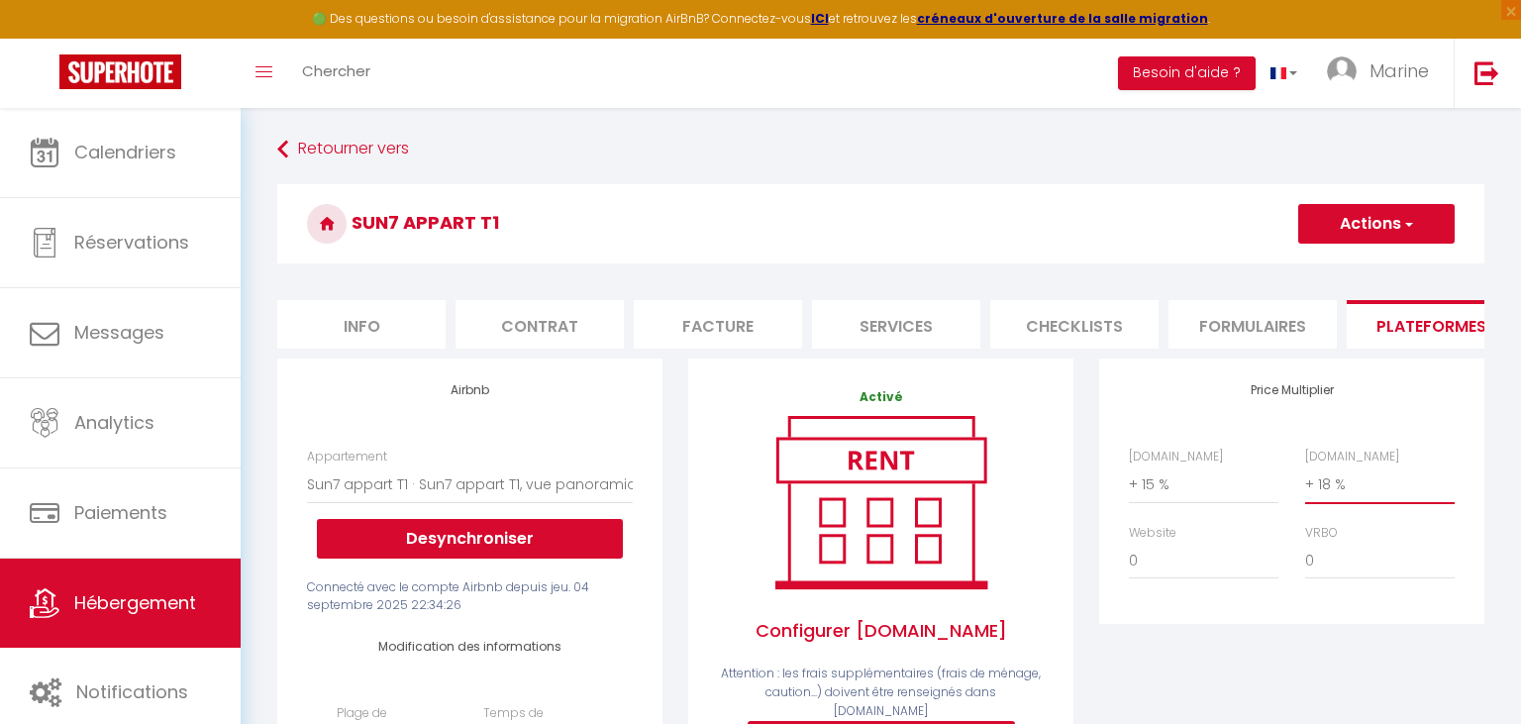
click at [1306, 466] on select "0 + 1 % + 2 % + 3 % + 4 % + 5 % + 6 % + 7 % + 8 % + 9 %" at bounding box center [1381, 485] width 150 height 38
click option "+ 20 %" at bounding box center [0, 0] width 0 height 0
click at [1361, 233] on button "Actions" at bounding box center [1377, 224] width 157 height 40
click at [1357, 274] on link "Enregistrer" at bounding box center [1376, 268] width 157 height 26
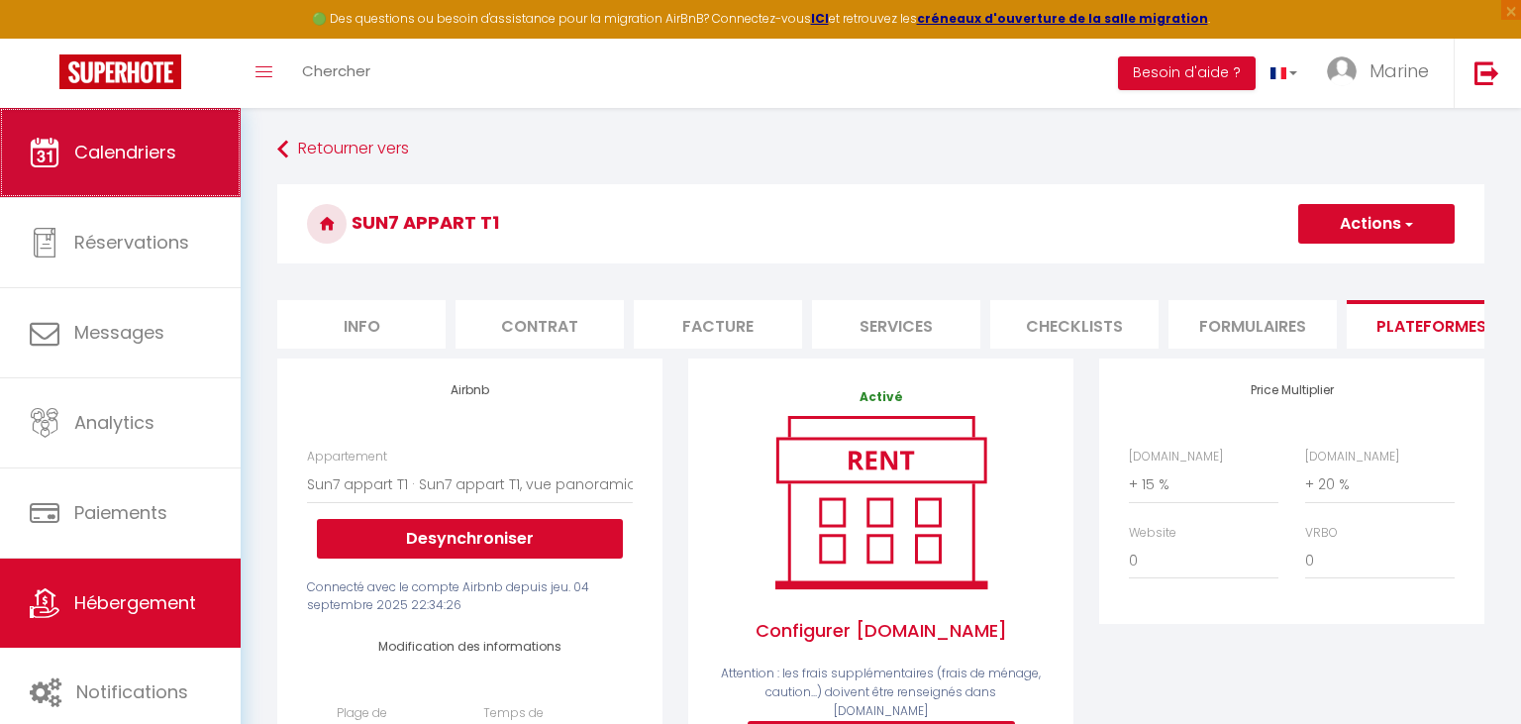
click at [131, 157] on span "Calendriers" at bounding box center [125, 152] width 102 height 25
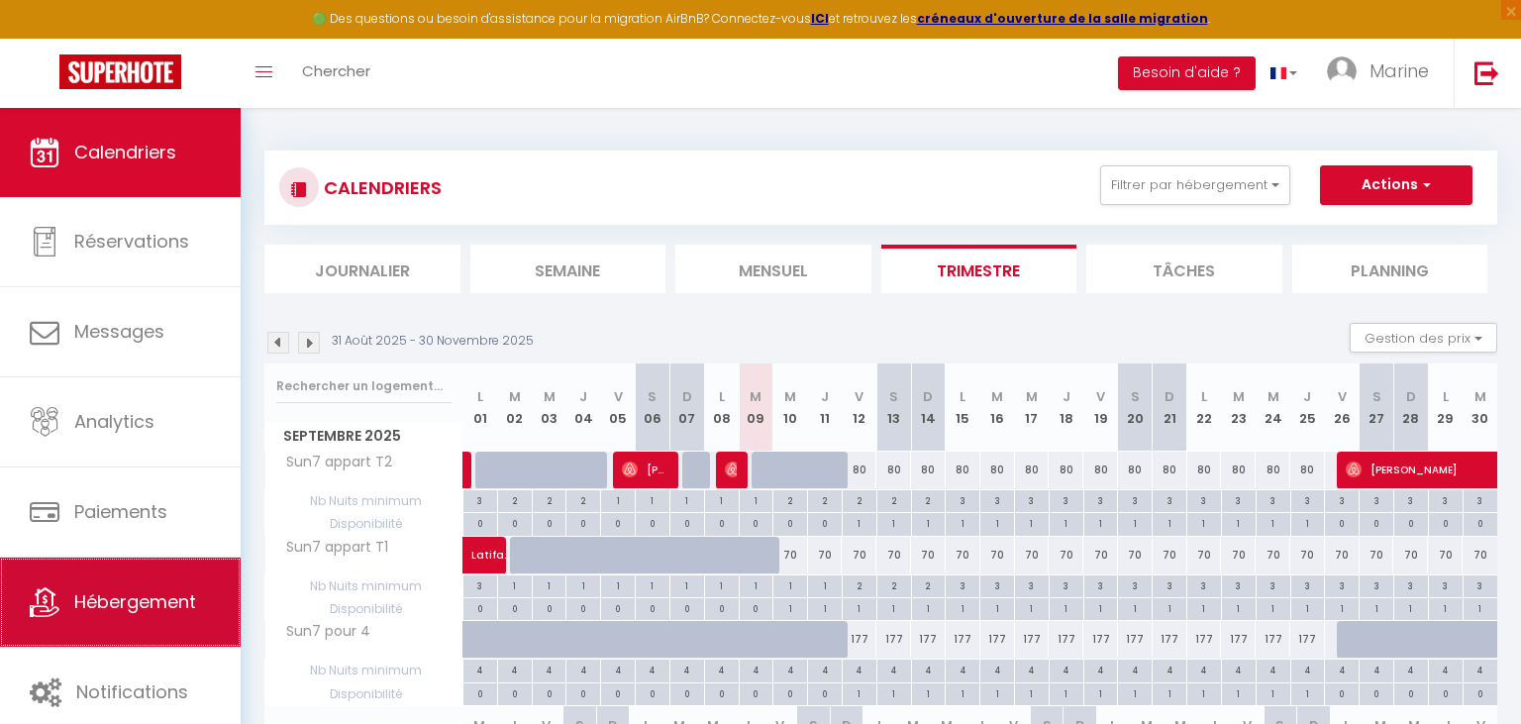
click at [143, 596] on span "Hébergement" at bounding box center [135, 601] width 122 height 25
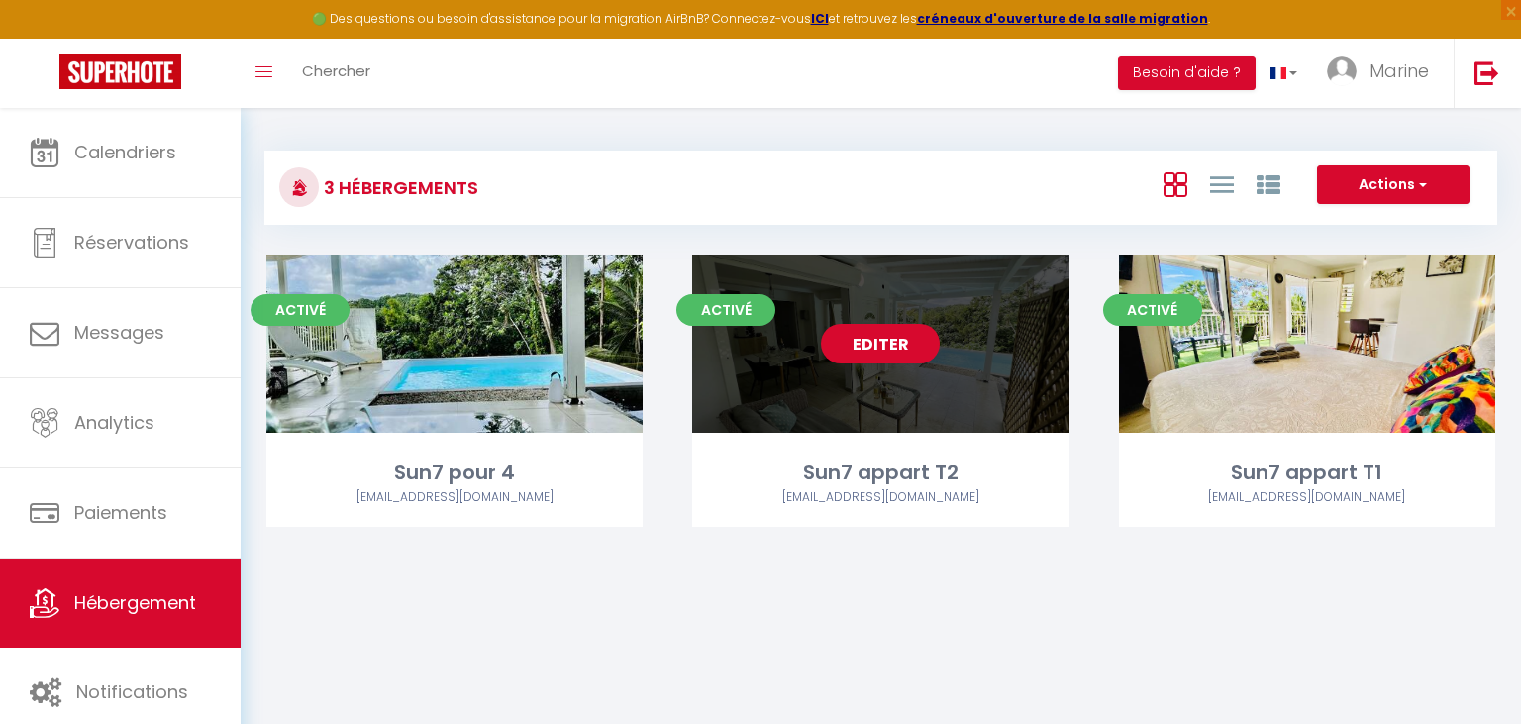
click at [893, 342] on link "Editer" at bounding box center [880, 344] width 119 height 40
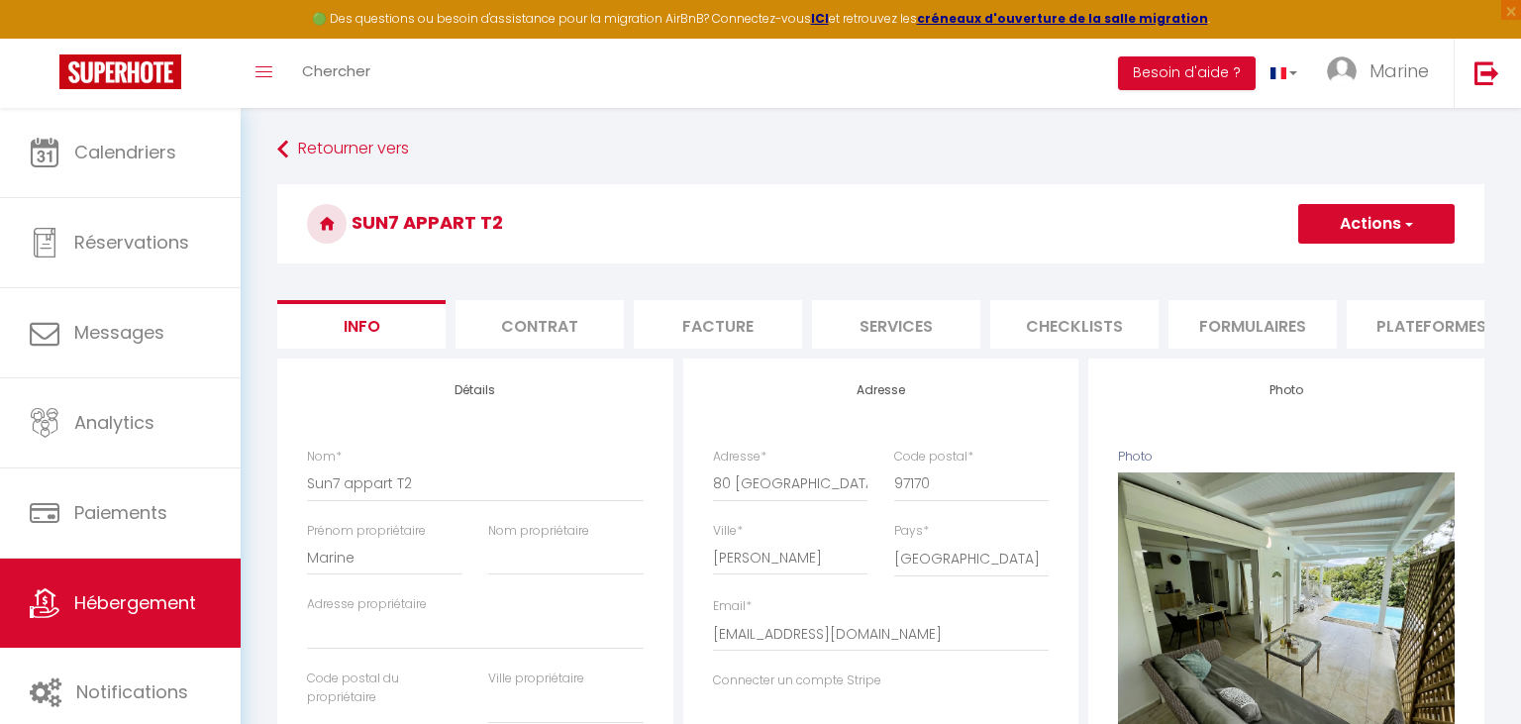
click at [1445, 329] on li "Plateformes" at bounding box center [1431, 324] width 168 height 49
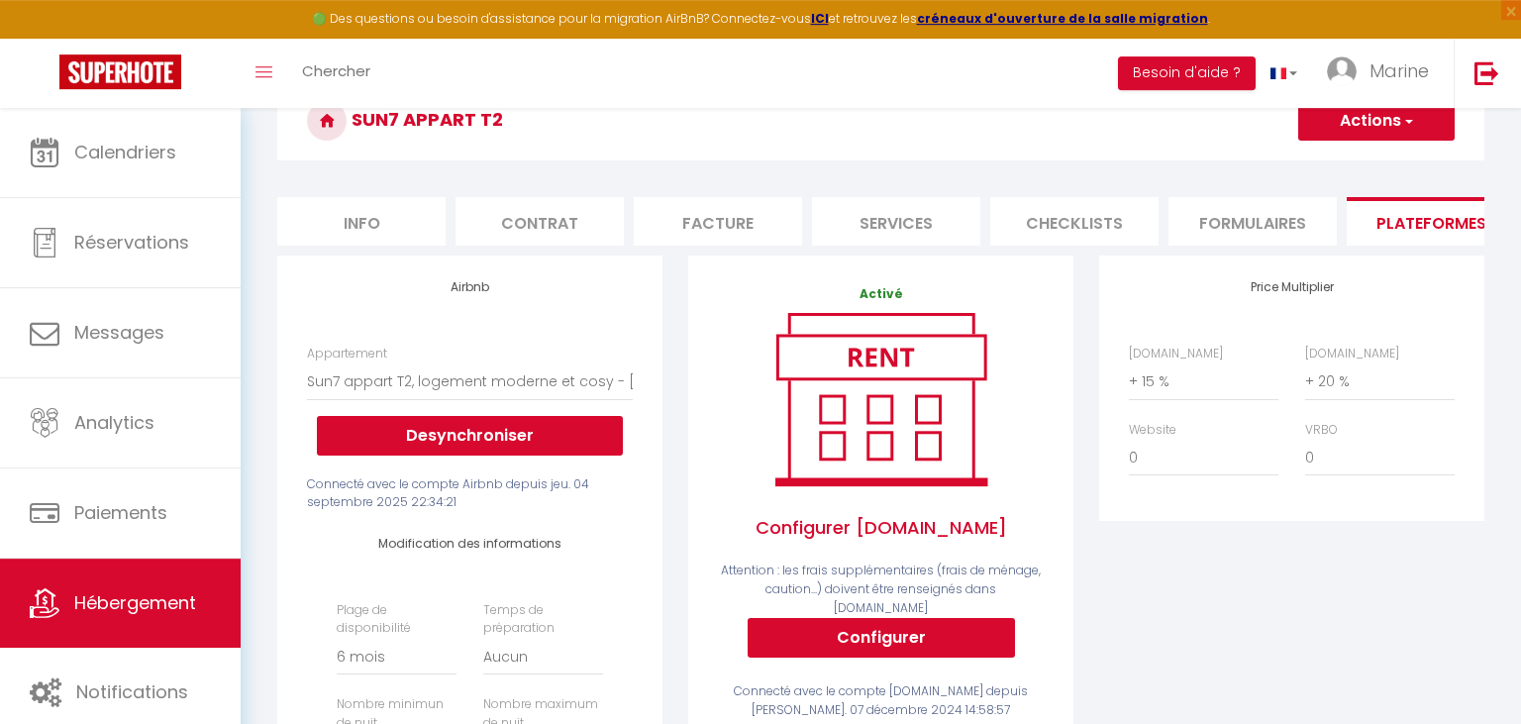
scroll to position [104, 0]
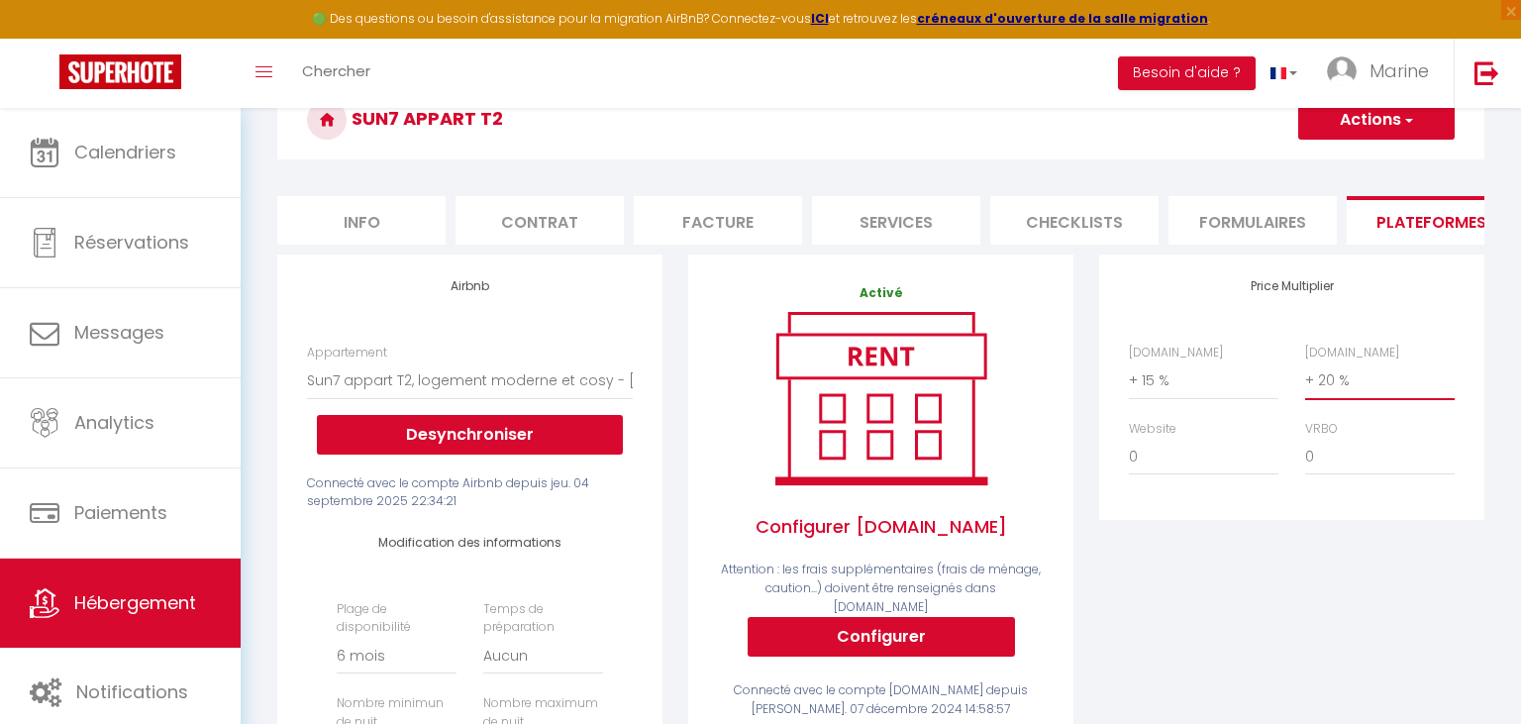
click at [1306, 362] on select "0 + 1 % + 2 % + 3 % + 4 % + 5 % + 6 % + 7 % + 8 % + 9 %" at bounding box center [1381, 381] width 150 height 38
click option "+ 26 %" at bounding box center [0, 0] width 0 height 0
click at [1400, 124] on button "Actions" at bounding box center [1377, 120] width 157 height 40
click at [1394, 163] on link "Enregistrer" at bounding box center [1376, 164] width 157 height 26
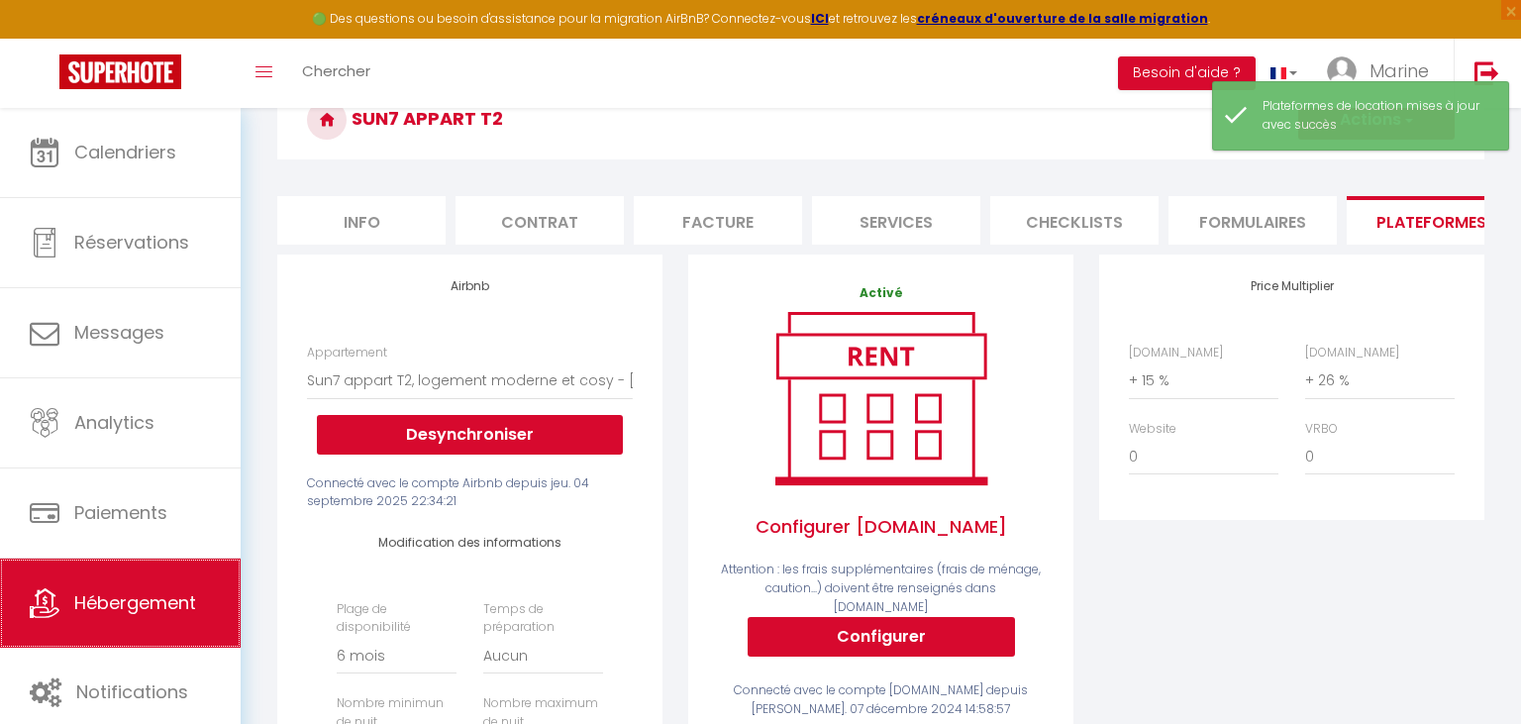
click at [150, 593] on span "Hébergement" at bounding box center [135, 602] width 122 height 25
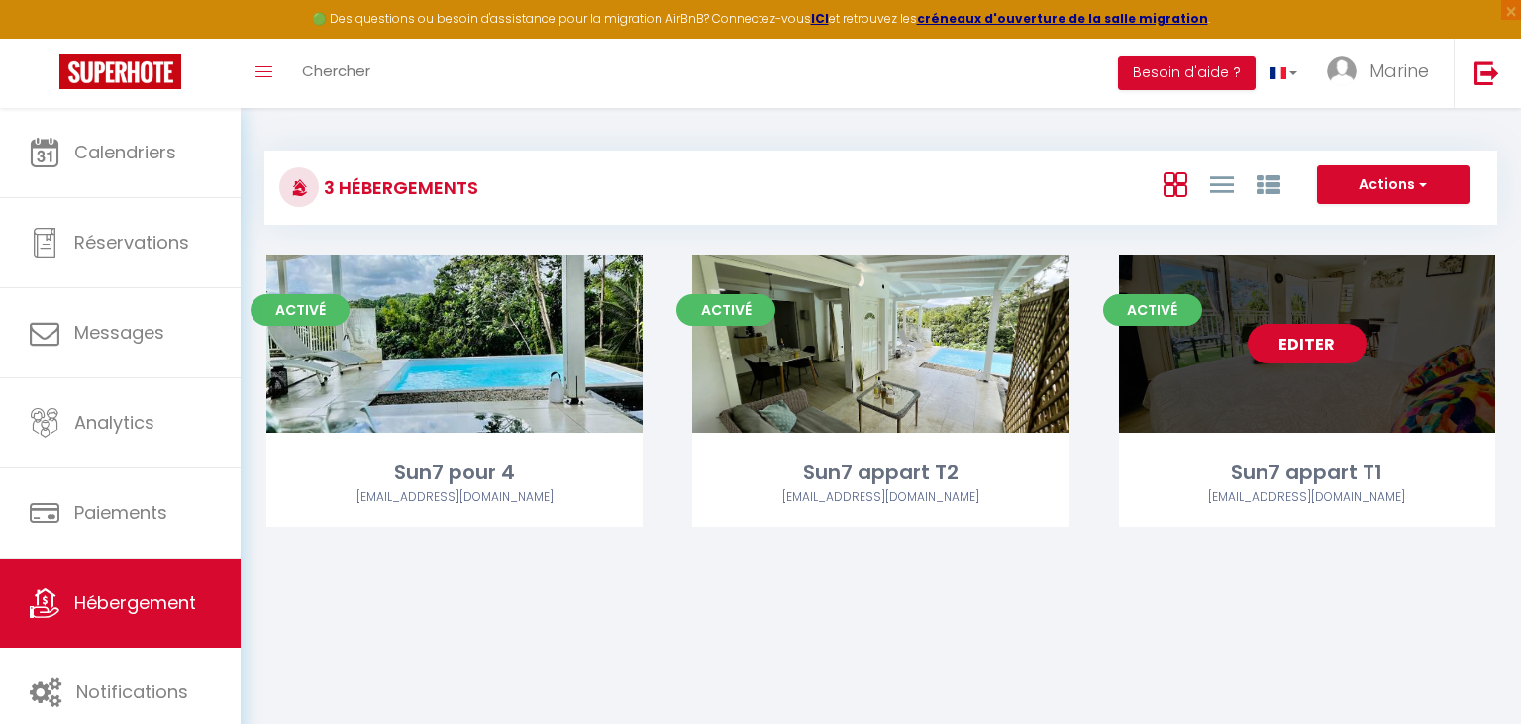
click at [1321, 339] on link "Editer" at bounding box center [1307, 344] width 119 height 40
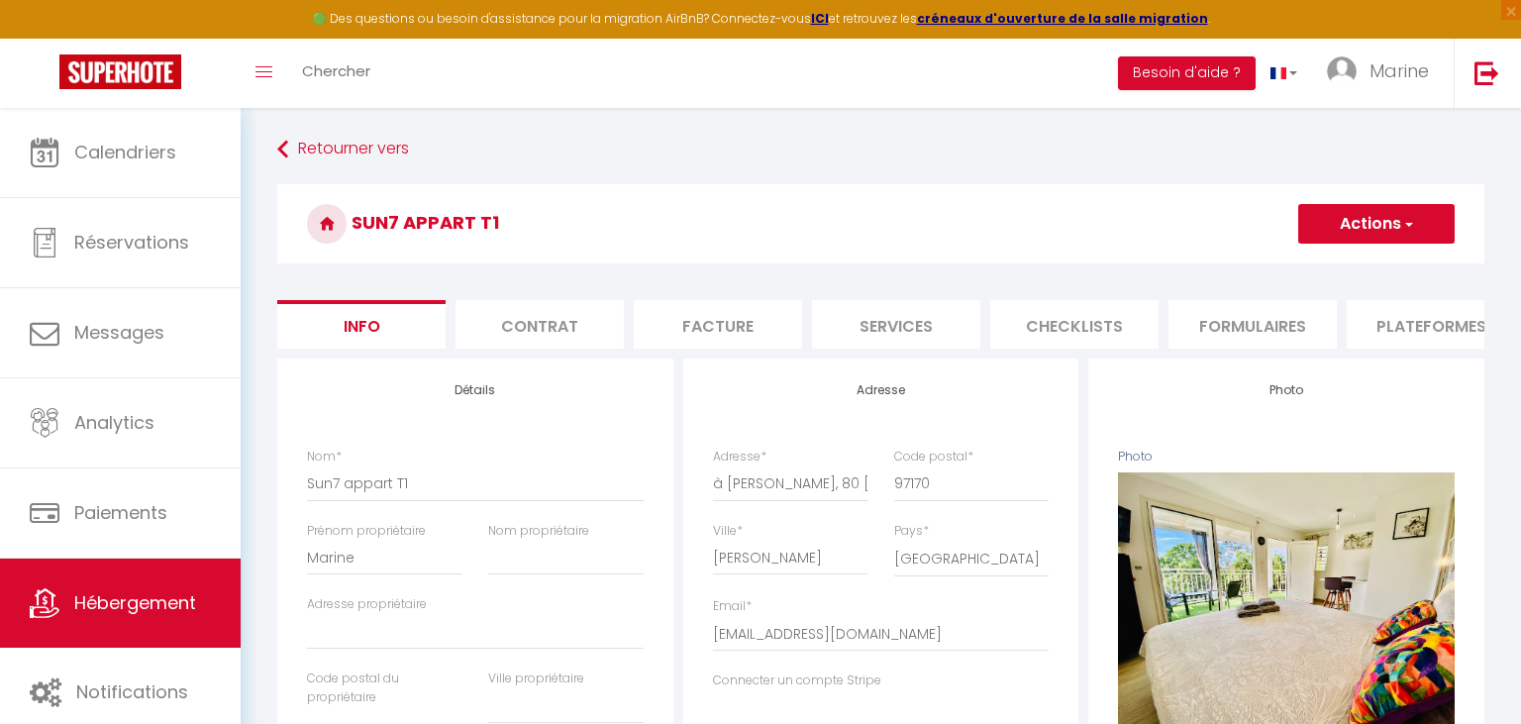
click at [1428, 331] on li "Plateformes" at bounding box center [1431, 324] width 168 height 49
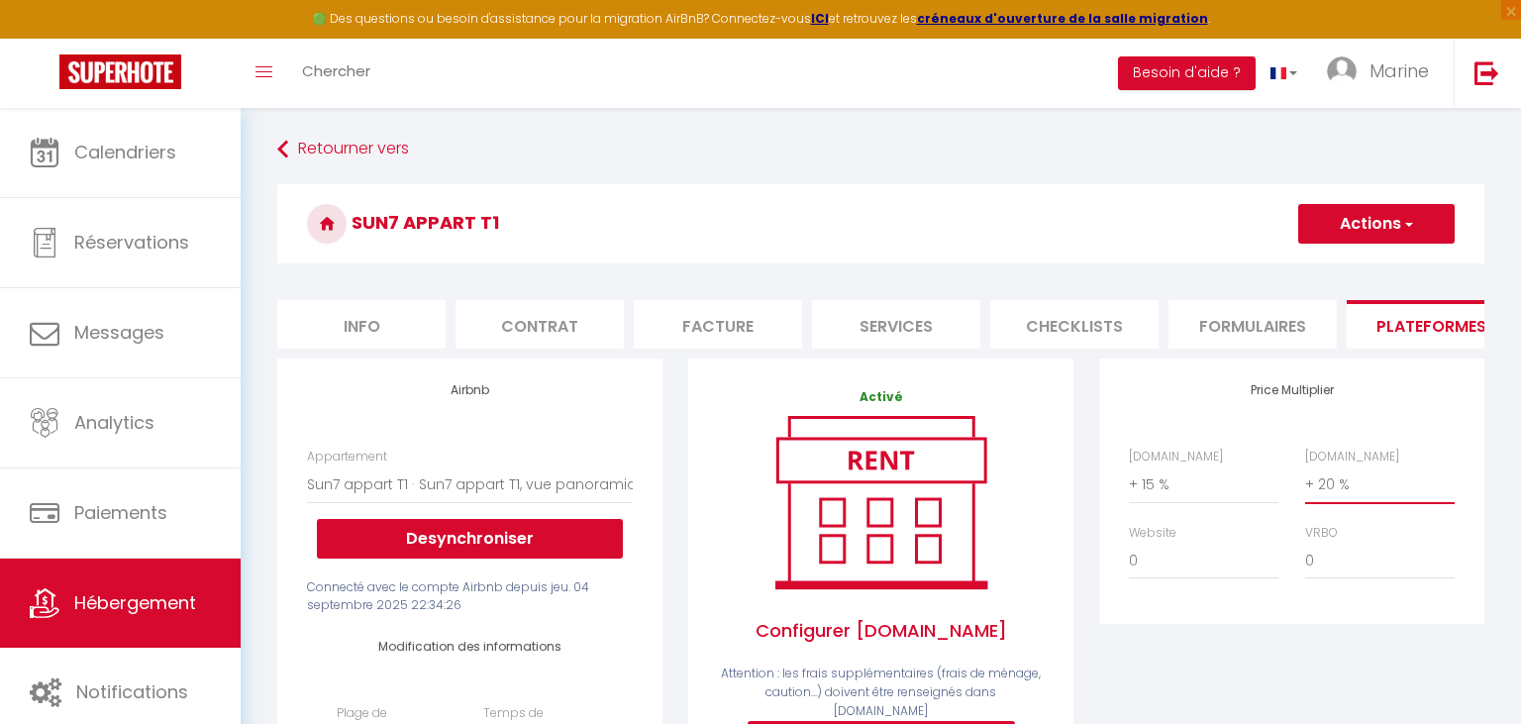
click option "+ 26 %" at bounding box center [0, 0] width 0 height 0
click at [1418, 220] on button "Actions" at bounding box center [1377, 224] width 157 height 40
click at [1367, 273] on link "Enregistrer" at bounding box center [1376, 268] width 157 height 26
click at [1413, 224] on span "button" at bounding box center [1408, 224] width 13 height 20
click at [1390, 266] on link "Enregistrer" at bounding box center [1376, 268] width 157 height 26
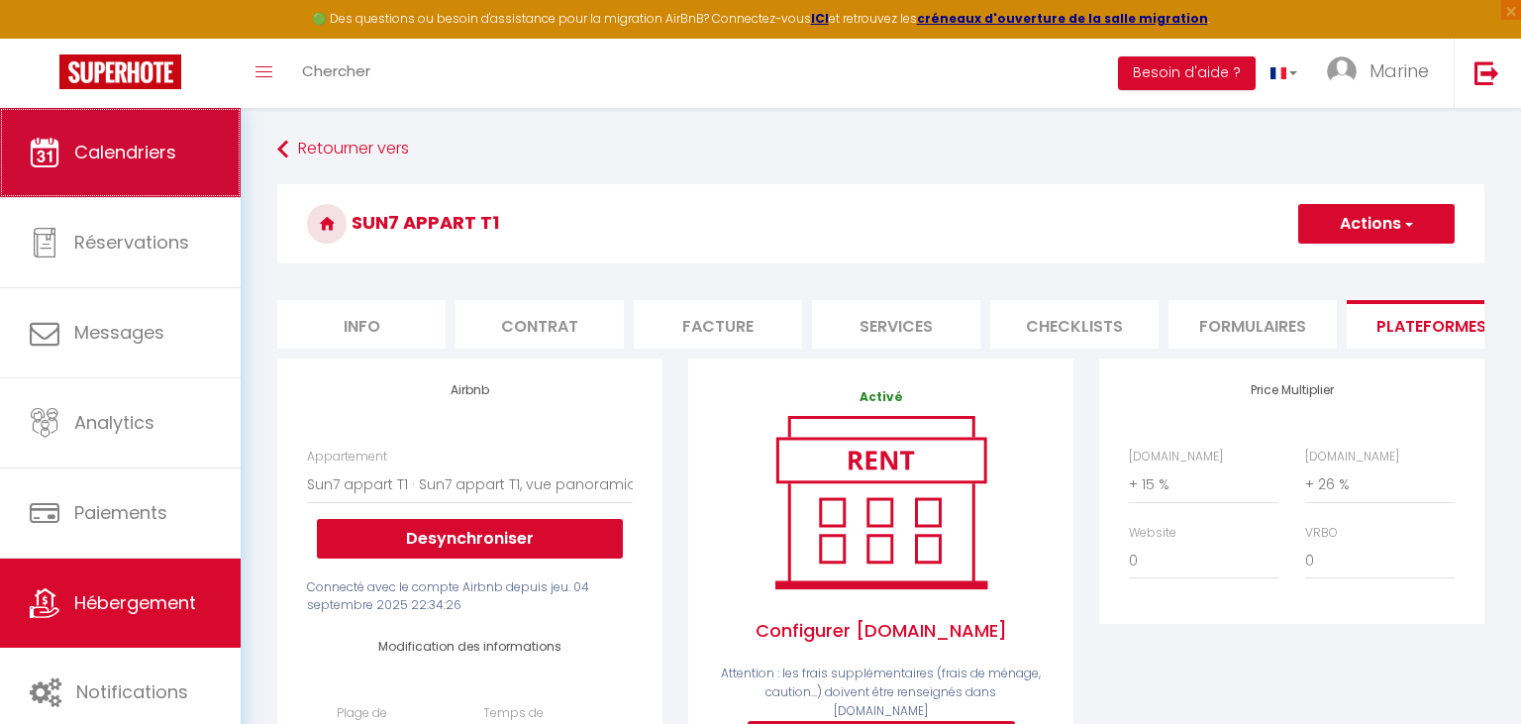
click at [134, 171] on link "Calendriers" at bounding box center [120, 152] width 241 height 89
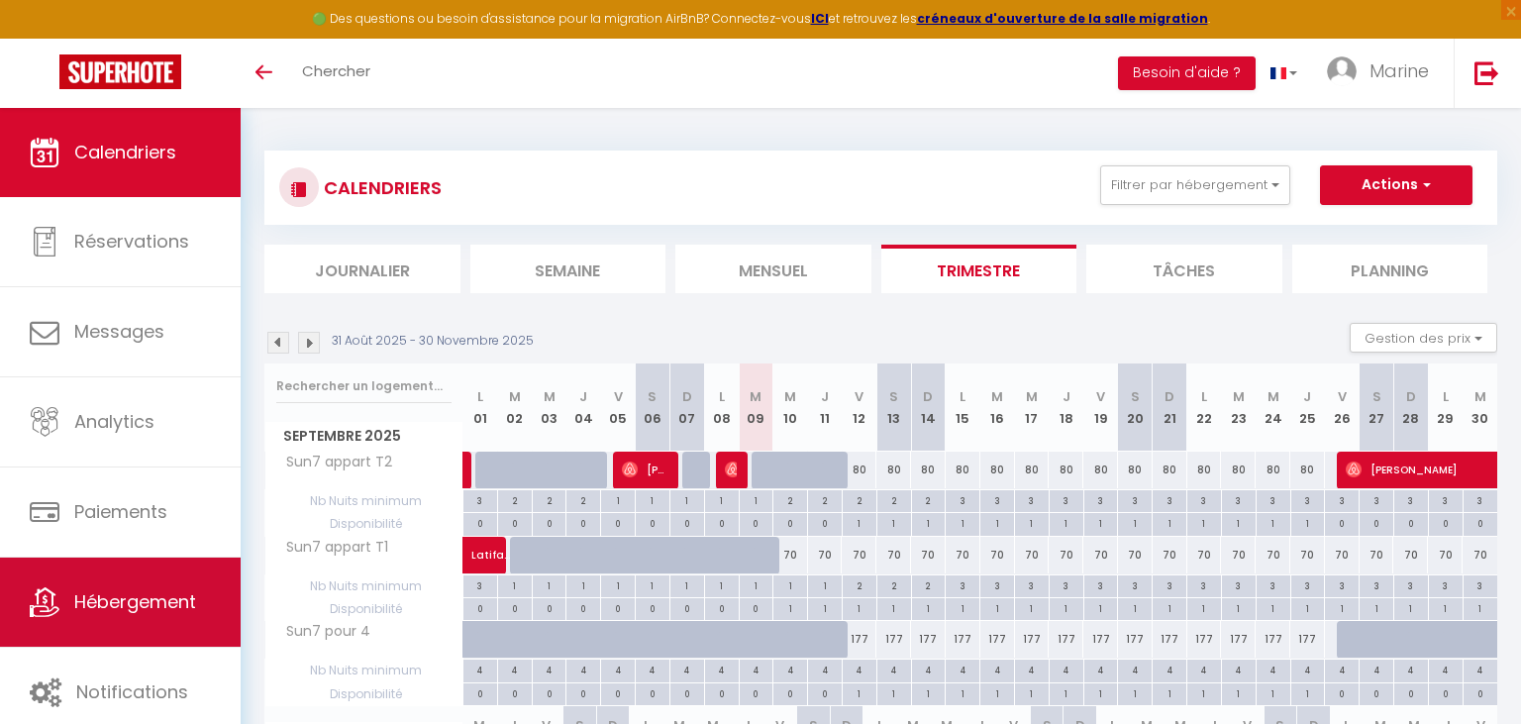
click at [129, 596] on span "Hébergement" at bounding box center [135, 601] width 122 height 25
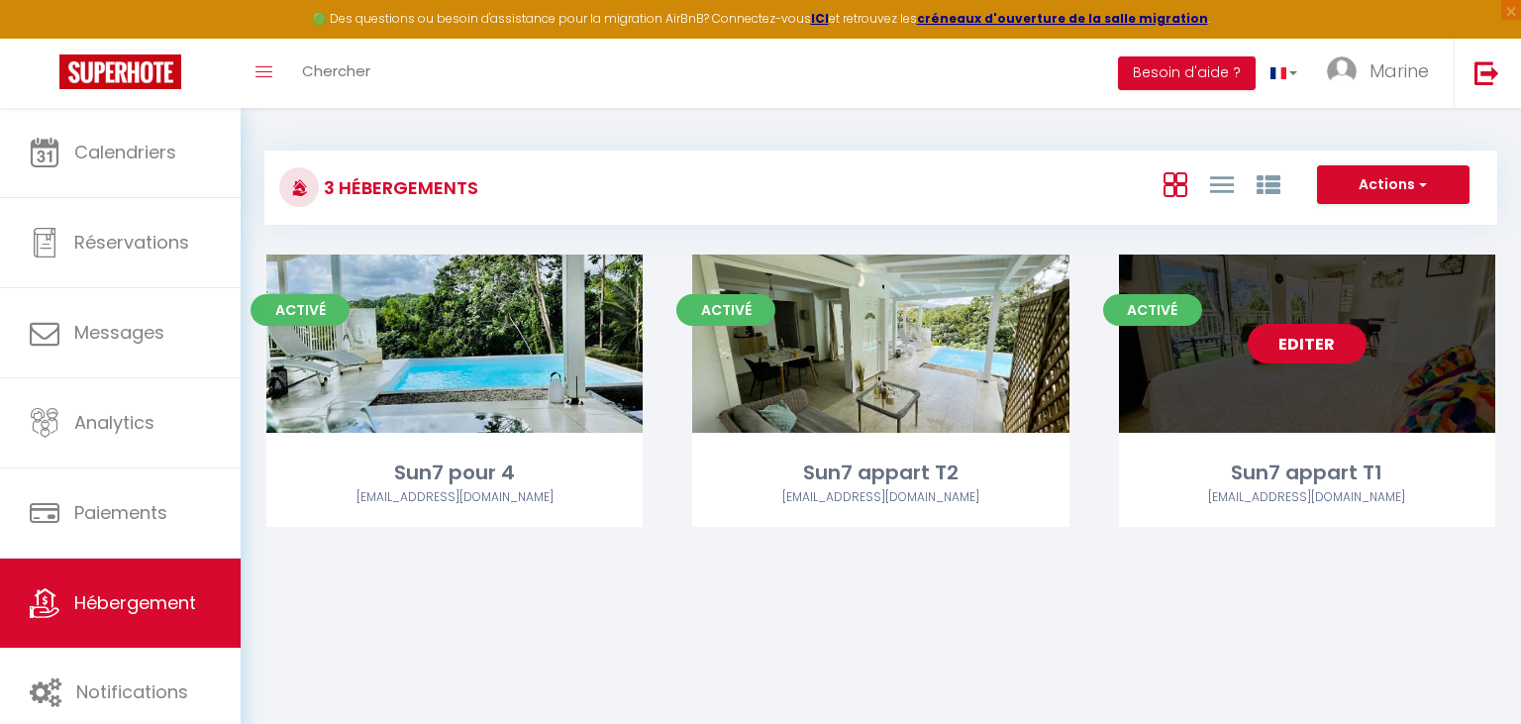
click at [1329, 353] on link "Editer" at bounding box center [1307, 344] width 119 height 40
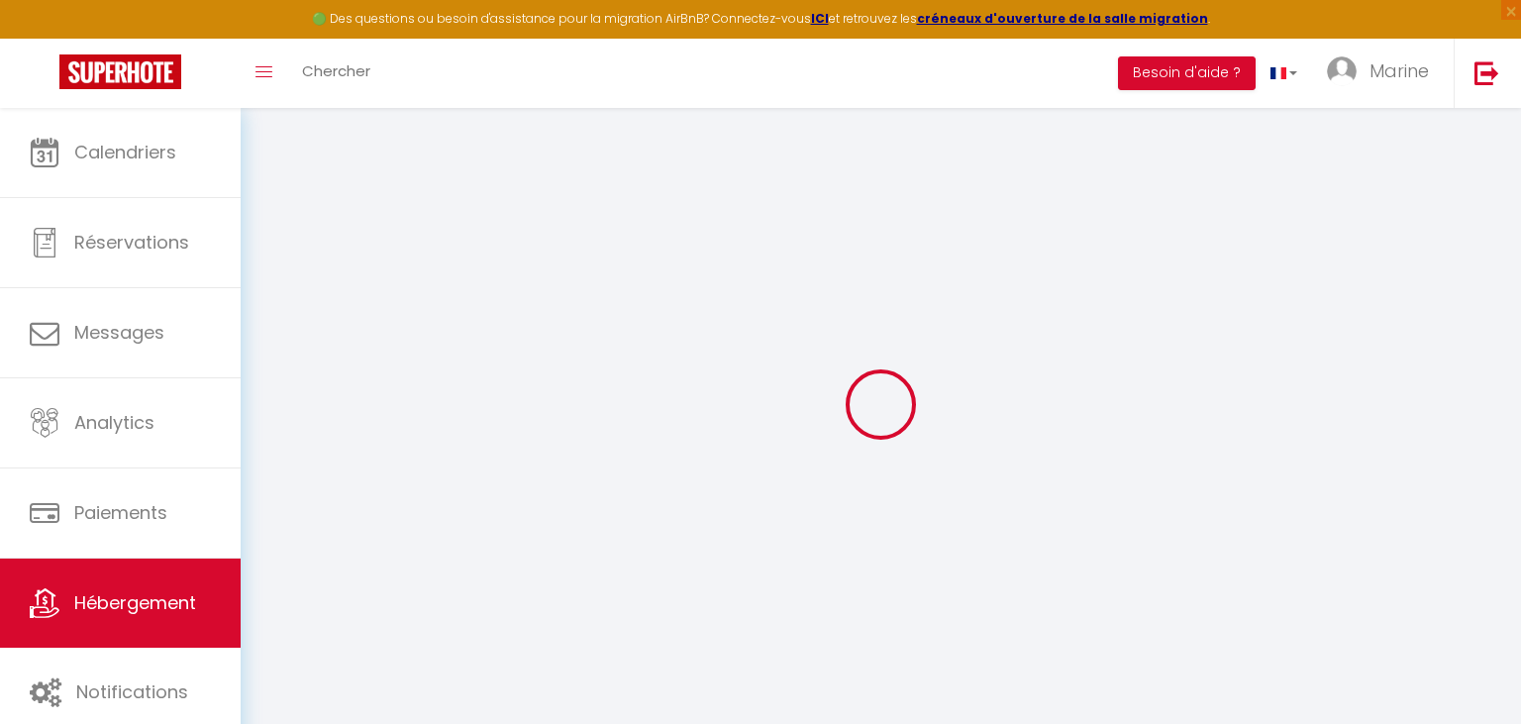
select select "+ 15 %"
select select "+ 26 %"
select select "7048-1034859772294035796"
select select "16:00"
select select
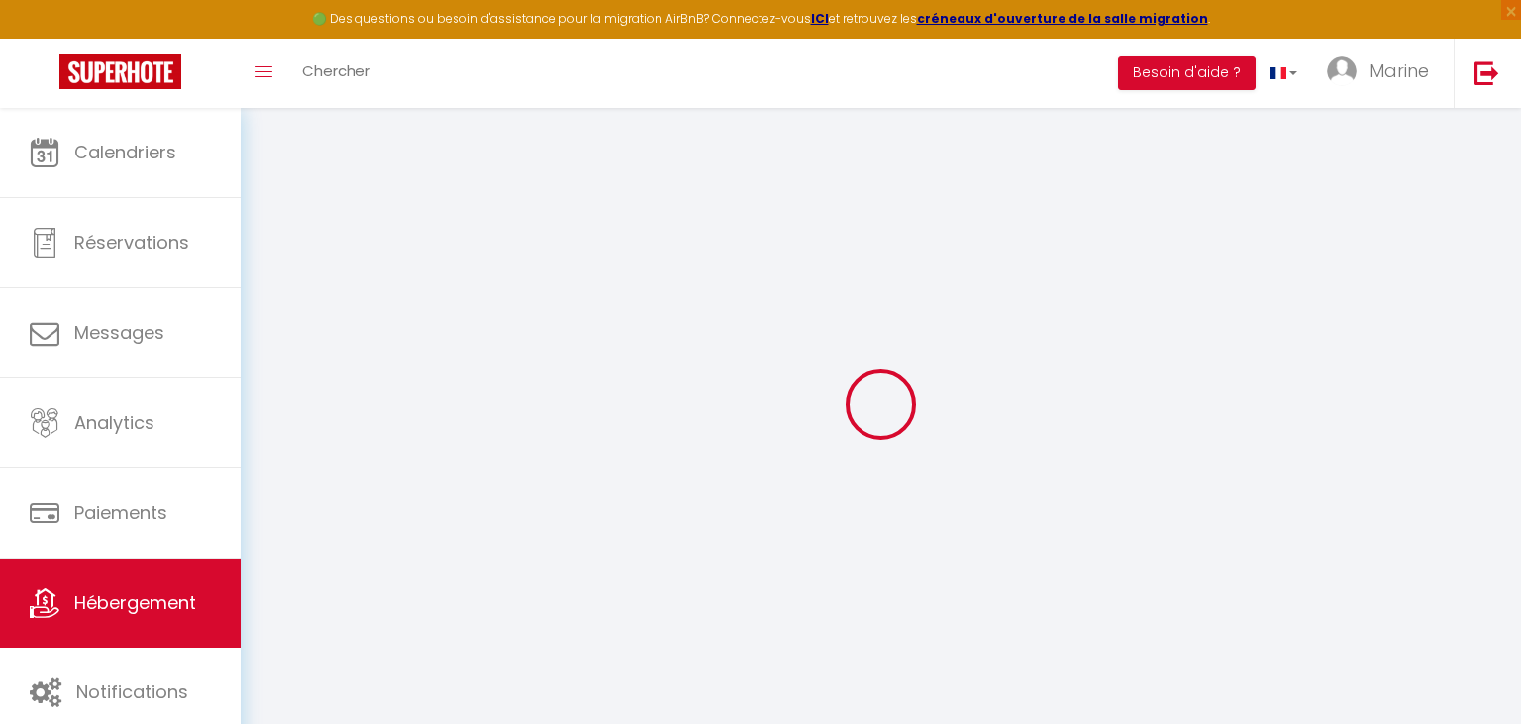
select select "11:00"
select select "30"
select select "120"
select select "19:00"
select select
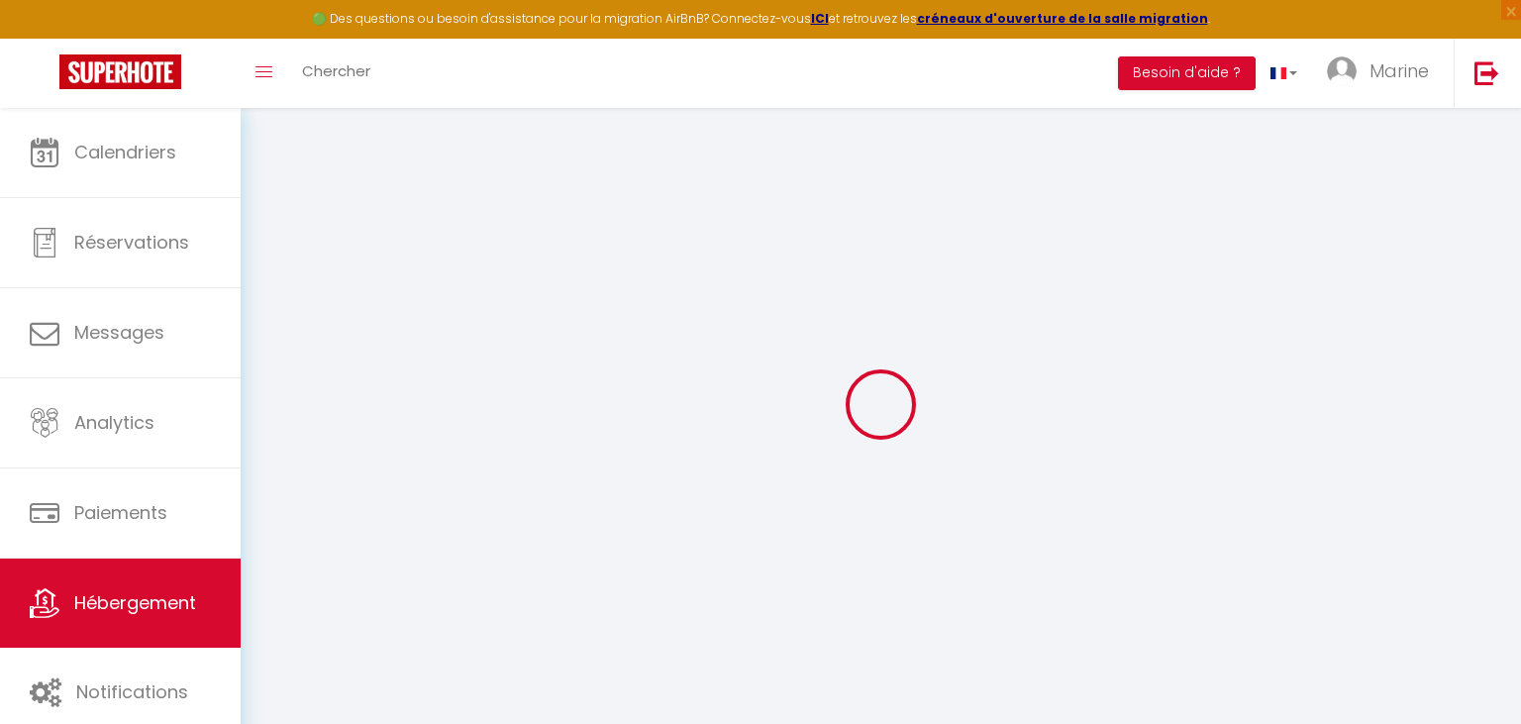
select select
checkbox input "false"
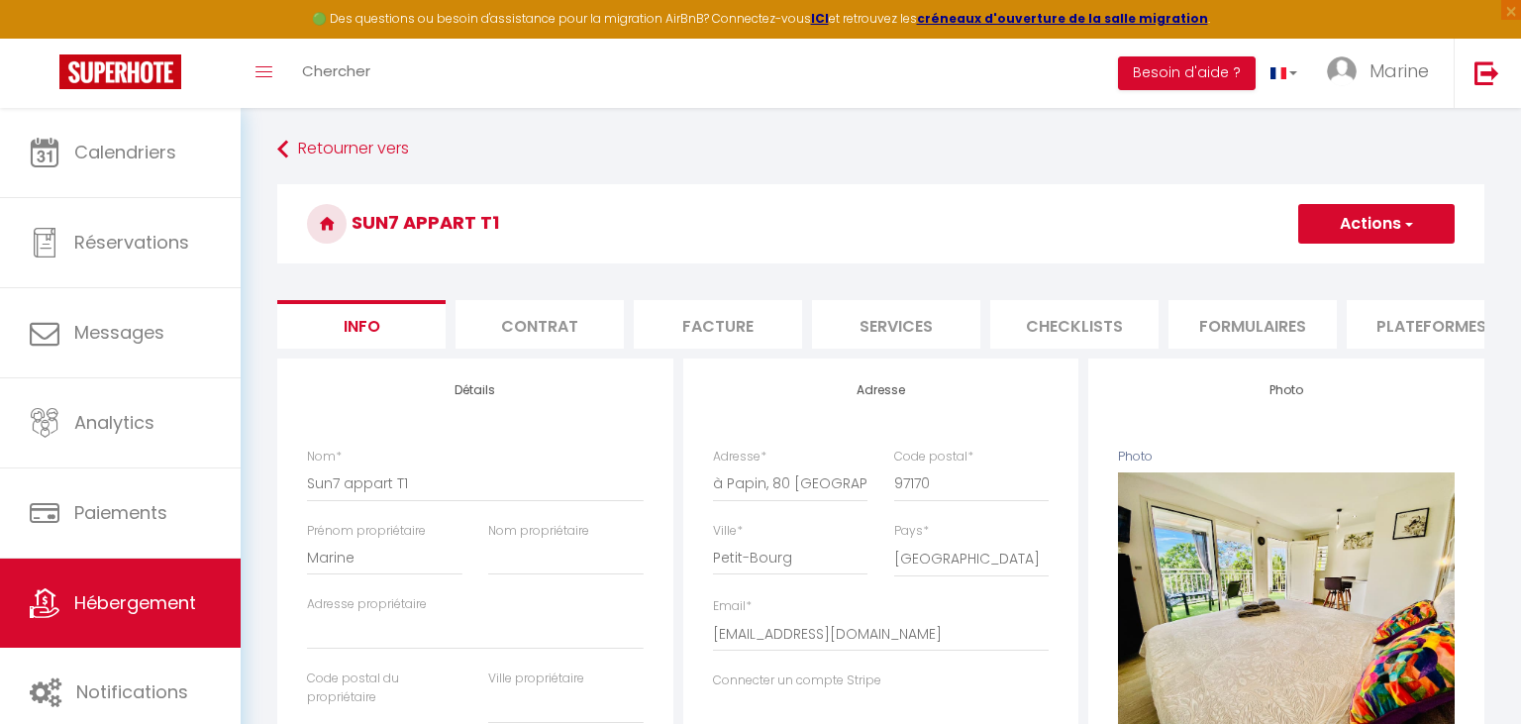
click at [1397, 327] on li "Plateformes" at bounding box center [1431, 324] width 168 height 49
select select
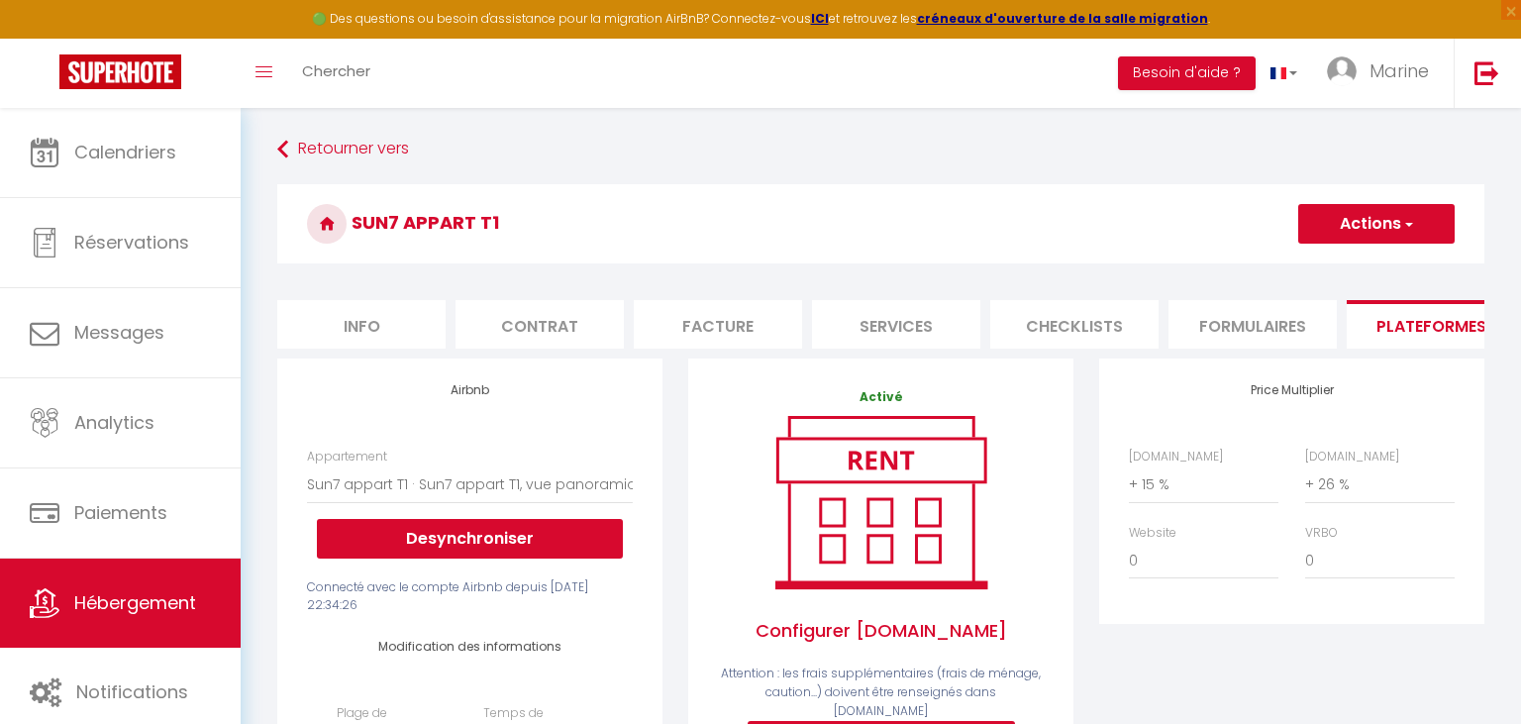
click at [1383, 232] on button "Actions" at bounding box center [1377, 224] width 157 height 40
click at [1377, 265] on link "Enregistrer" at bounding box center [1376, 268] width 157 height 26
select select "180"
select select "EUR"
select select
